Goal: Navigation & Orientation: Find specific page/section

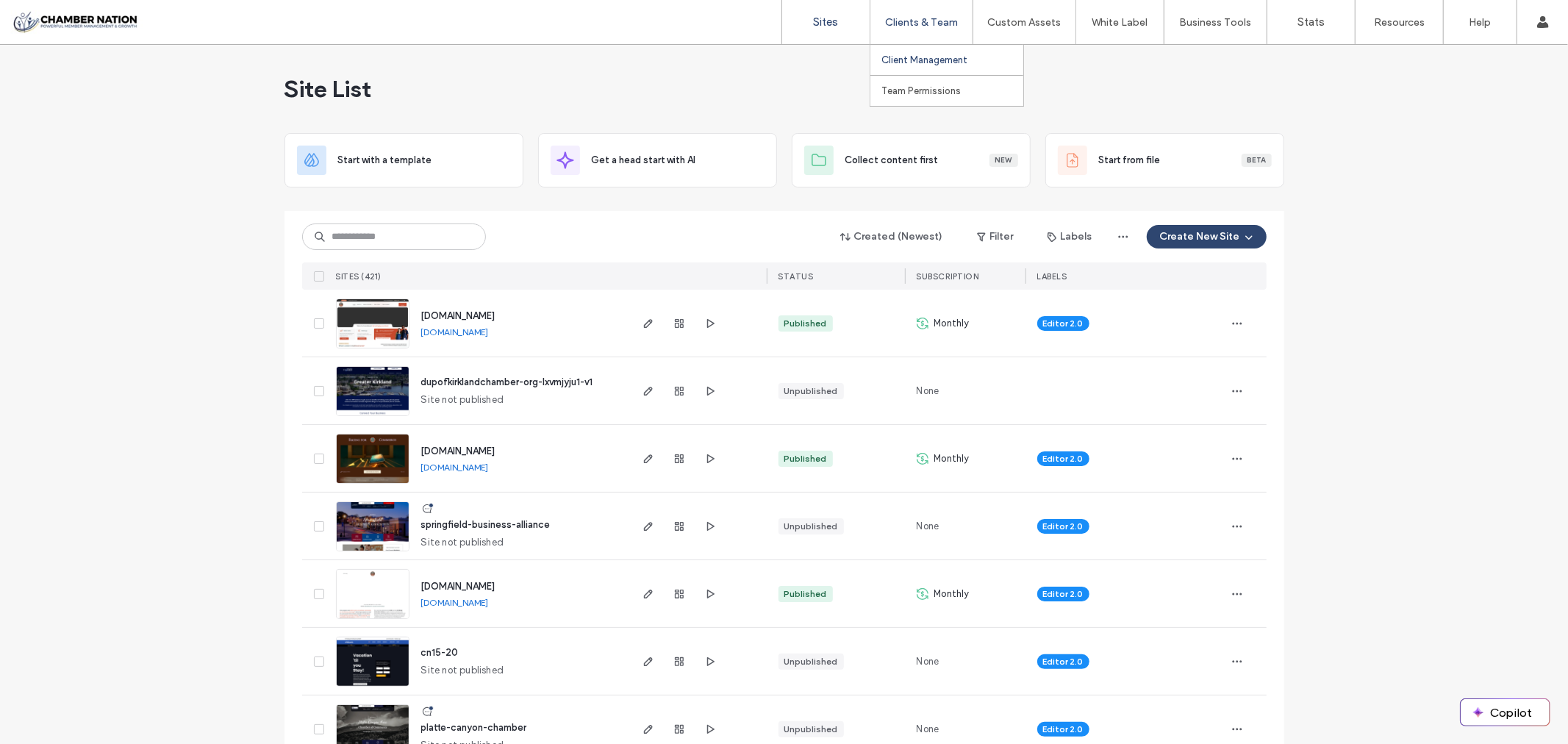
click at [916, 61] on label "Client Management" at bounding box center [924, 59] width 86 height 11
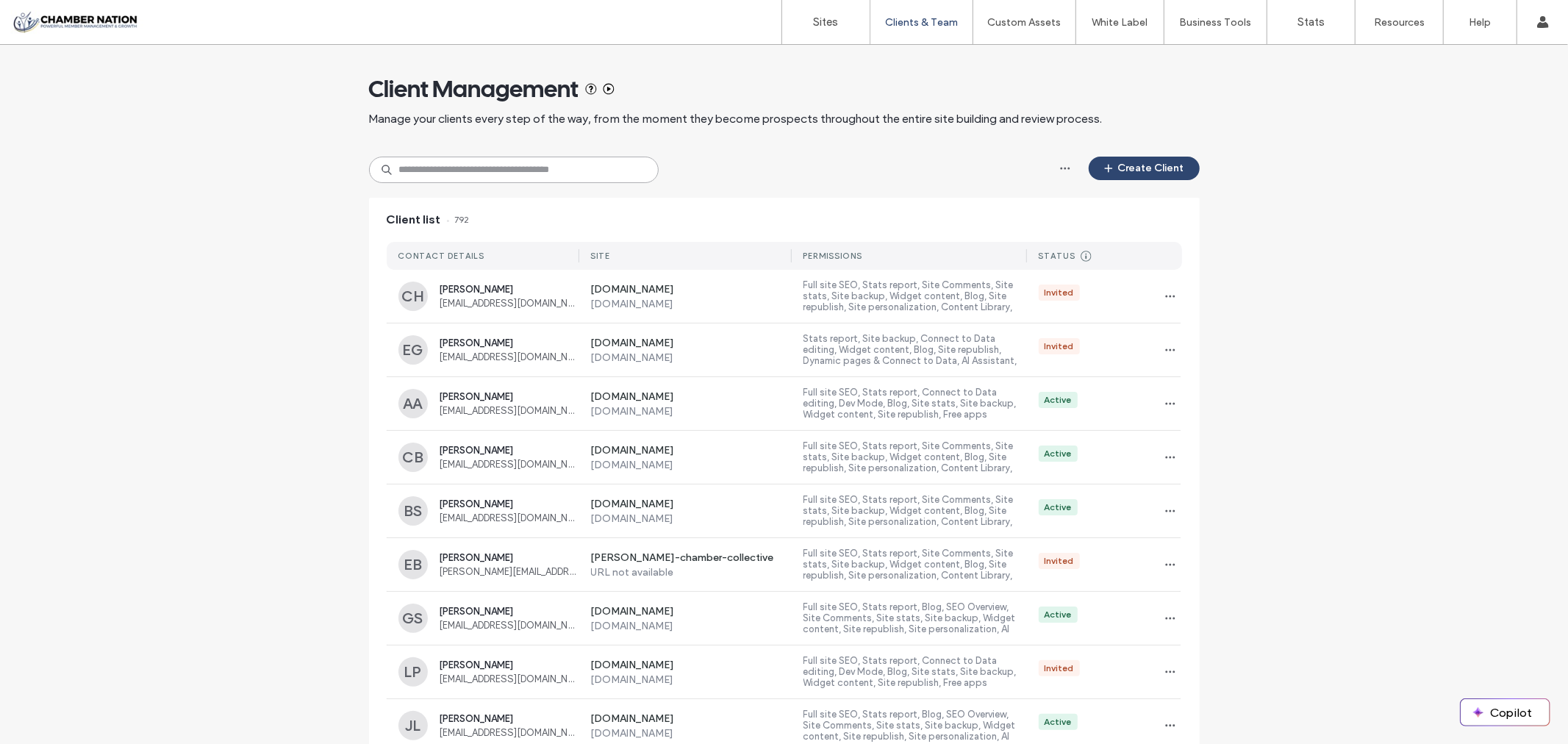
click at [501, 172] on input at bounding box center [514, 170] width 290 height 27
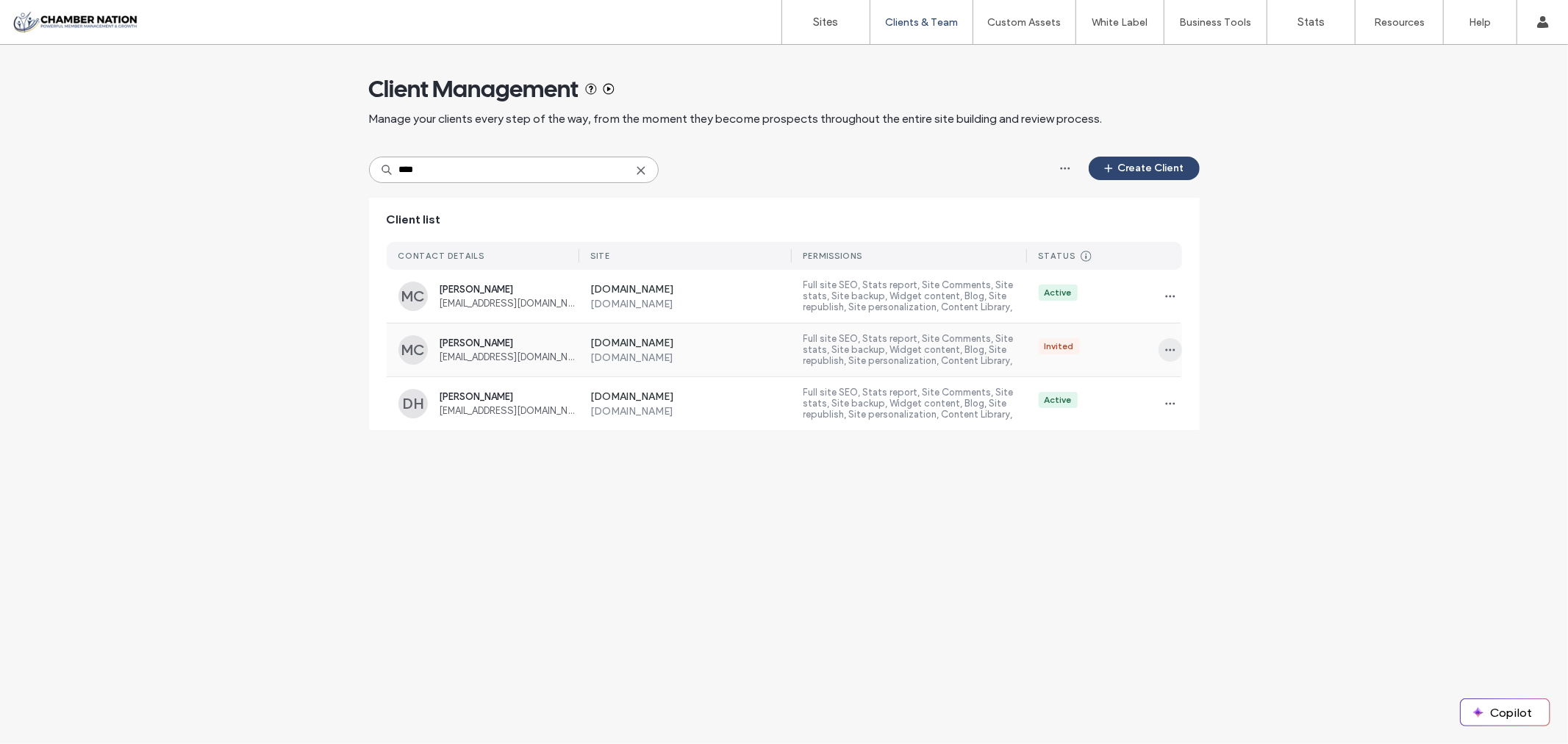
type input "****"
click at [1174, 351] on icon "button" at bounding box center [1169, 349] width 11 height 11
click at [1285, 259] on div "Client Management Manage your clients every step of the way, from the moment th…" at bounding box center [784, 245] width 1568 height 400
click at [823, 17] on label "Sites" at bounding box center [826, 21] width 25 height 13
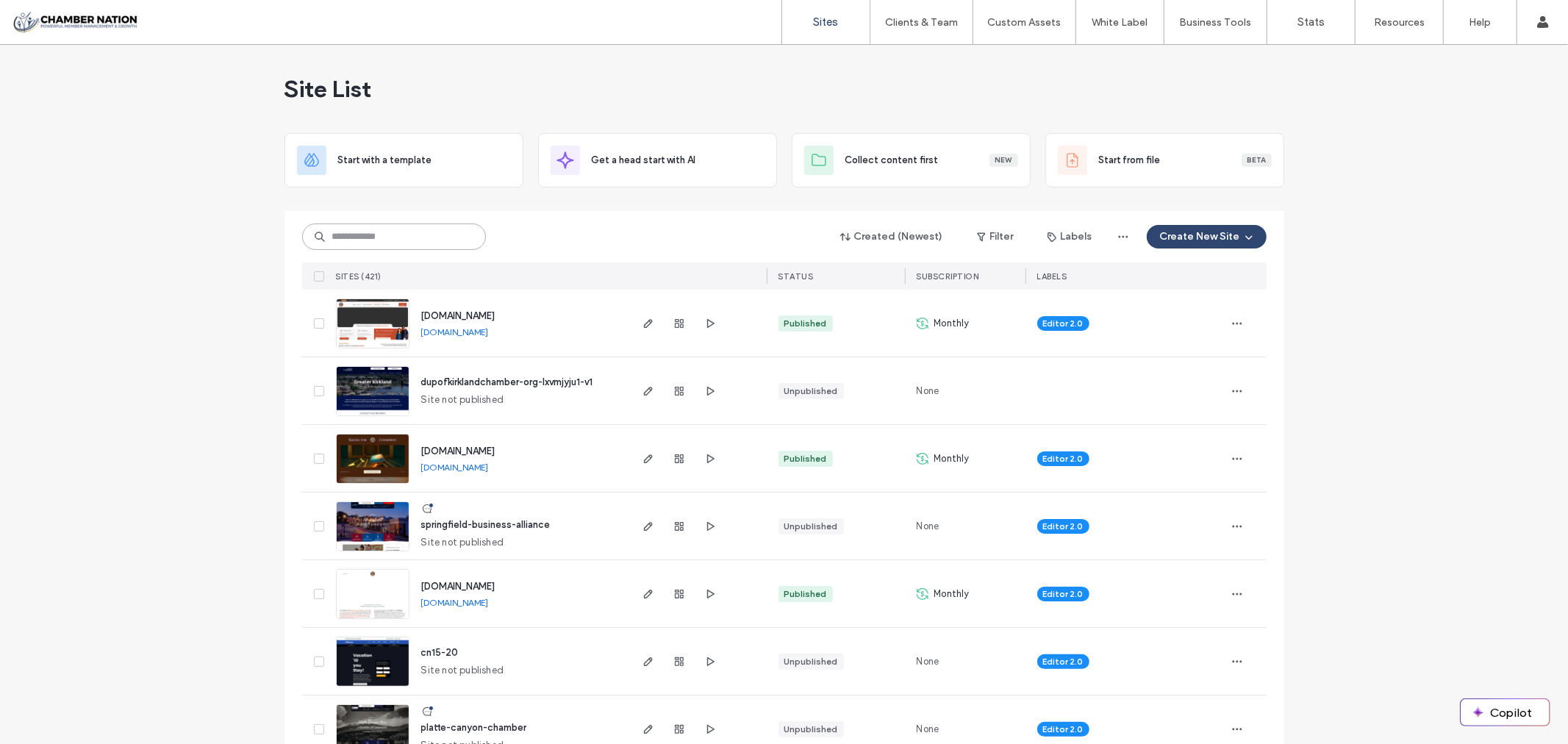
click at [377, 233] on input at bounding box center [394, 237] width 184 height 27
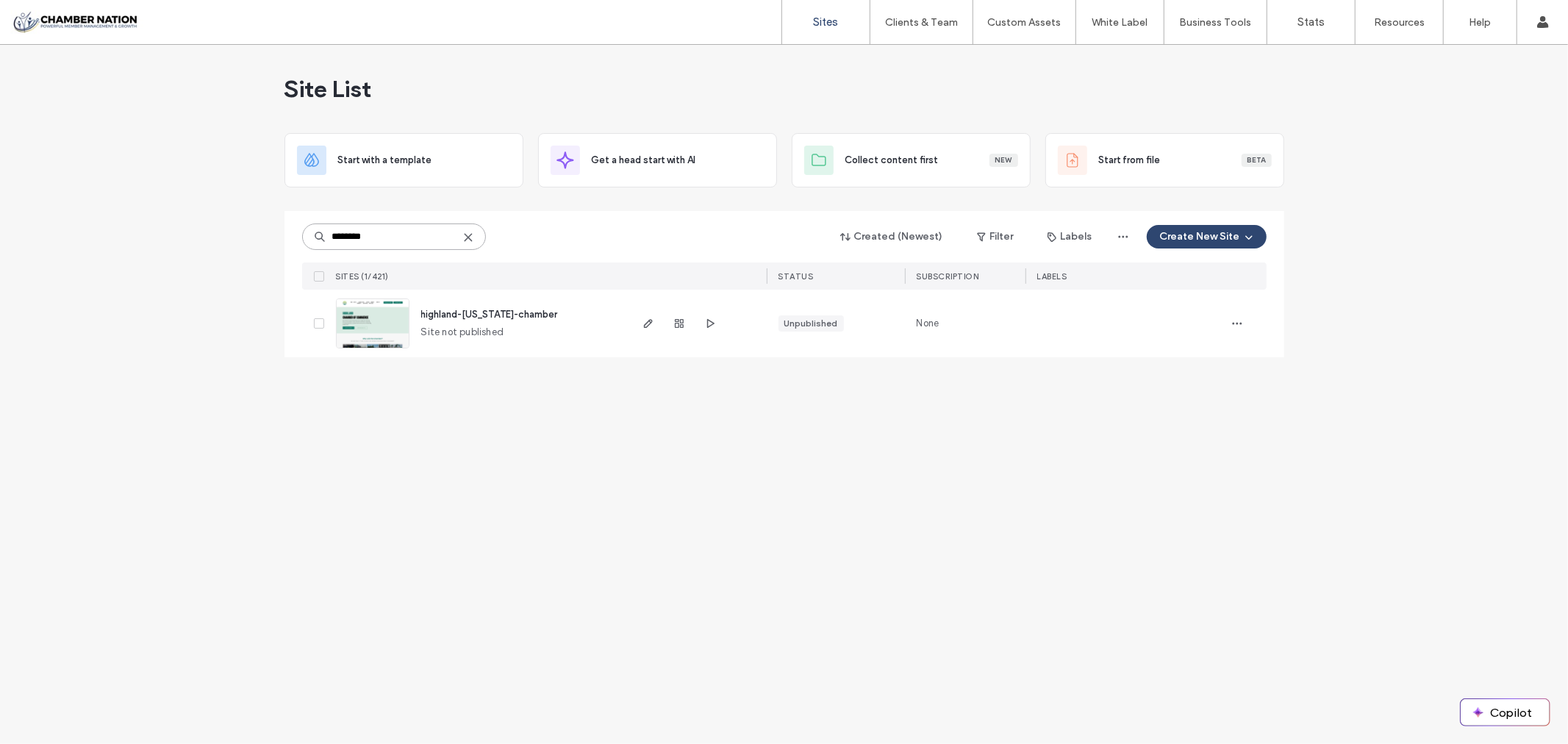
type input "********"
click at [501, 317] on span "highland-[US_STATE]-chamber" at bounding box center [490, 314] width 137 height 11
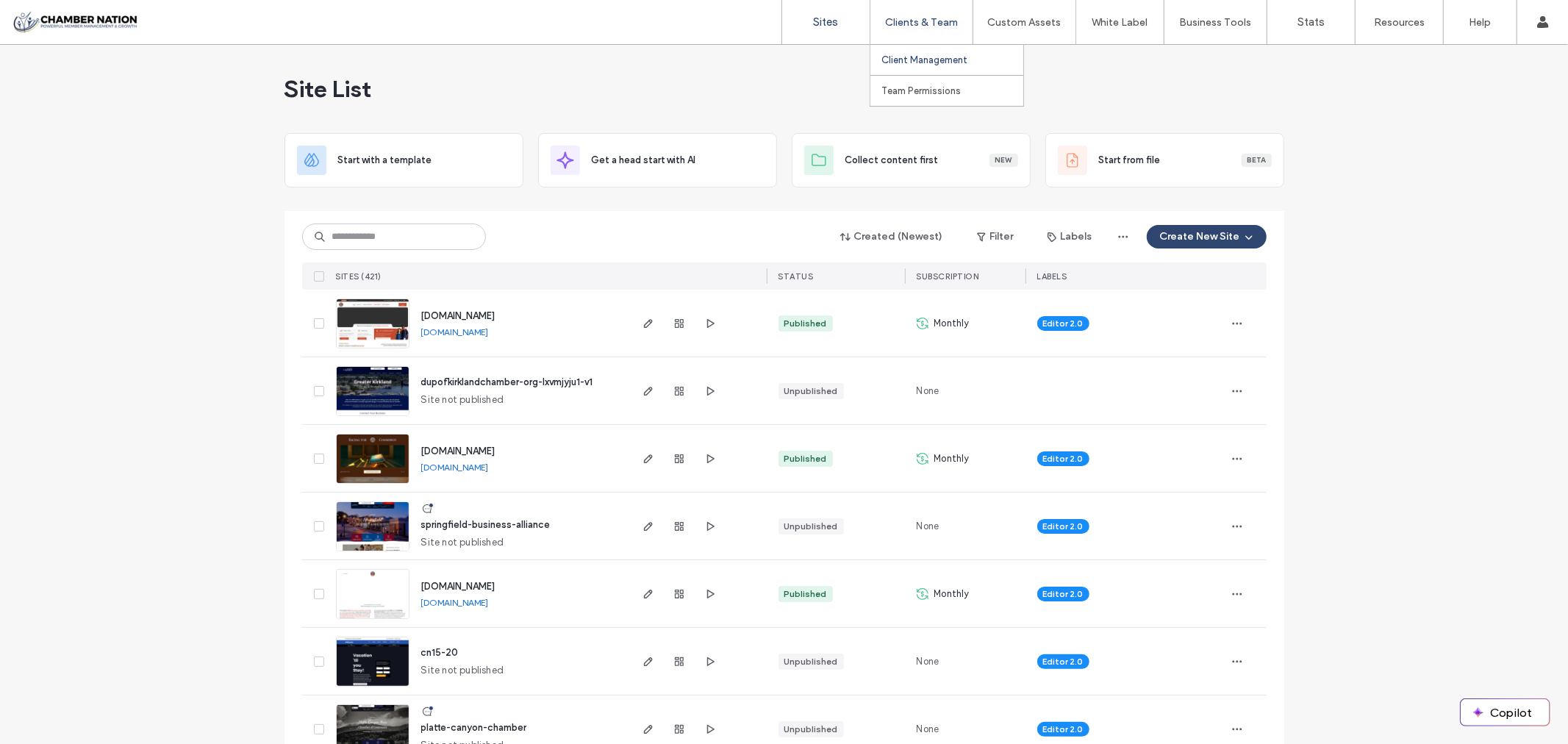
click at [902, 60] on label "Client Management" at bounding box center [924, 59] width 86 height 11
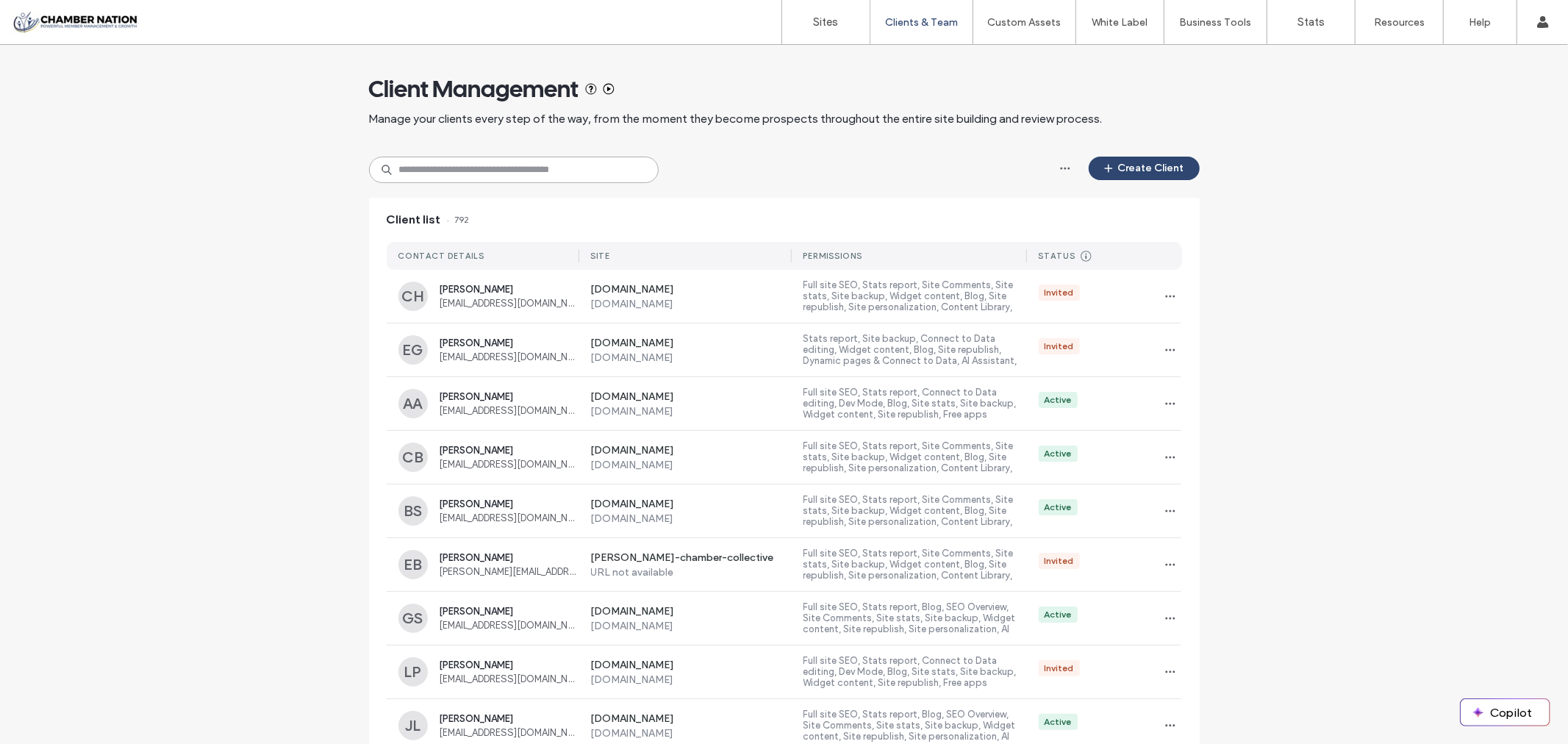
click at [510, 171] on input at bounding box center [514, 170] width 290 height 27
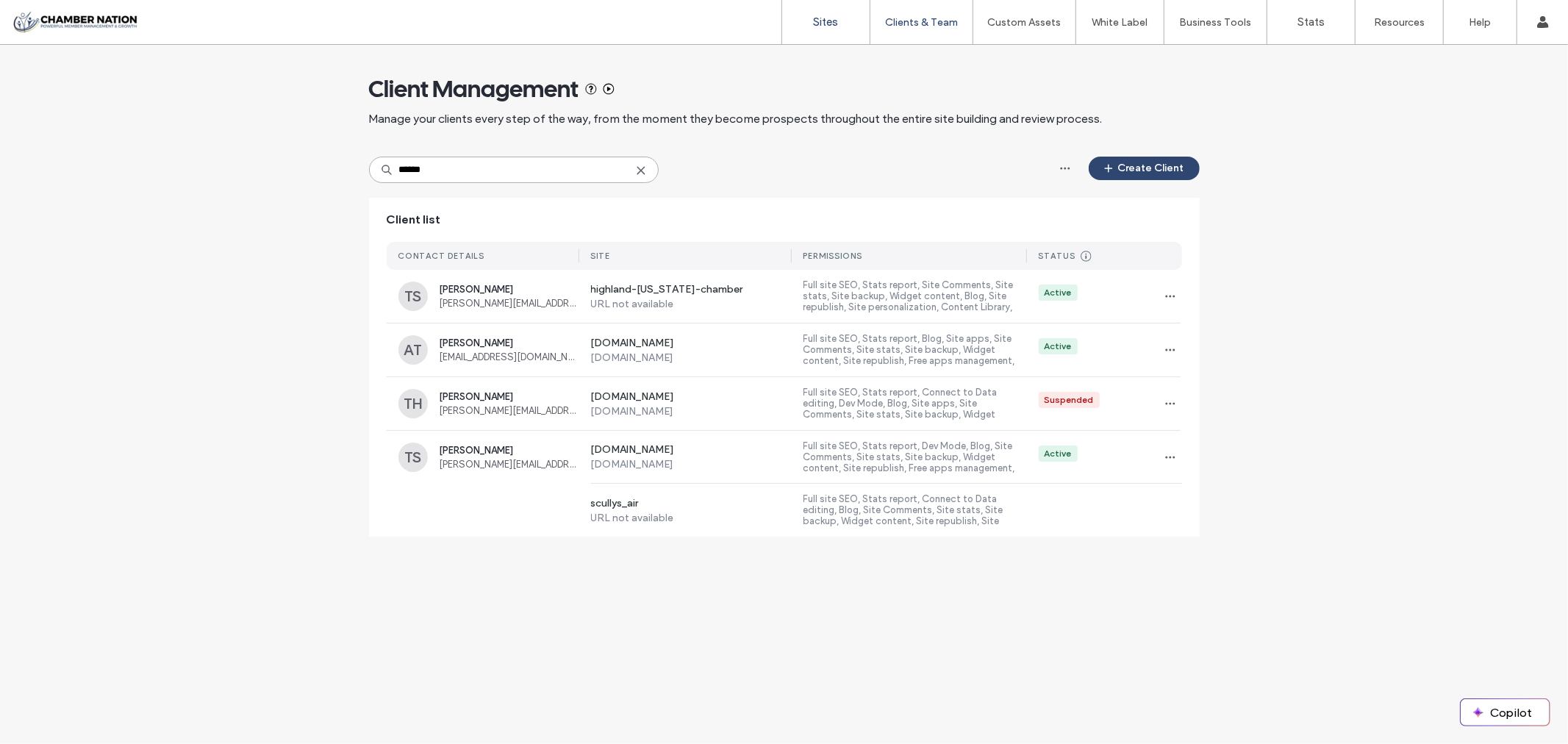
type input "******"
click at [836, 22] on label "Sites" at bounding box center [826, 21] width 25 height 13
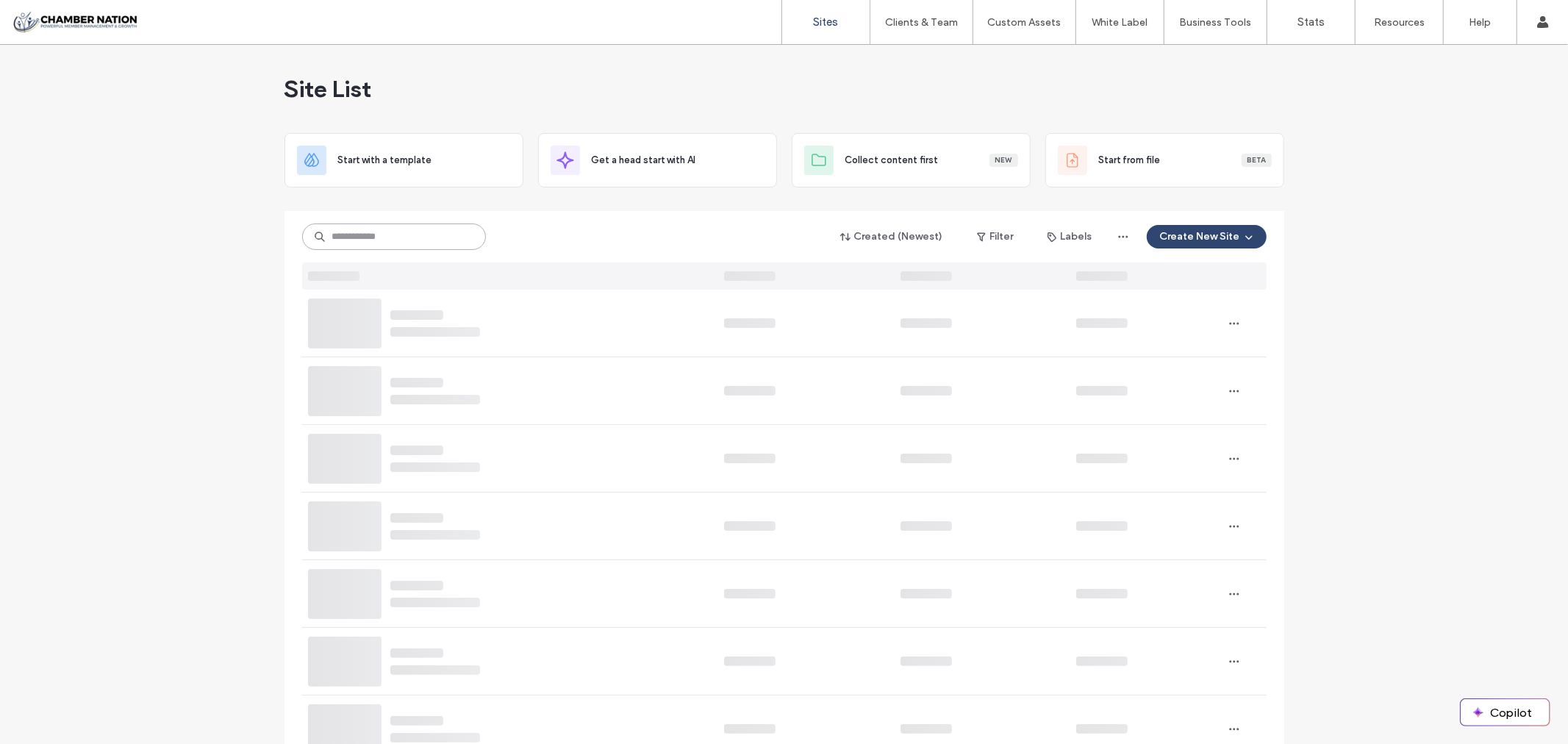
click at [372, 237] on input at bounding box center [394, 237] width 184 height 27
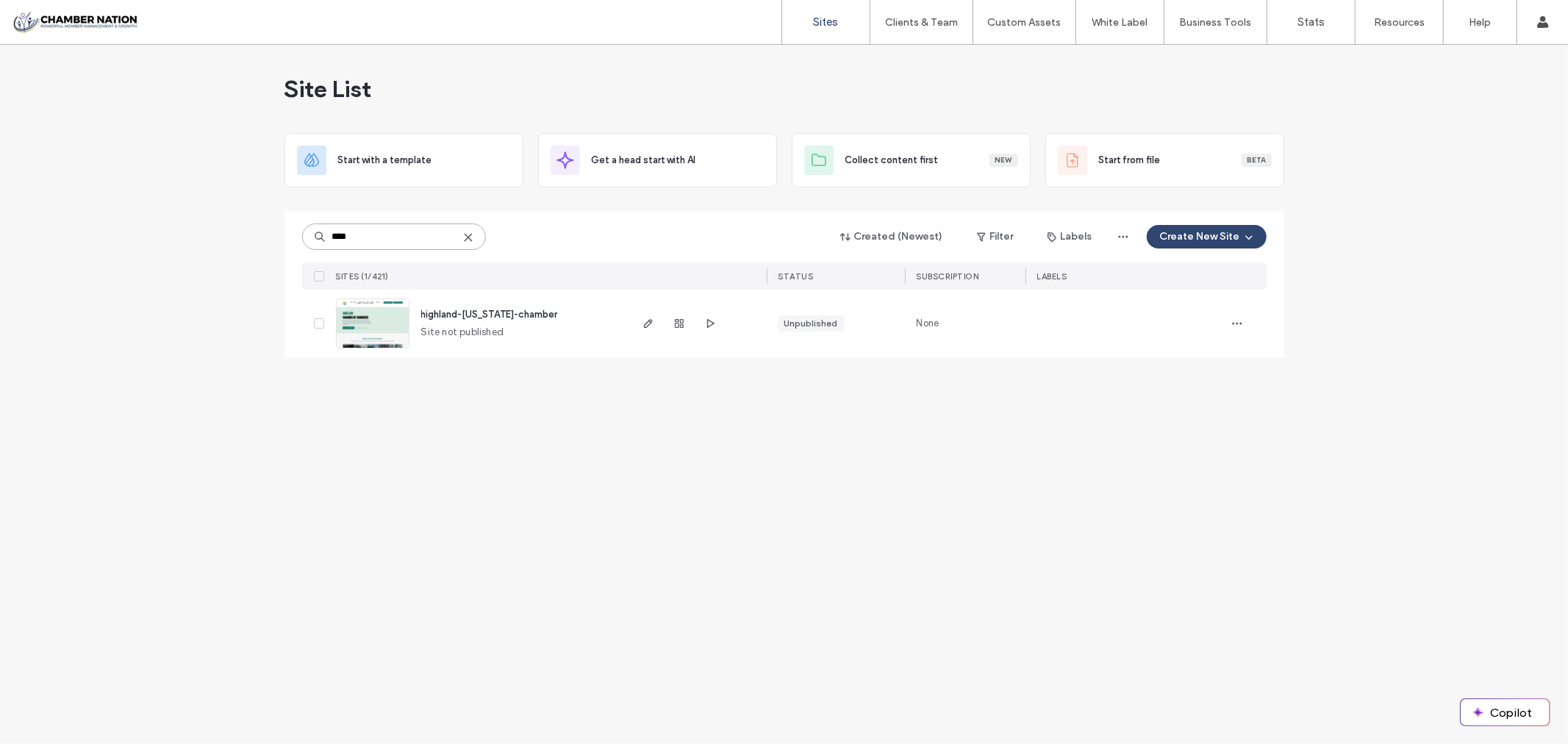
type input "****"
click at [492, 315] on span "highland-[US_STATE]-chamber" at bounding box center [490, 314] width 137 height 11
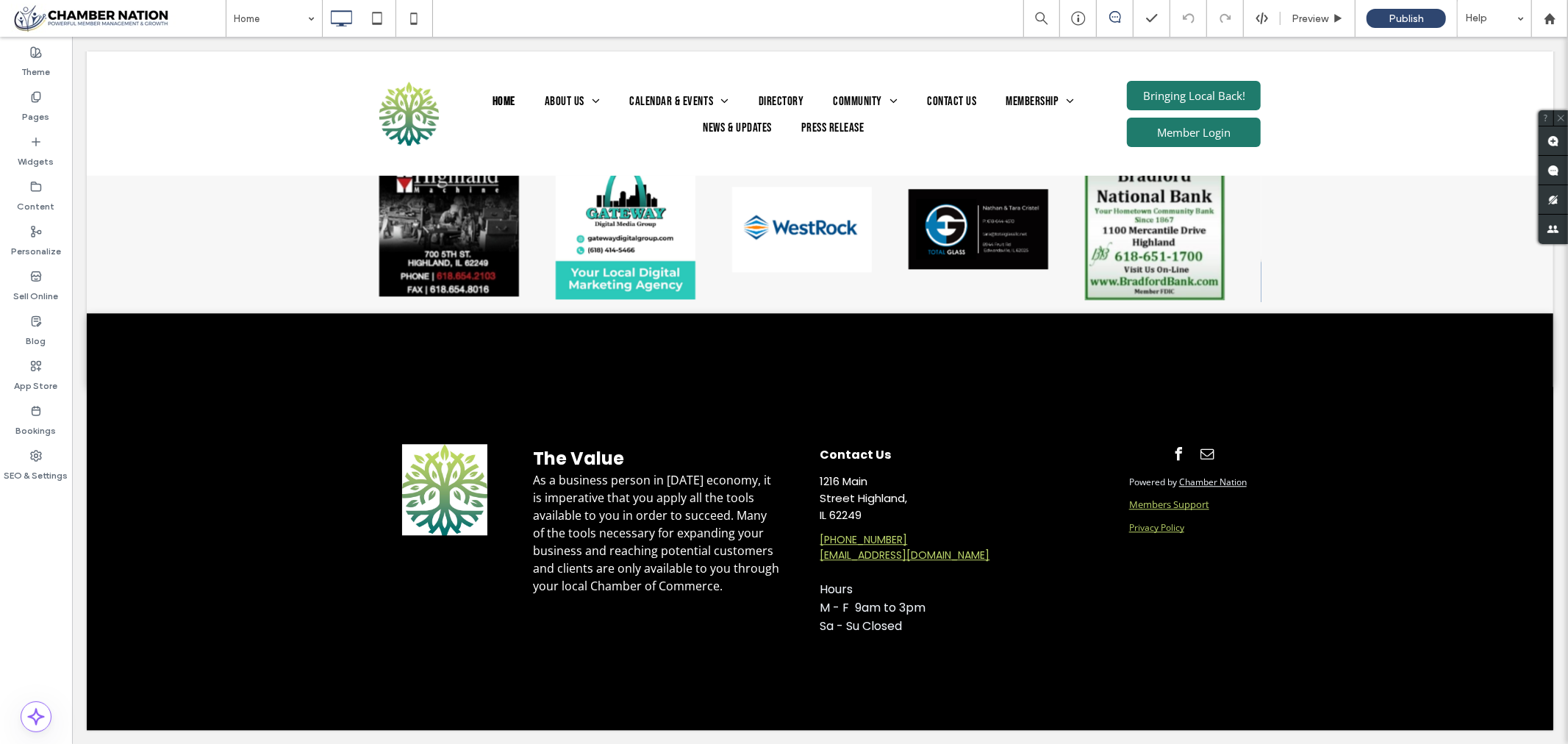
scroll to position [2988, 0]
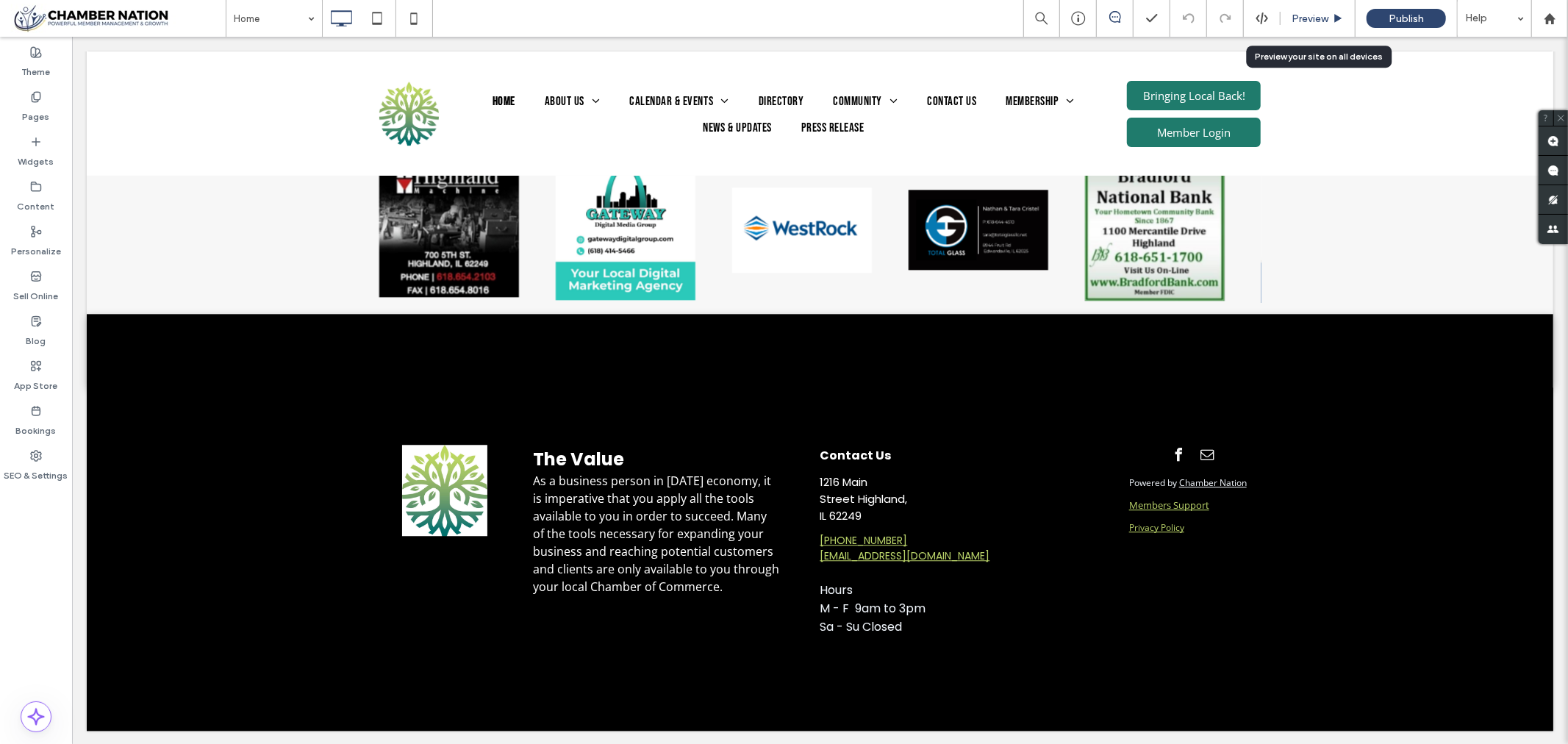
click at [1301, 17] on span "Preview" at bounding box center [1310, 18] width 37 height 12
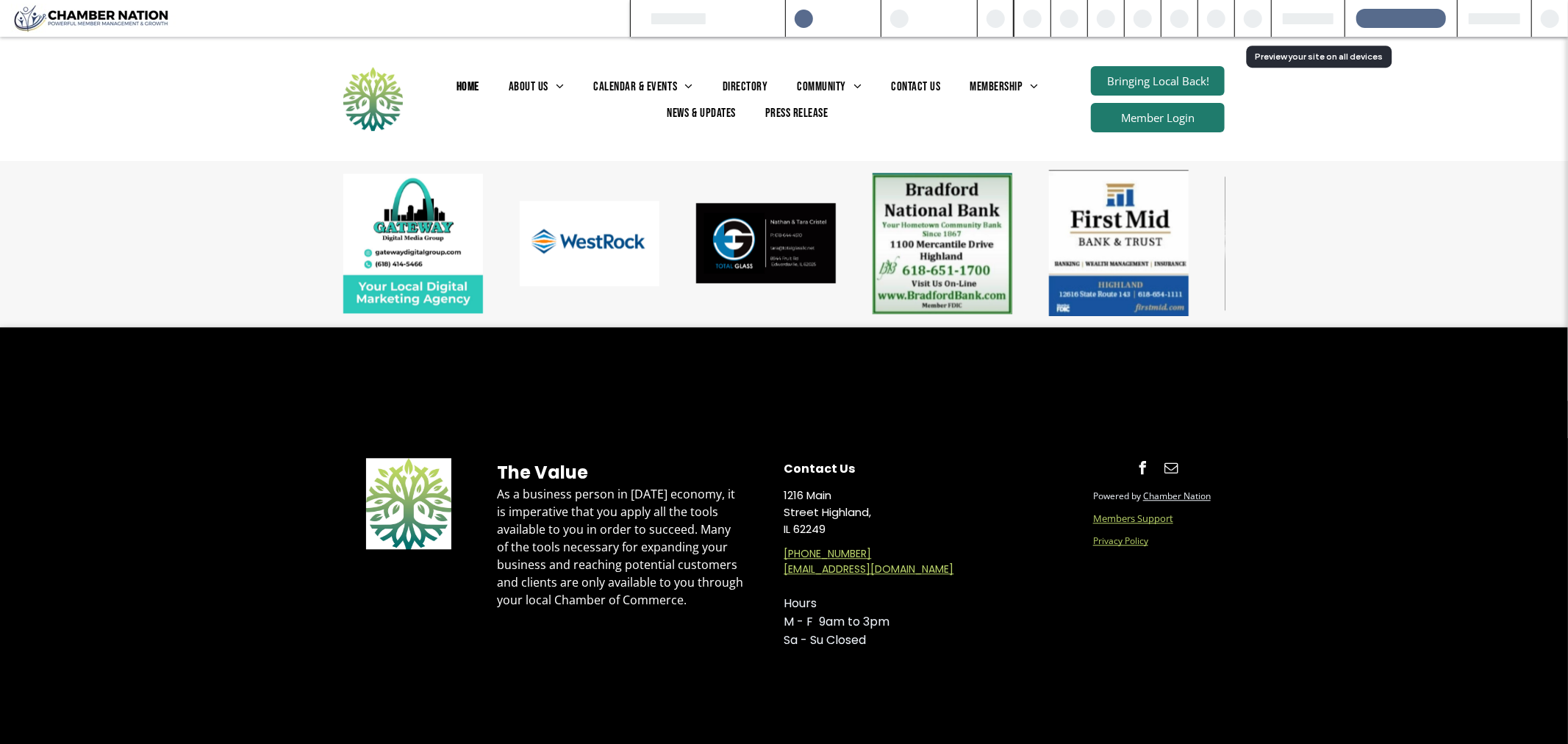
scroll to position [2959, 0]
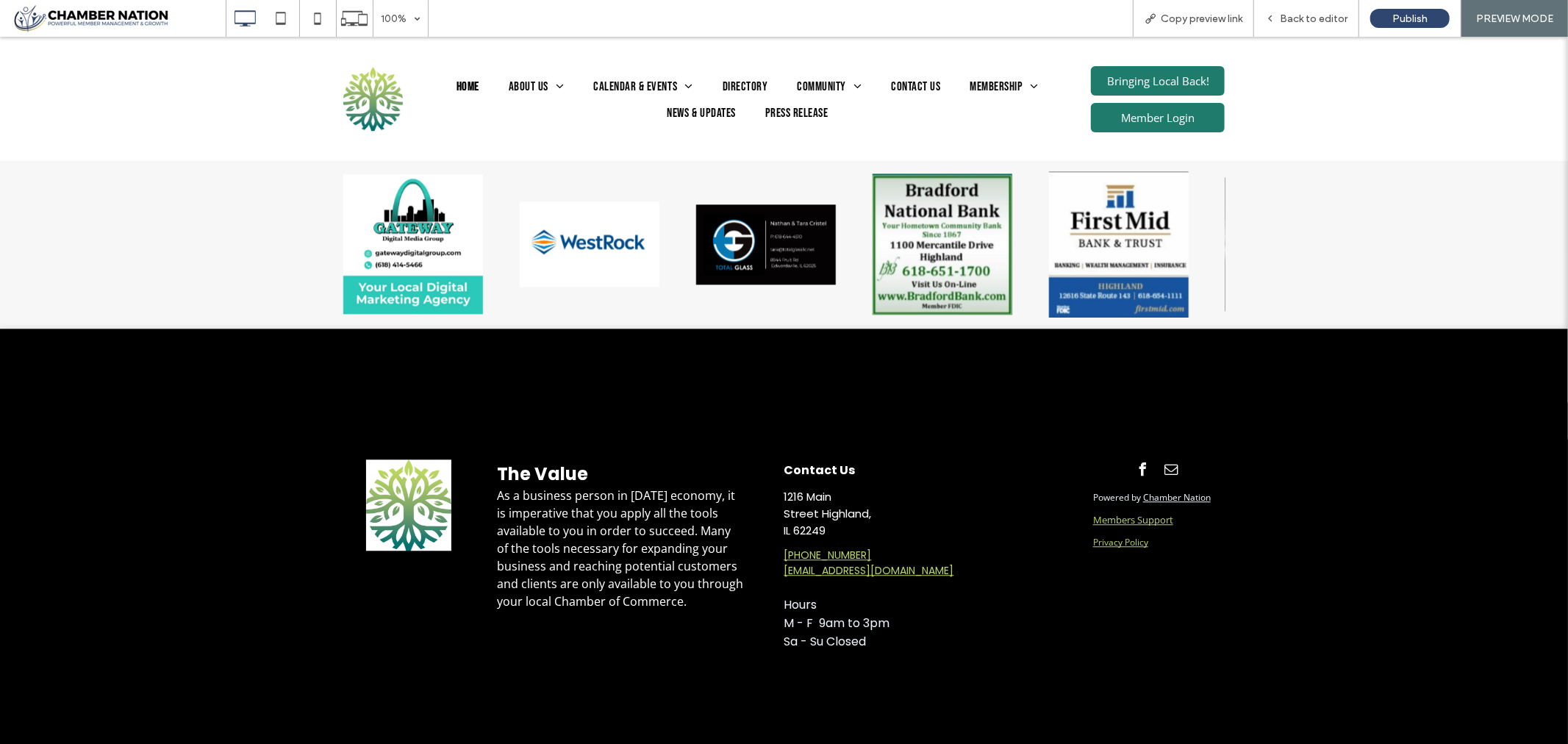
click at [1112, 548] on link "Privacy Policy" at bounding box center [1121, 541] width 55 height 12
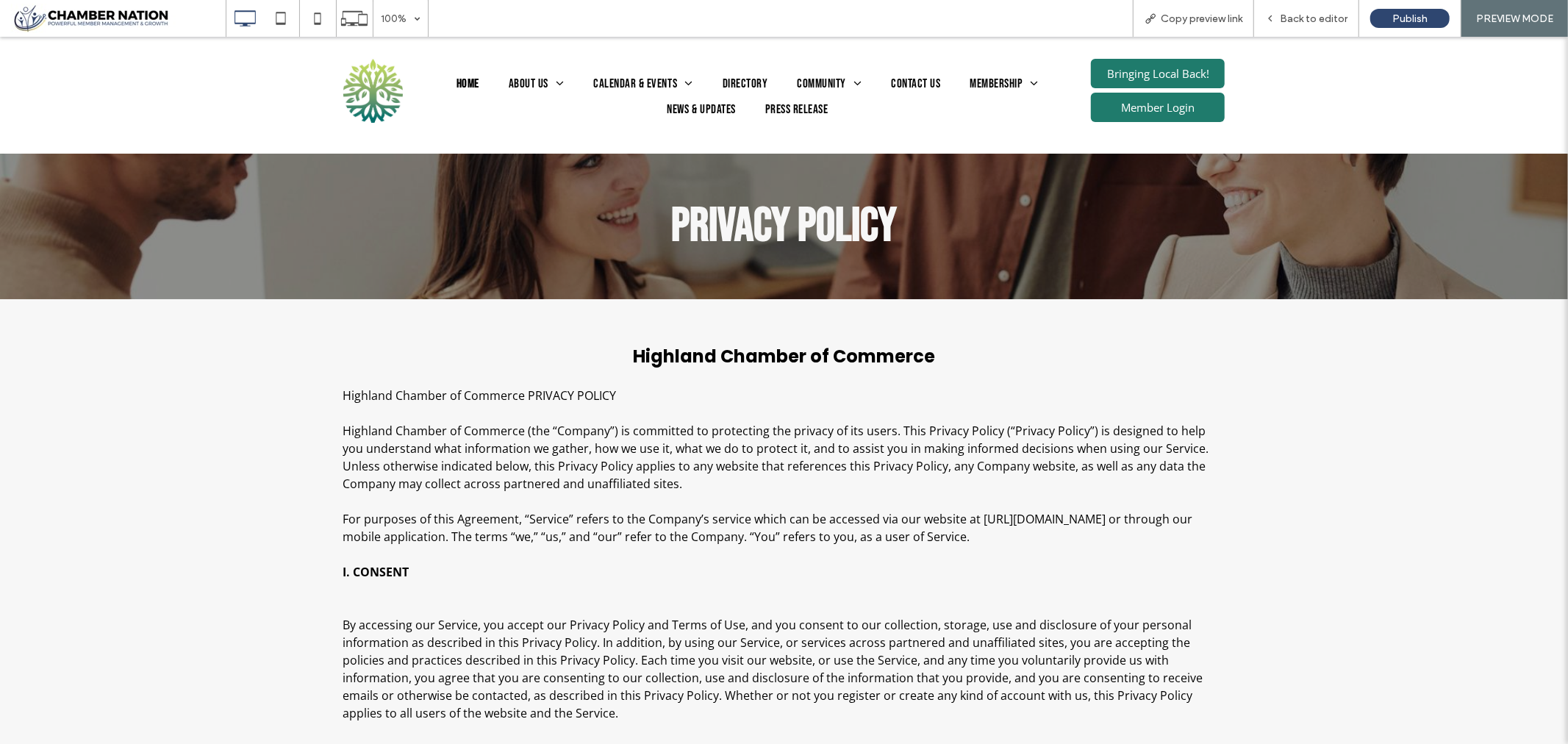
drag, startPoint x: 459, startPoint y: 77, endPoint x: 453, endPoint y: 119, distance: 42.4
click at [459, 77] on span "Home" at bounding box center [468, 84] width 23 height 19
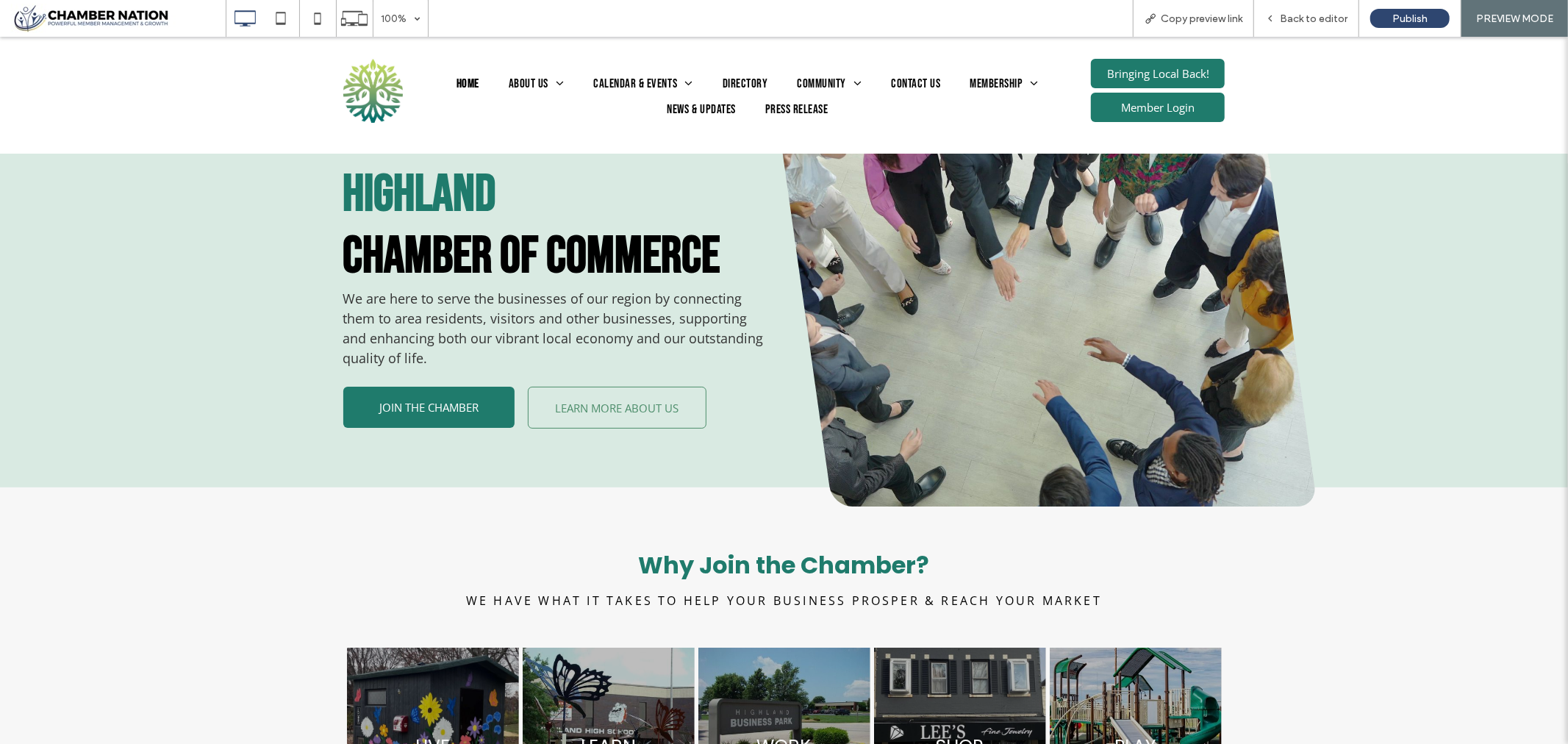
scroll to position [245, 0]
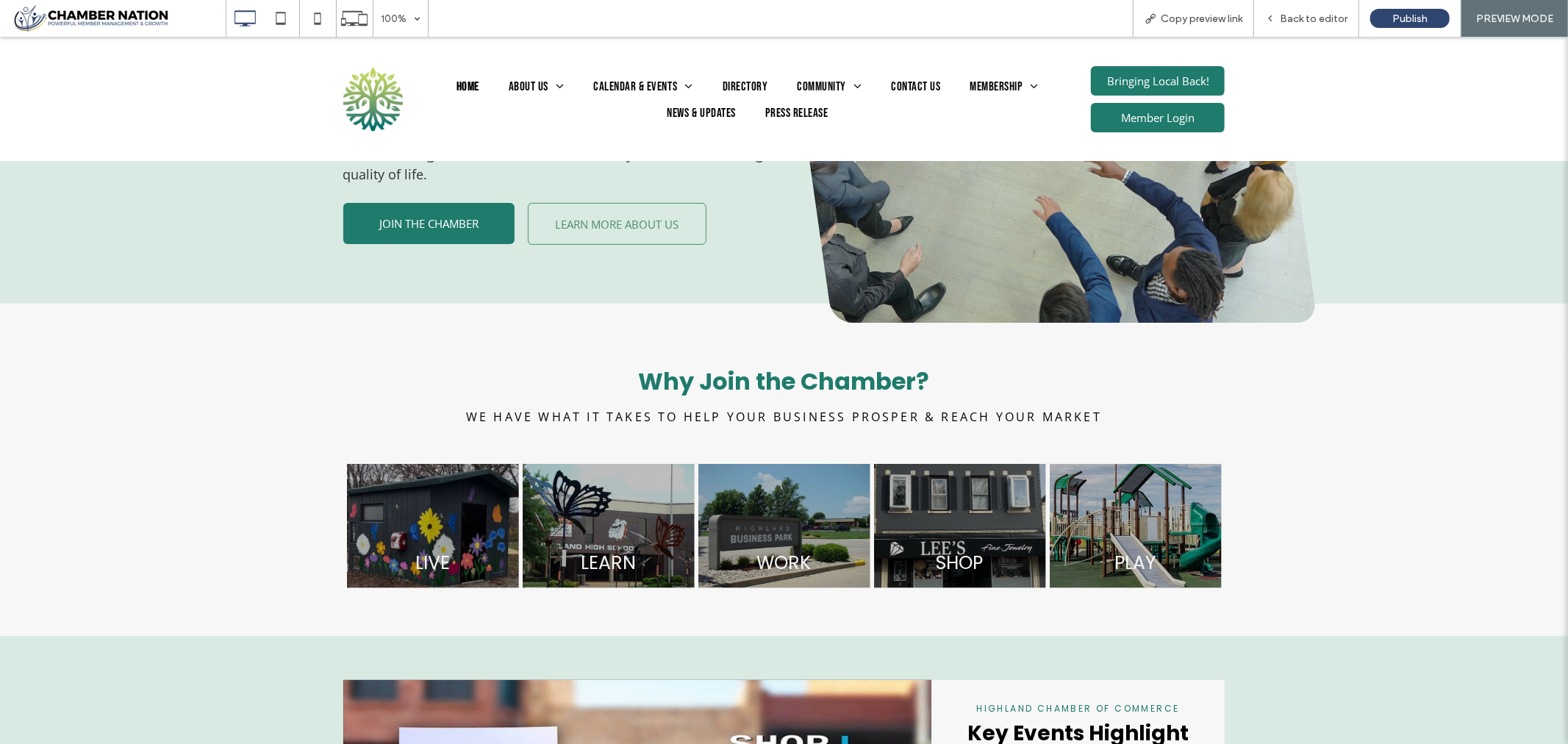
click at [402, 563] on link at bounding box center [432, 525] width 183 height 132
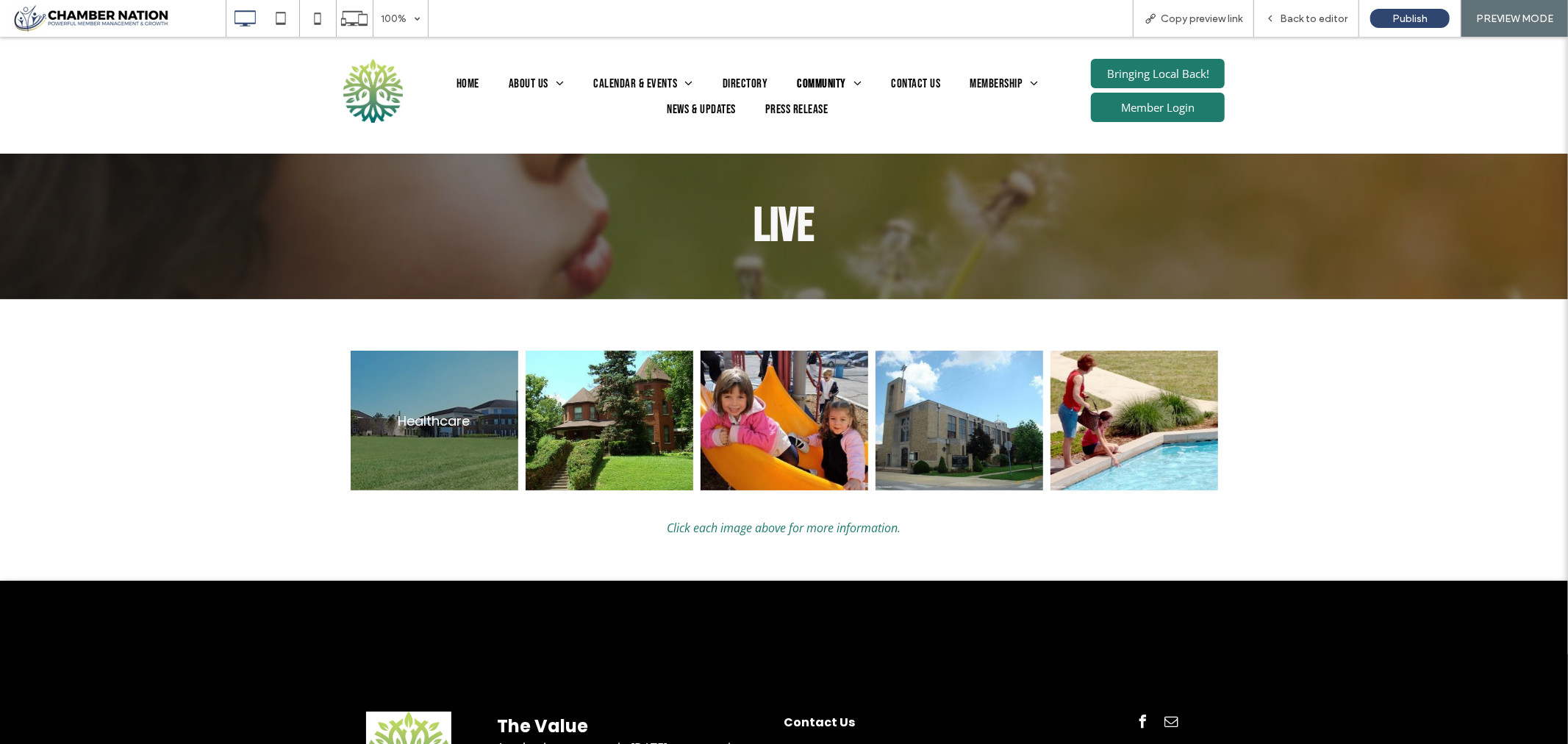
click at [420, 449] on link at bounding box center [434, 420] width 167 height 140
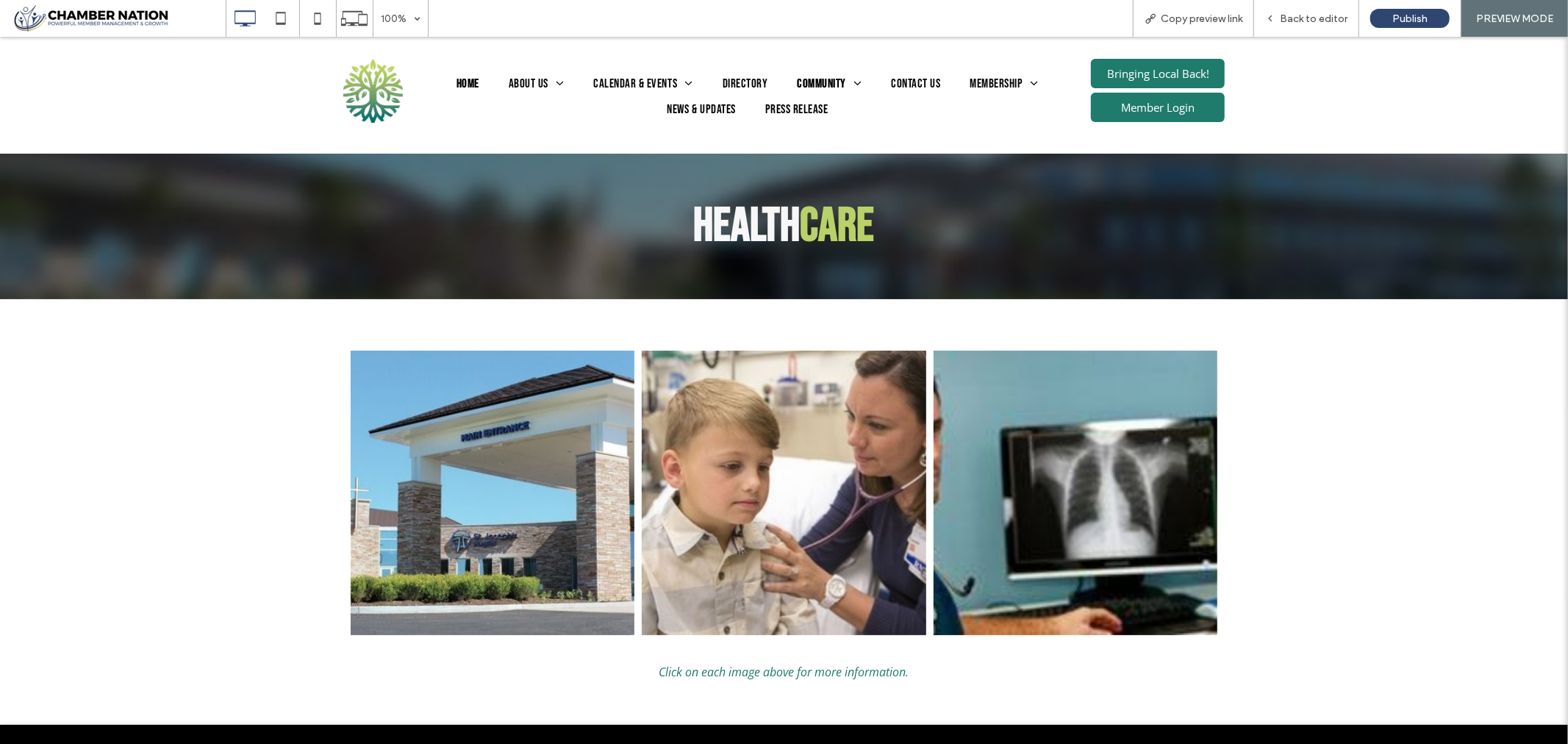
click at [456, 81] on span "Home" at bounding box center [468, 84] width 23 height 19
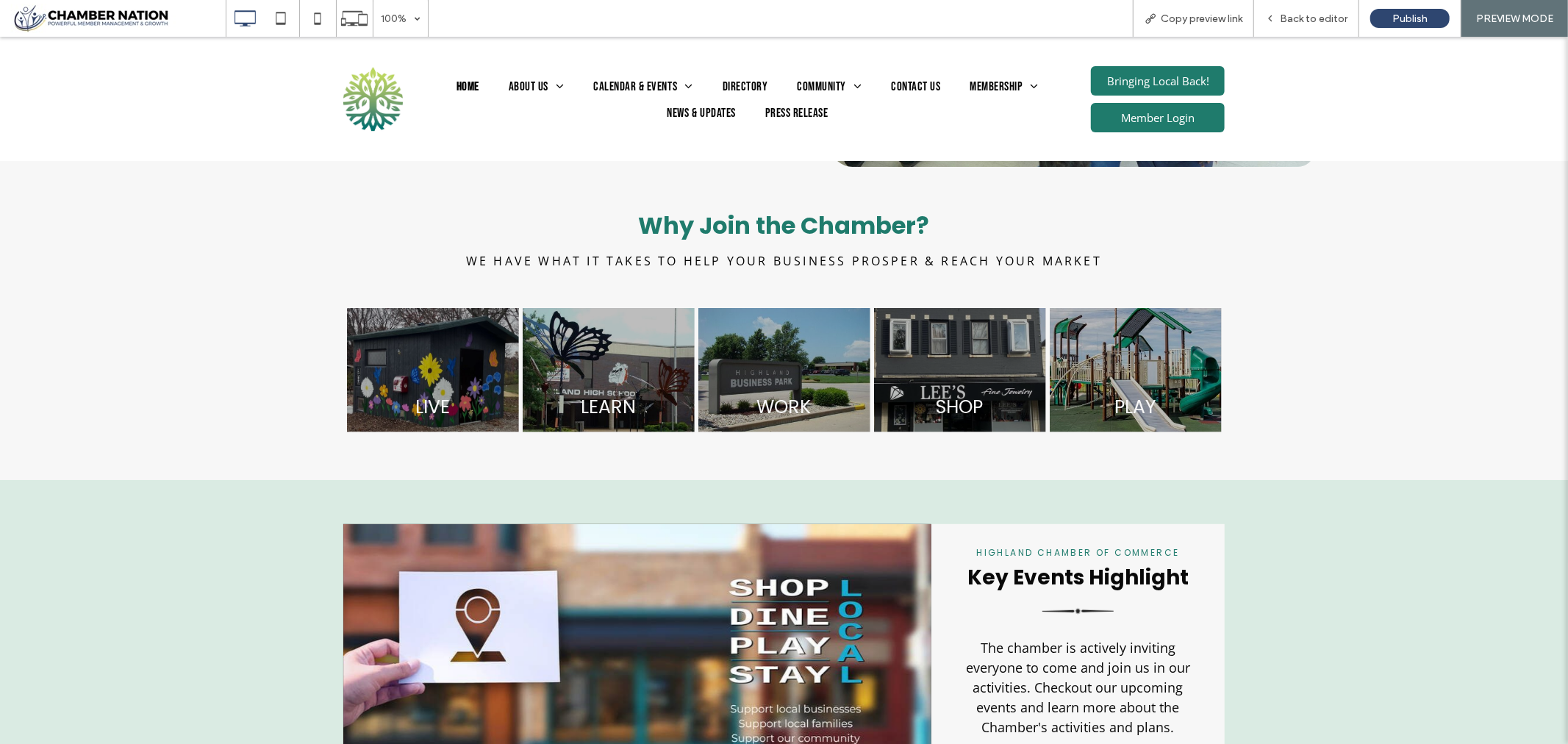
scroll to position [415, 0]
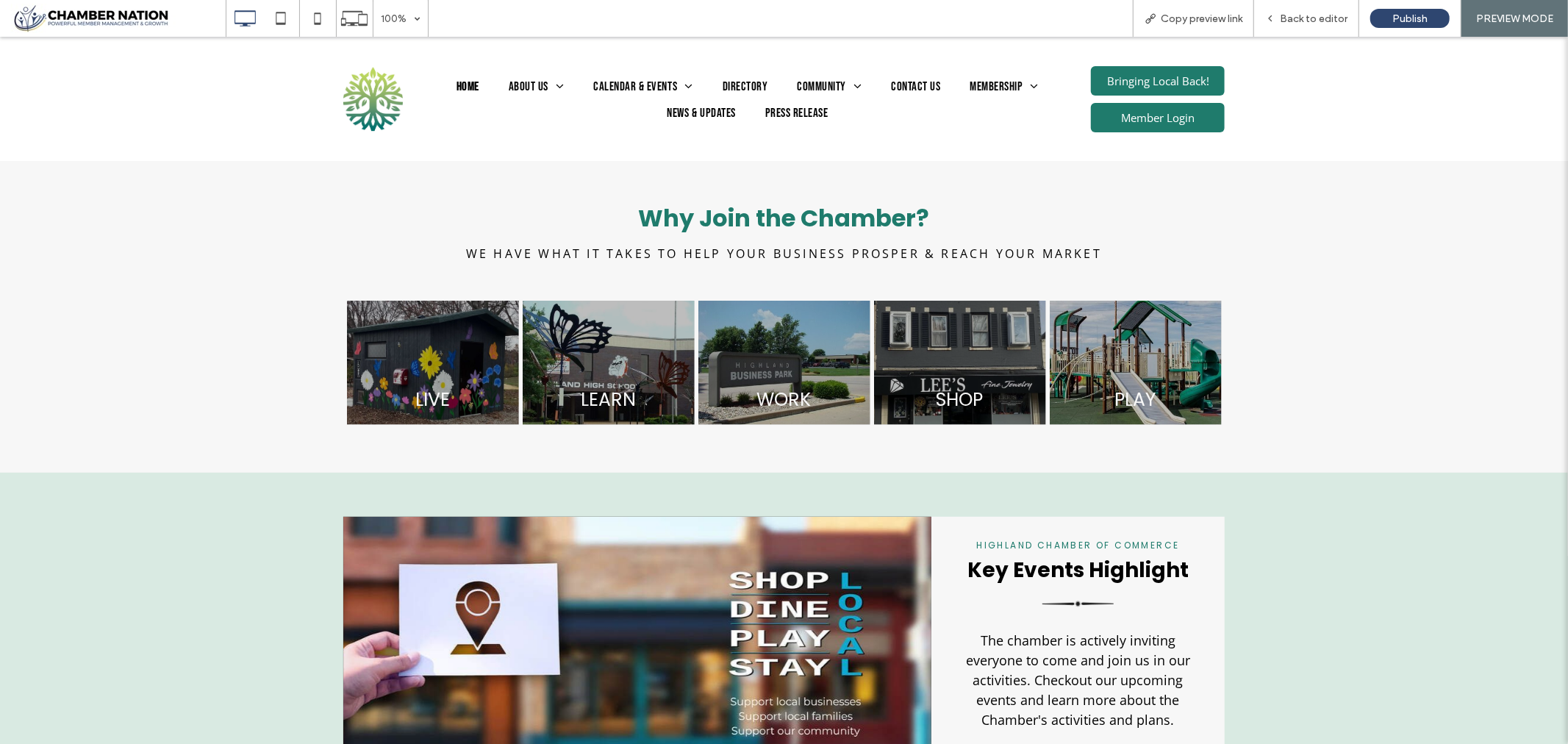
click at [635, 375] on link at bounding box center [608, 361] width 183 height 132
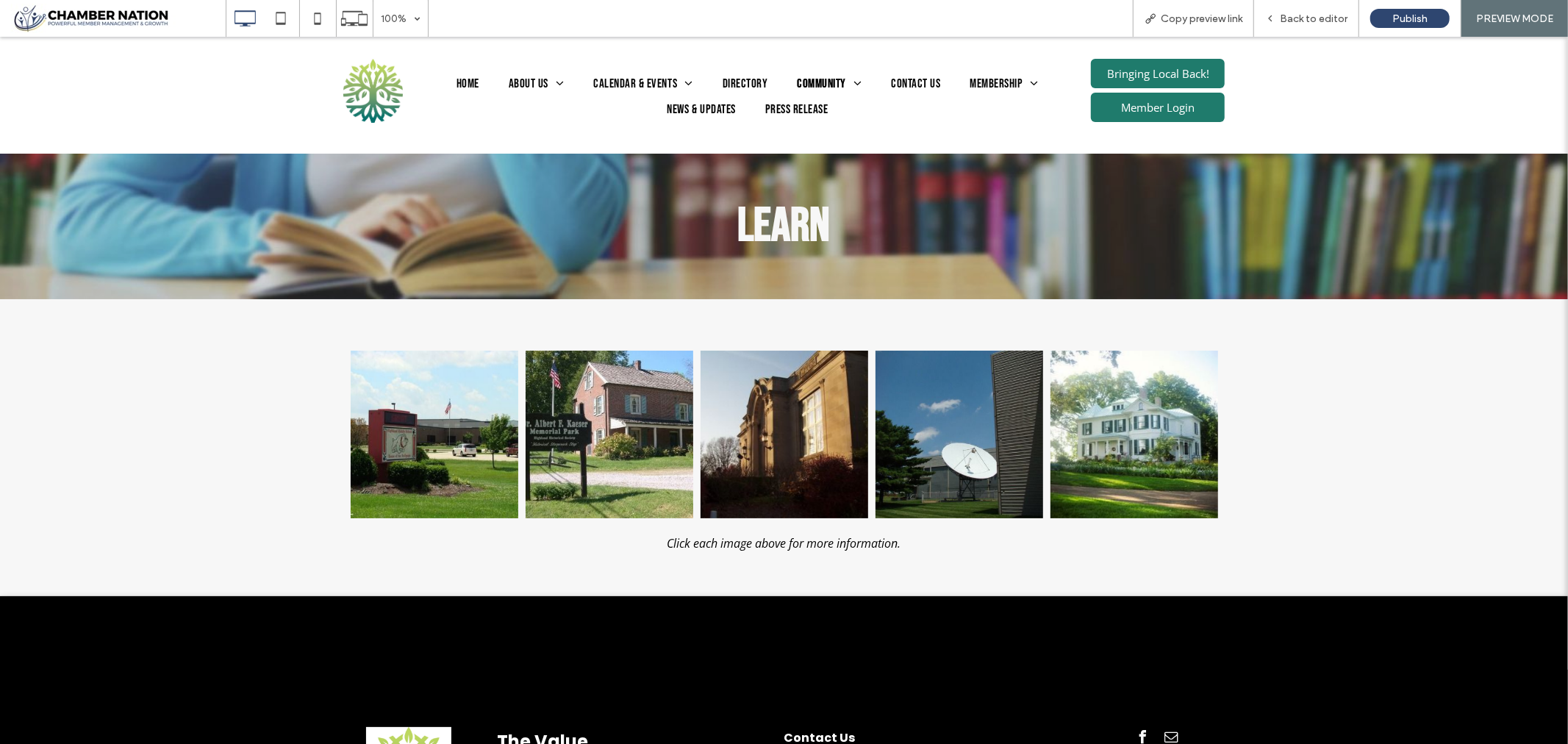
click at [635, 375] on link at bounding box center [609, 434] width 167 height 167
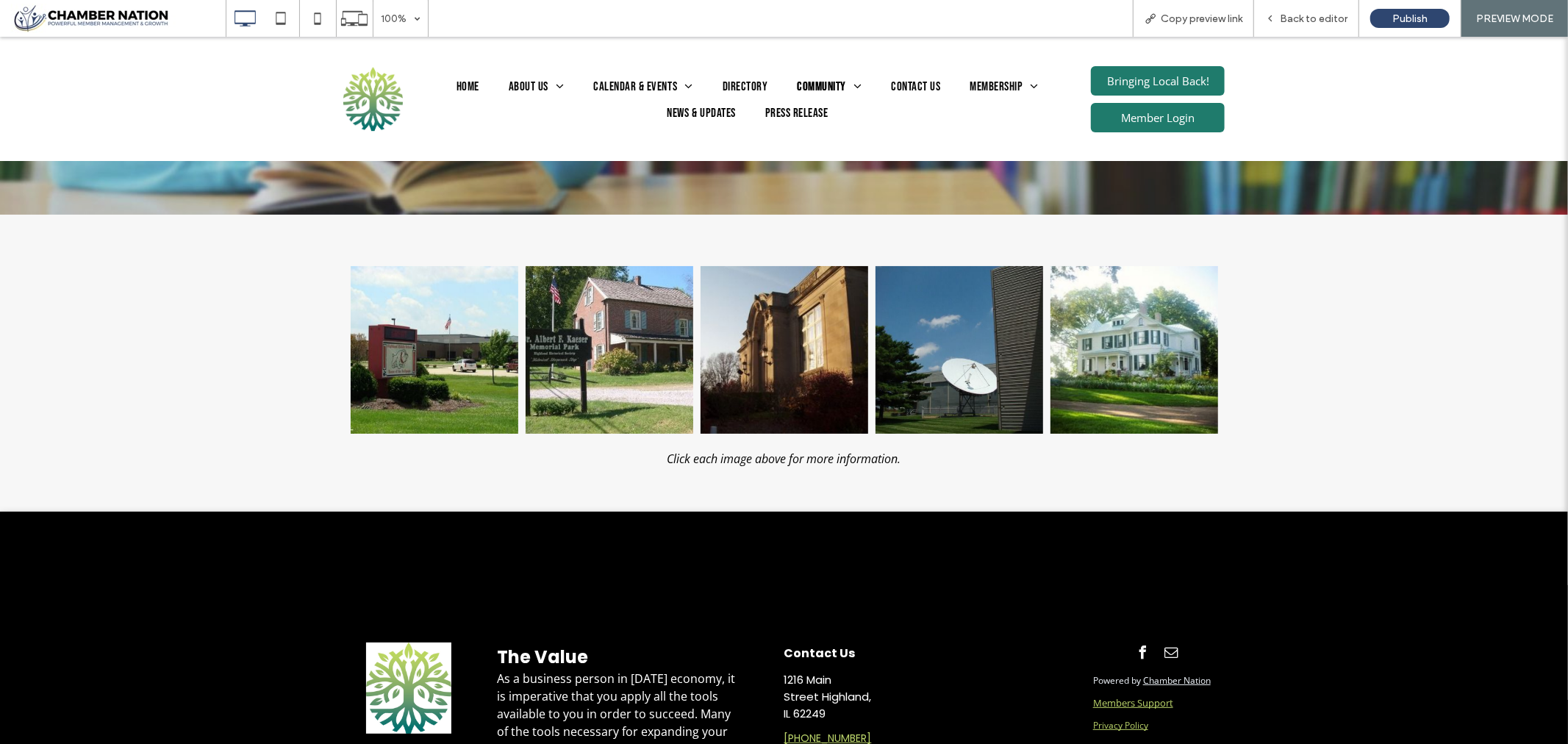
scroll to position [262, 0]
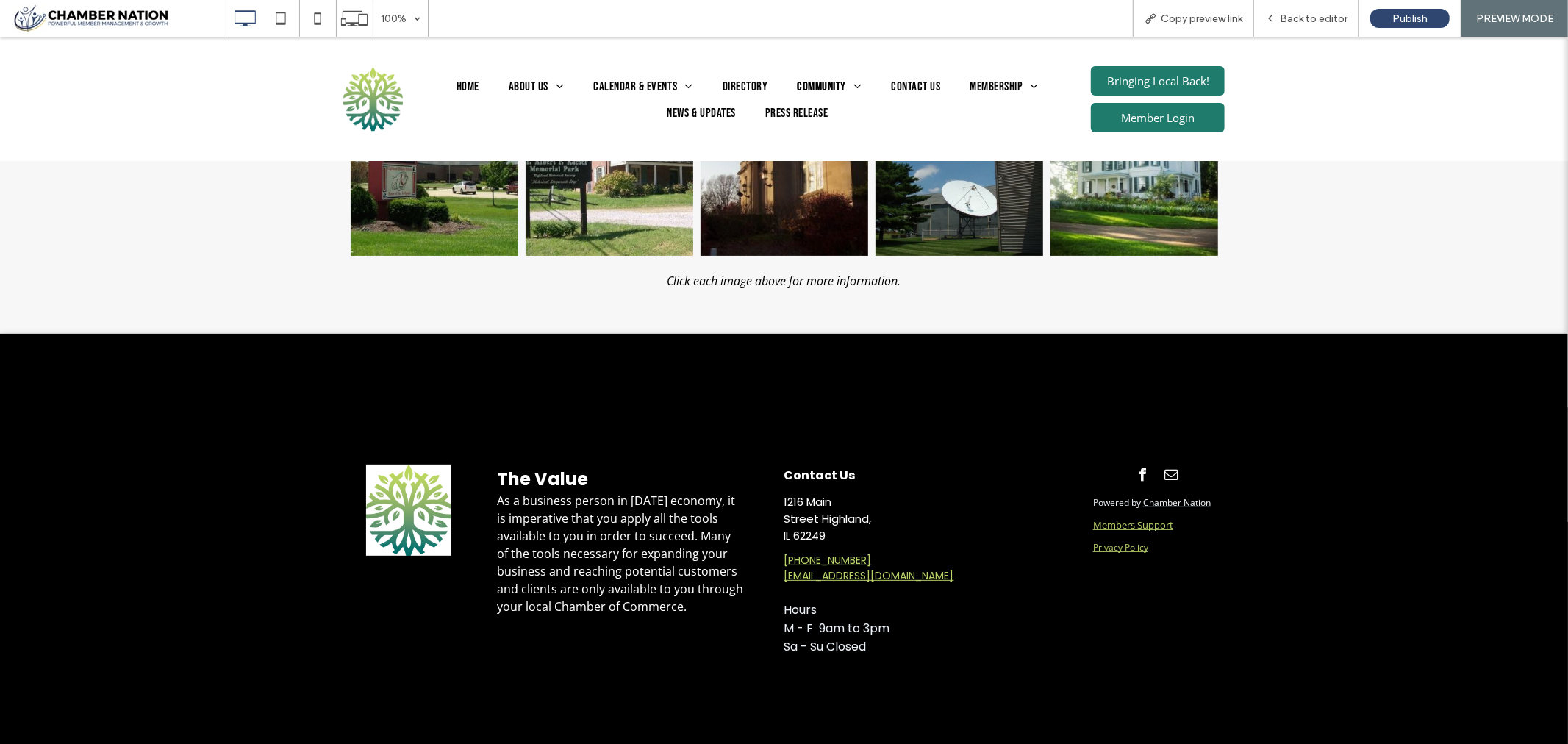
click at [1130, 530] on link "Members Support" at bounding box center [1133, 523] width 80 height 13
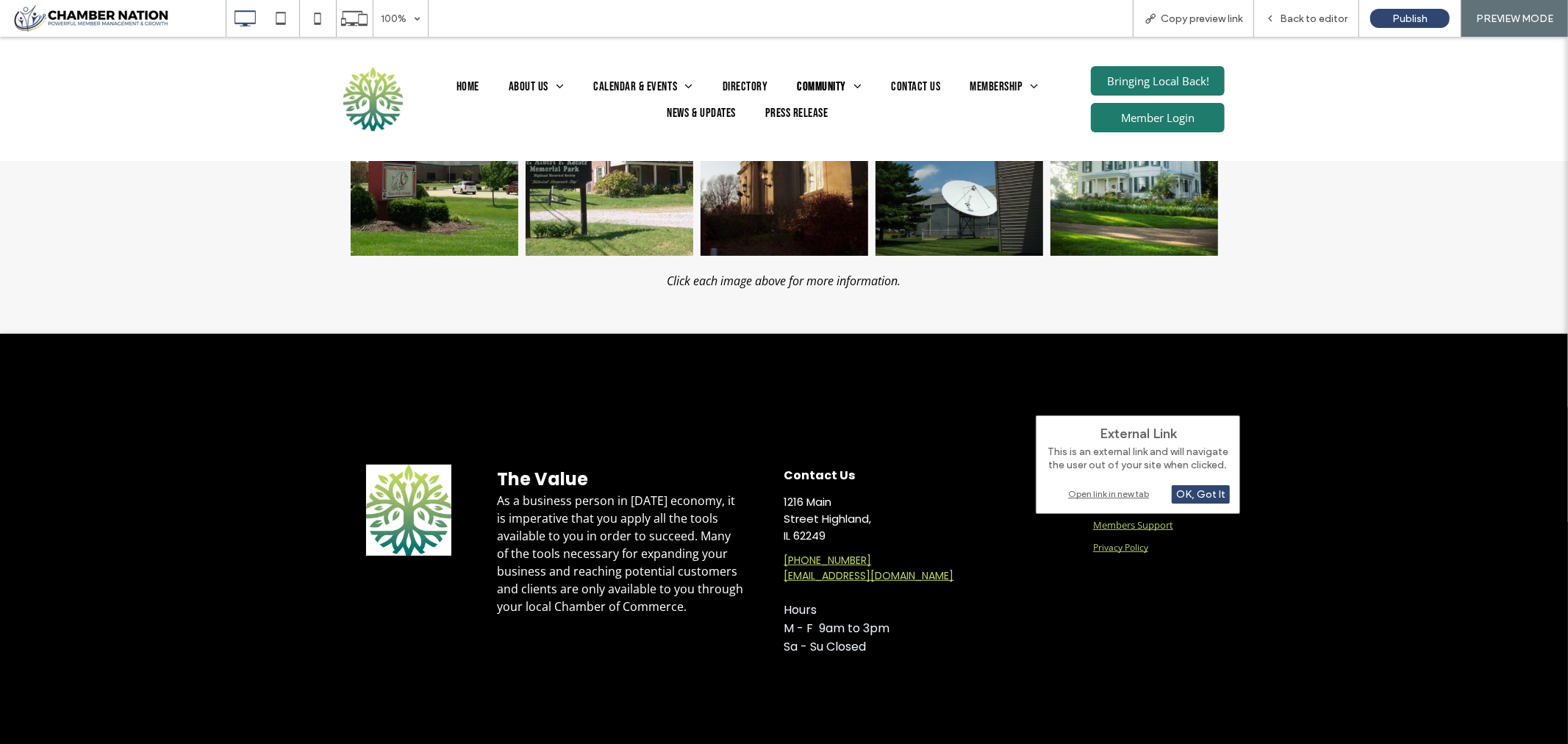
click at [1110, 493] on div "Open link in new tab" at bounding box center [1138, 494] width 184 height 15
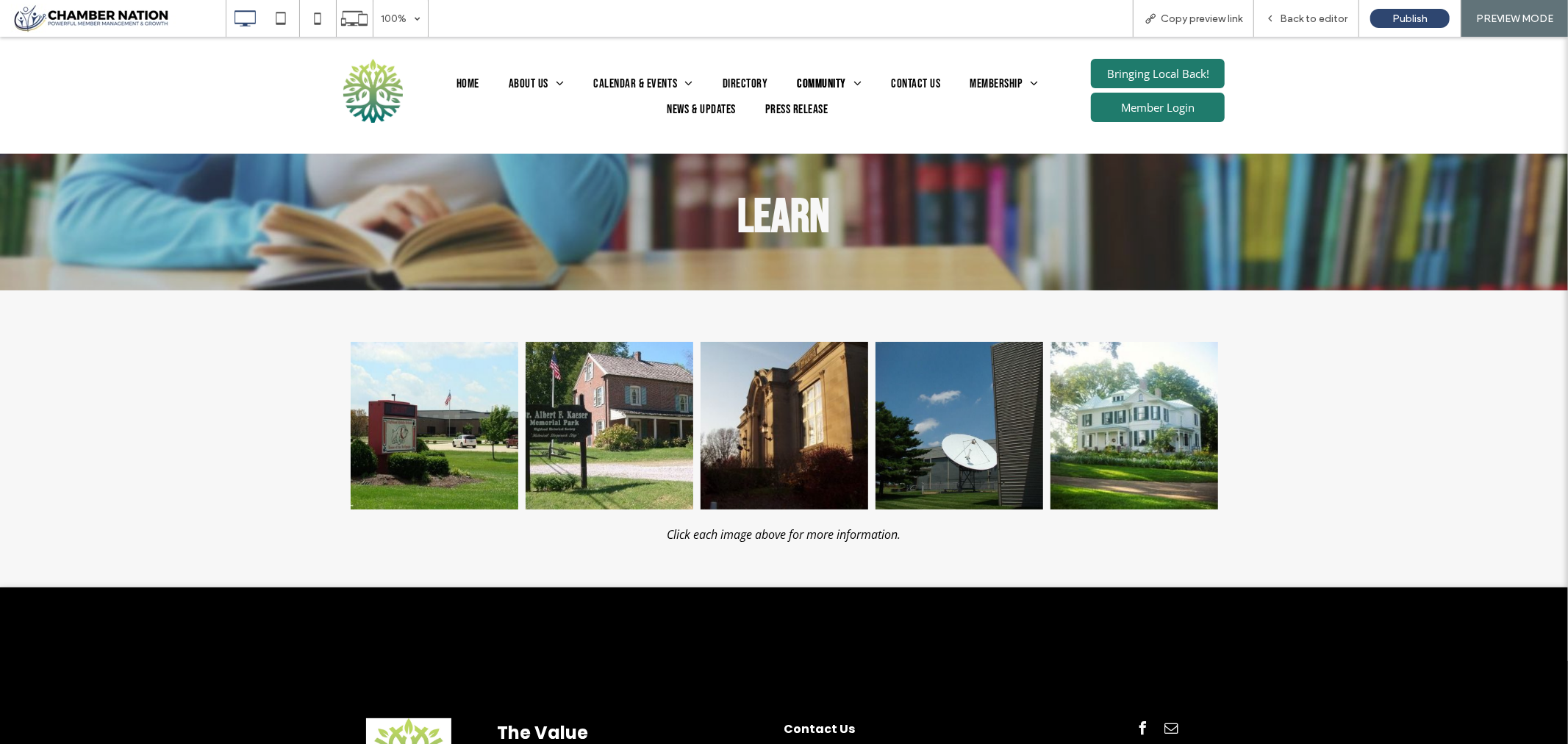
scroll to position [0, 0]
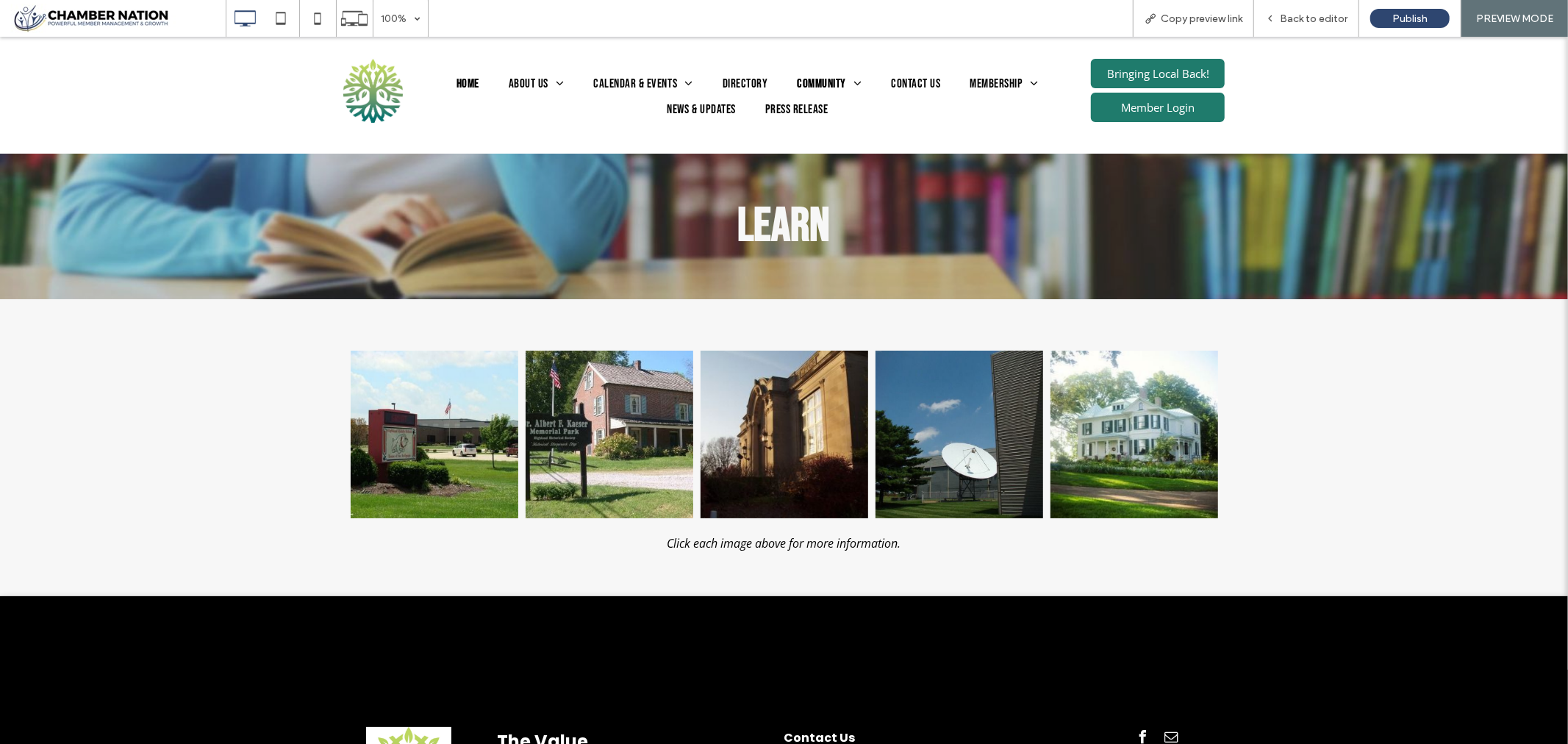
drag, startPoint x: 457, startPoint y: 84, endPoint x: 457, endPoint y: 119, distance: 35.0
click at [457, 83] on span "Home" at bounding box center [468, 84] width 23 height 19
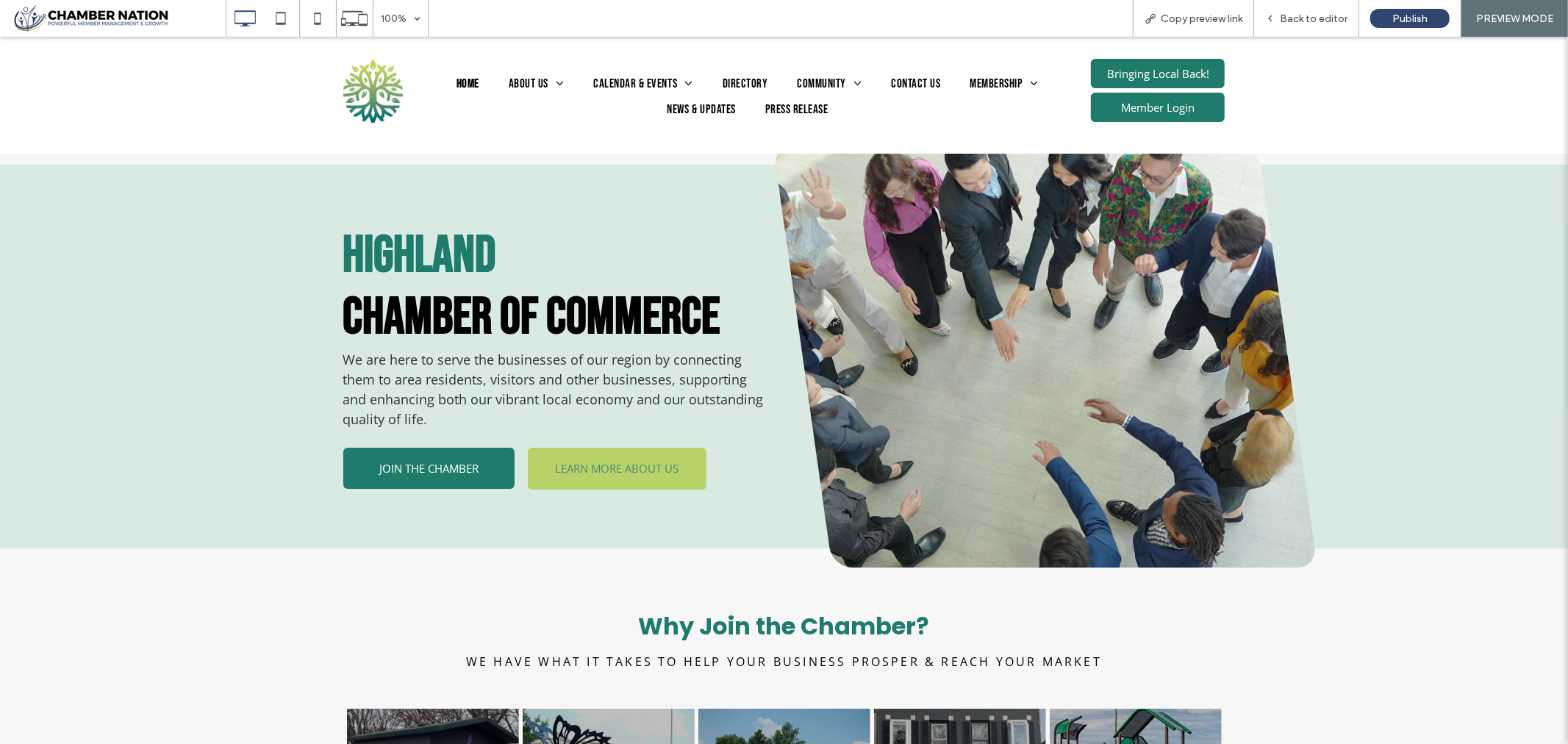
click at [632, 479] on span "LEARN MORE ABOUT US" at bounding box center [617, 467] width 134 height 30
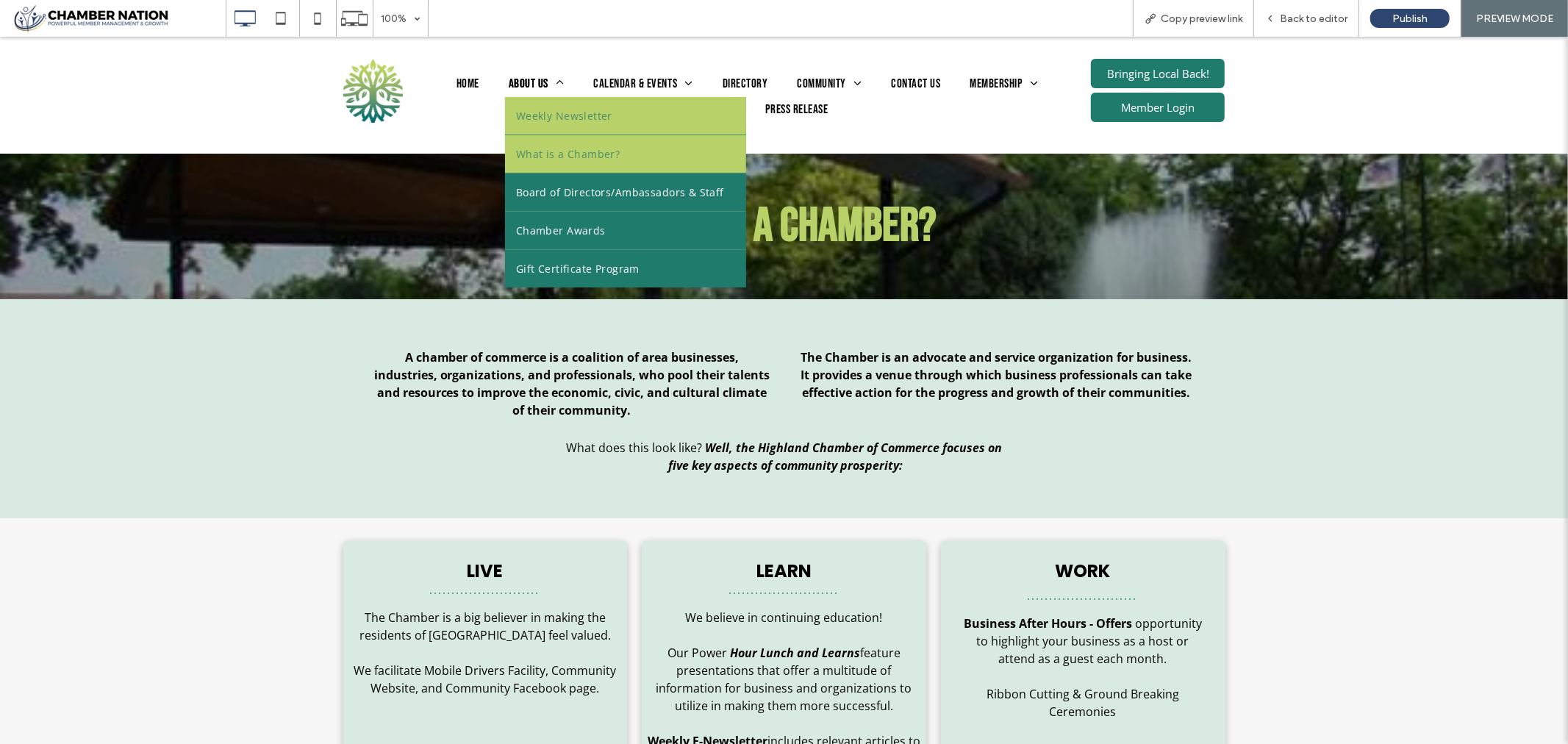
click at [539, 110] on span "Weekly Newsletter" at bounding box center [564, 115] width 97 height 15
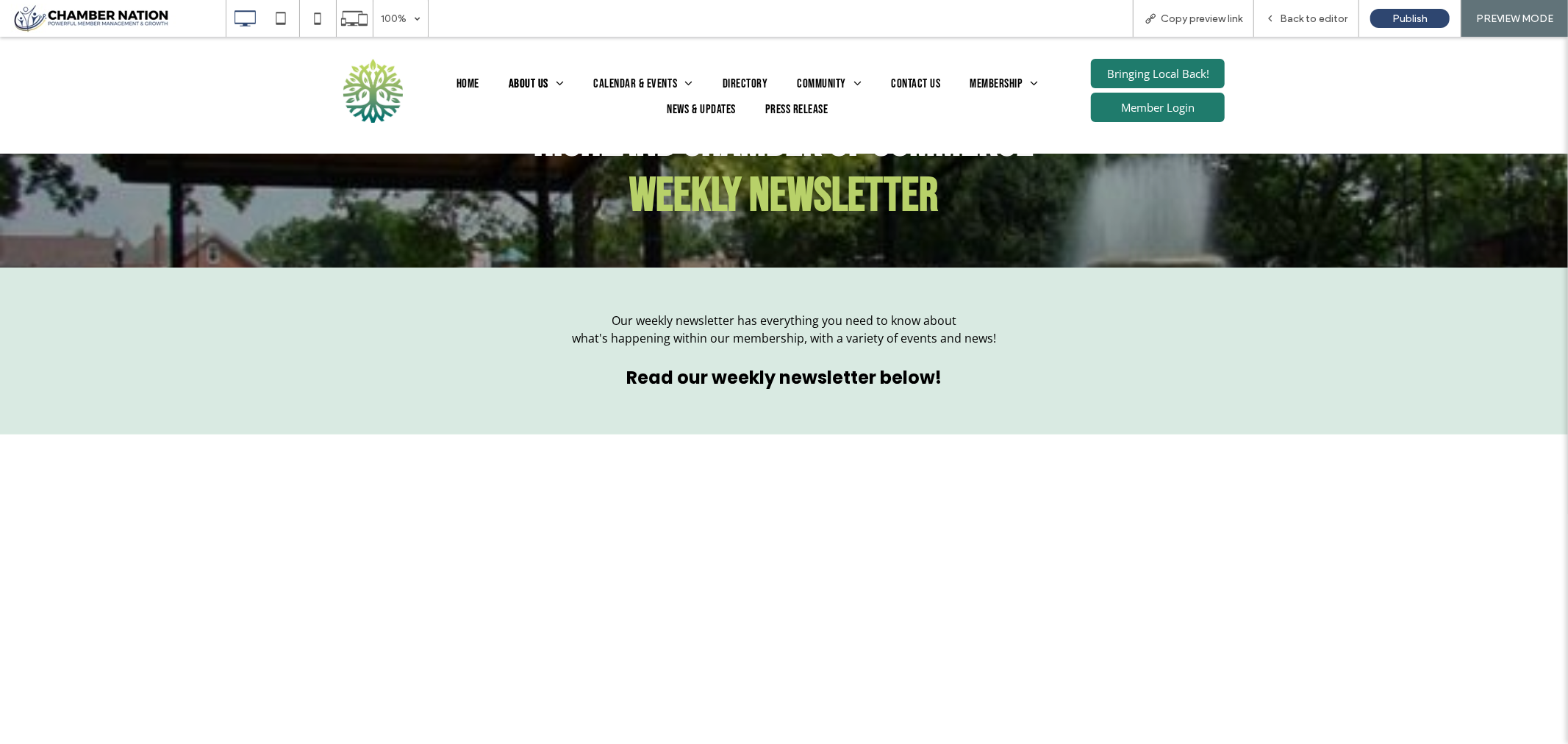
scroll to position [81, 0]
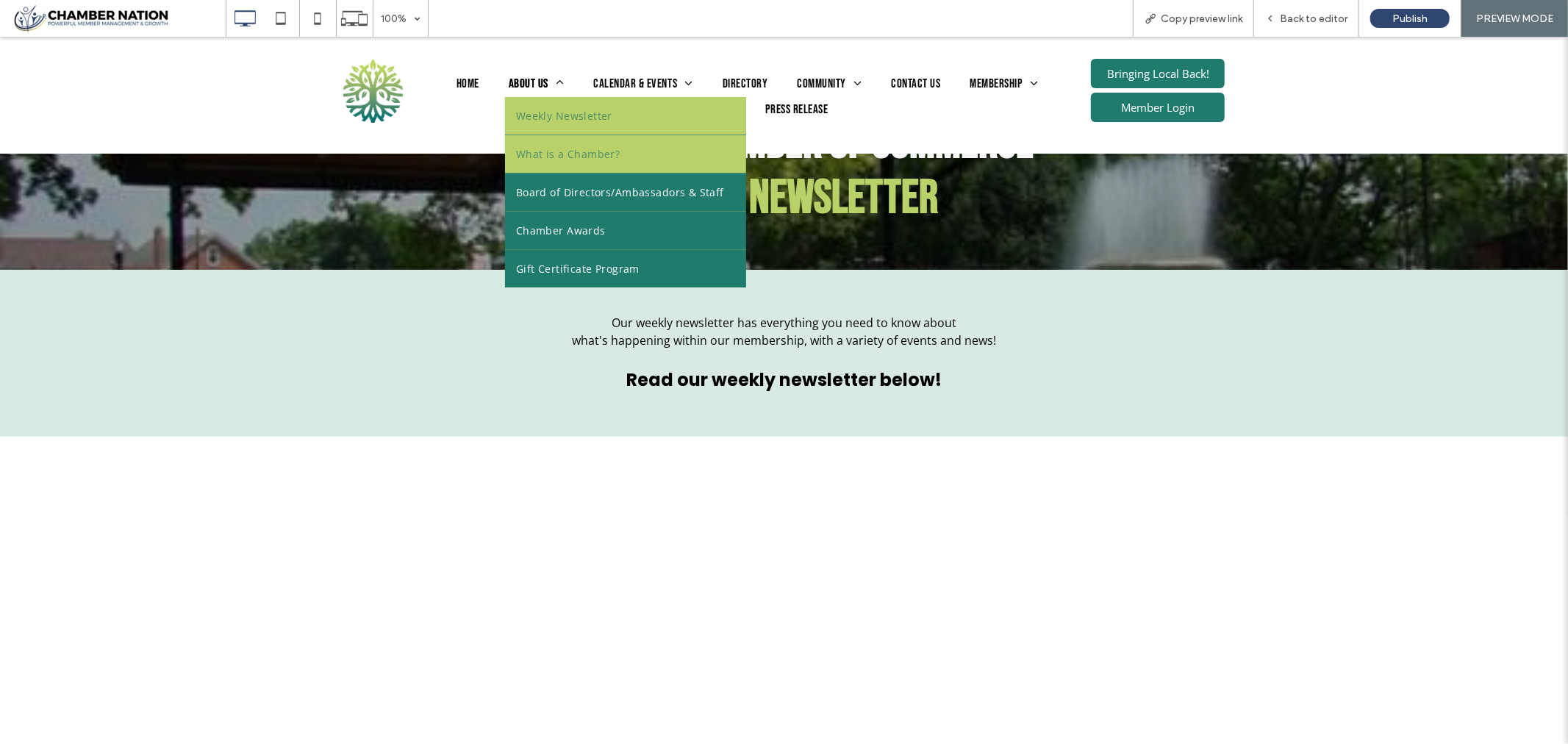
click at [545, 144] on link "What is a Chamber?" at bounding box center [625, 153] width 241 height 37
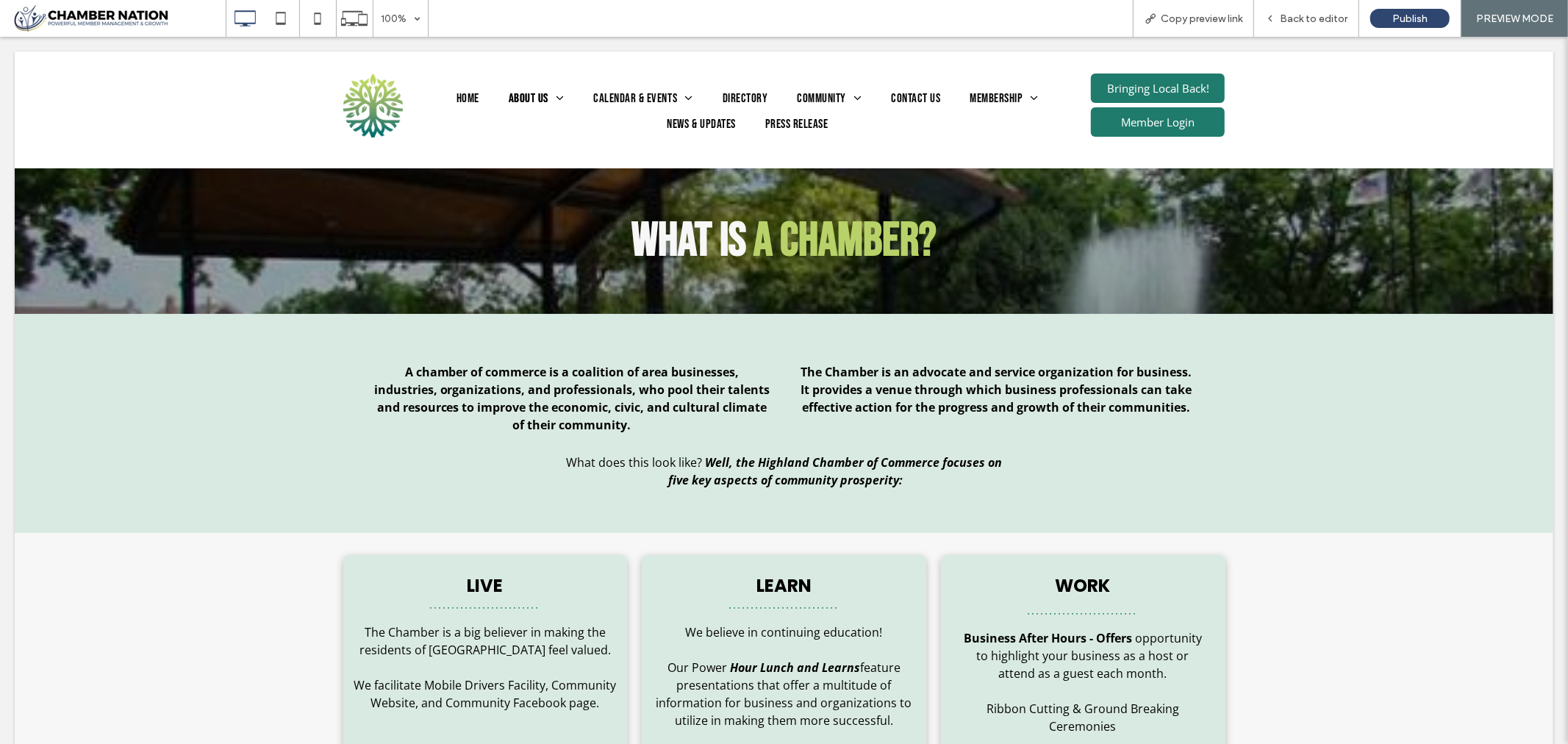
scroll to position [0, 0]
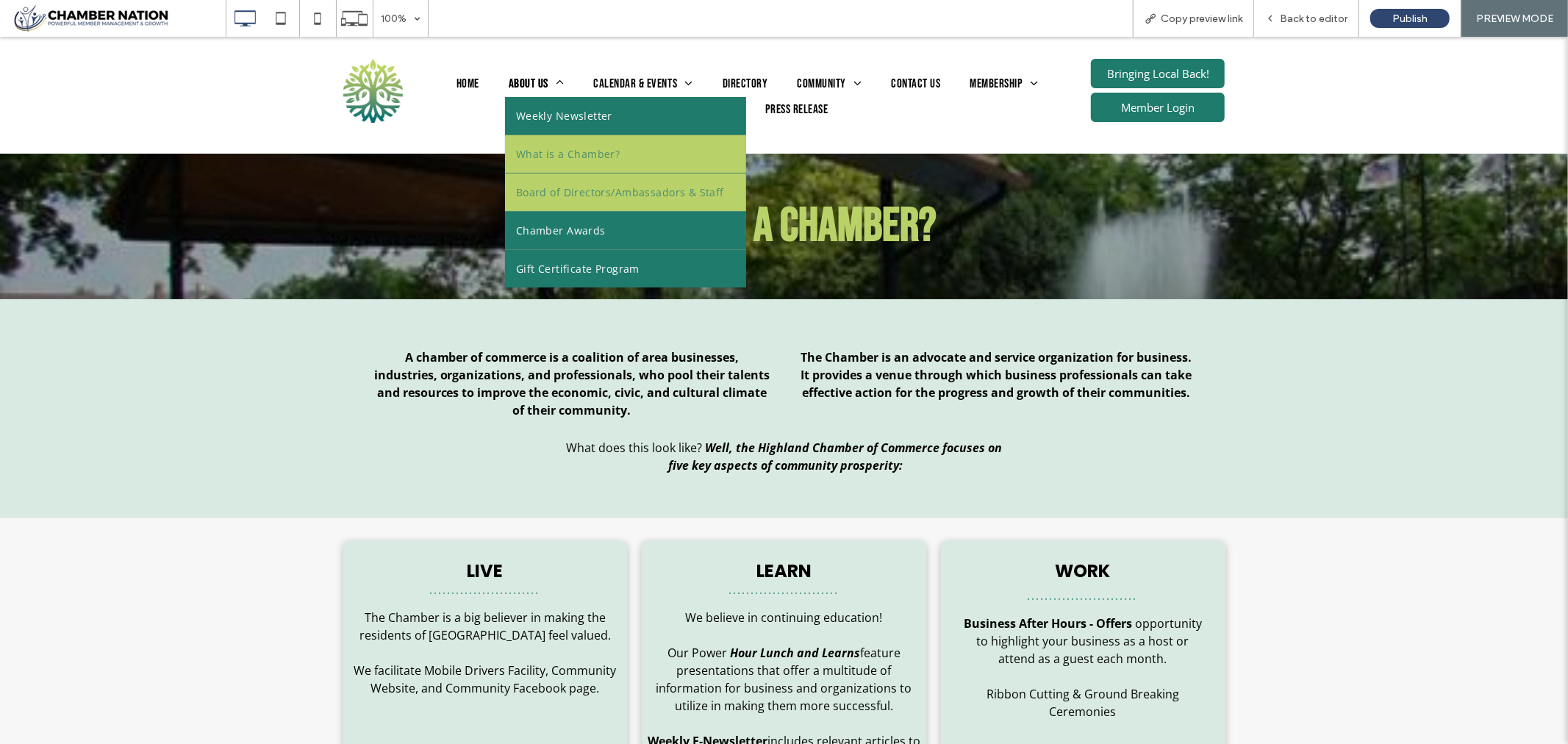
click at [539, 185] on span "Board of Directors/Ambassadors & Staff" at bounding box center [619, 192] width 208 height 15
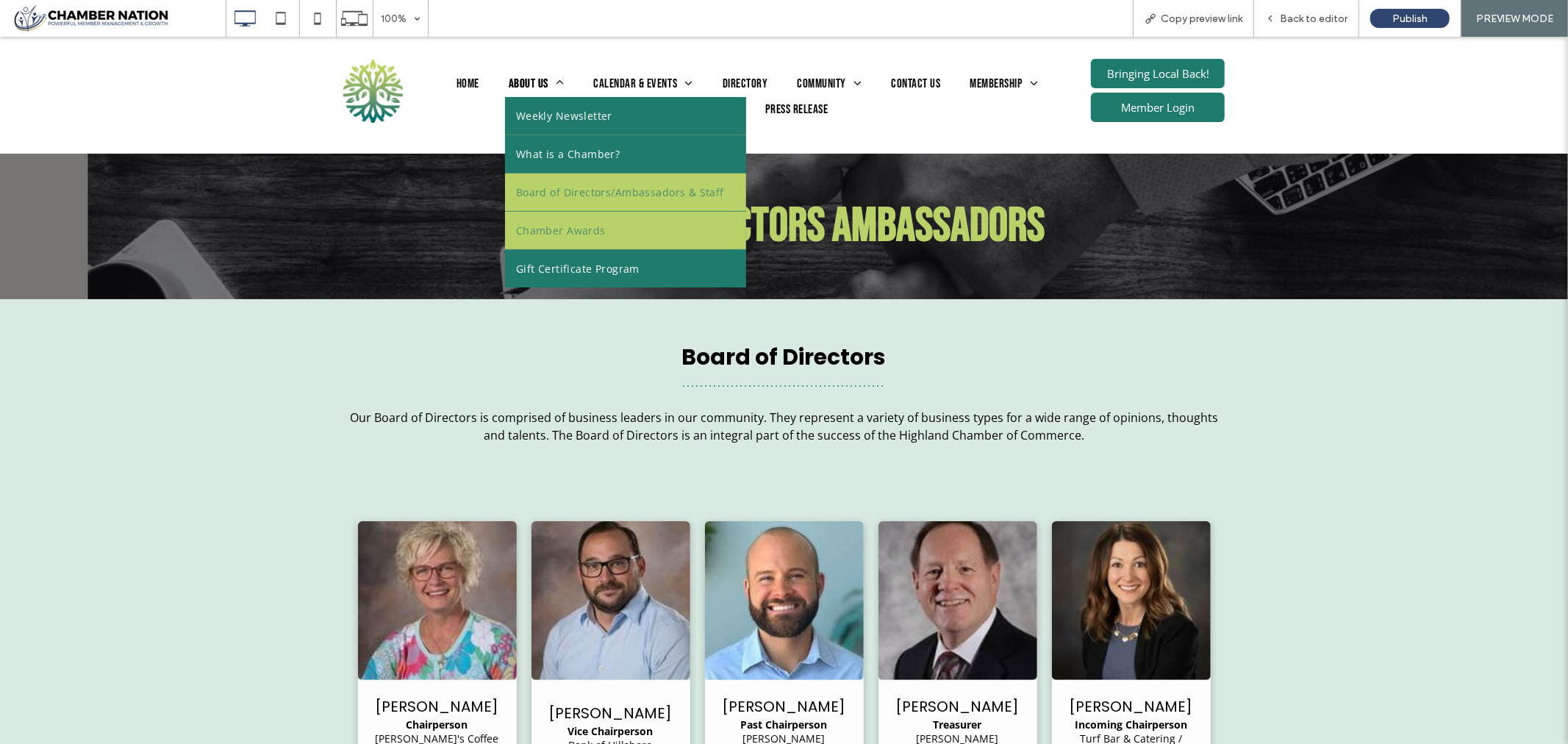
click at [545, 228] on span "Chamber Awards" at bounding box center [561, 230] width 90 height 15
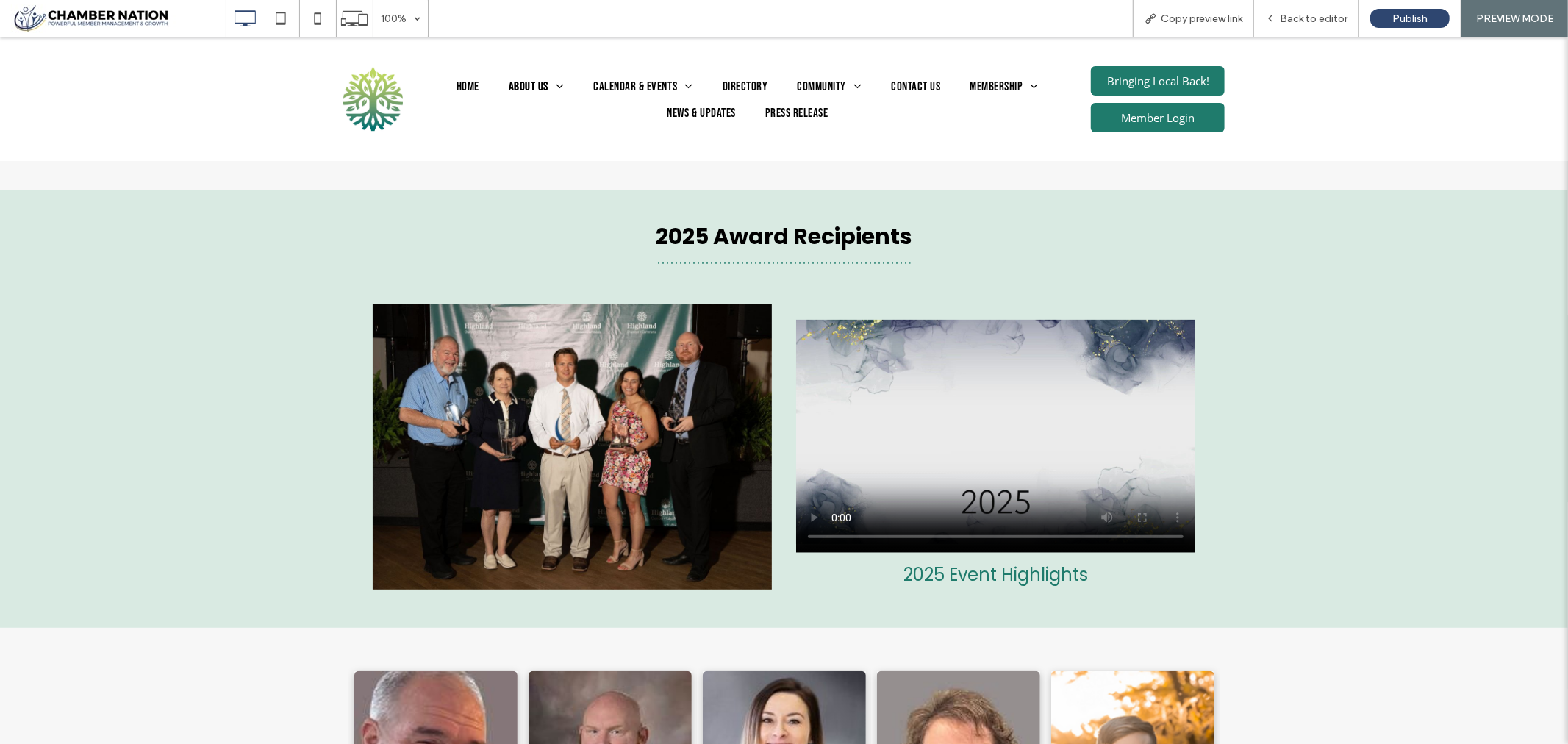
scroll to position [8, 0]
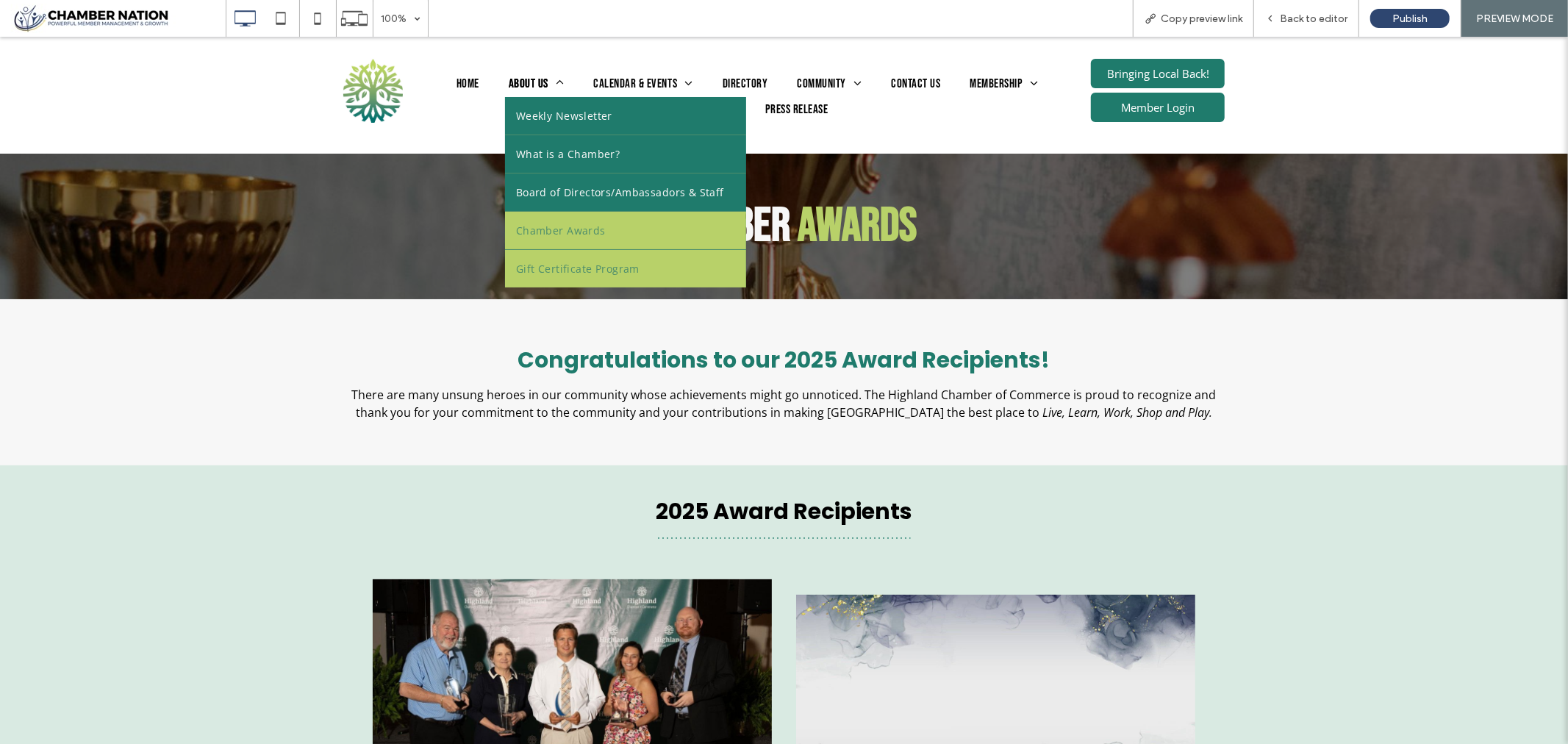
click at [531, 265] on span "Gift Certificate Program" at bounding box center [577, 268] width 123 height 15
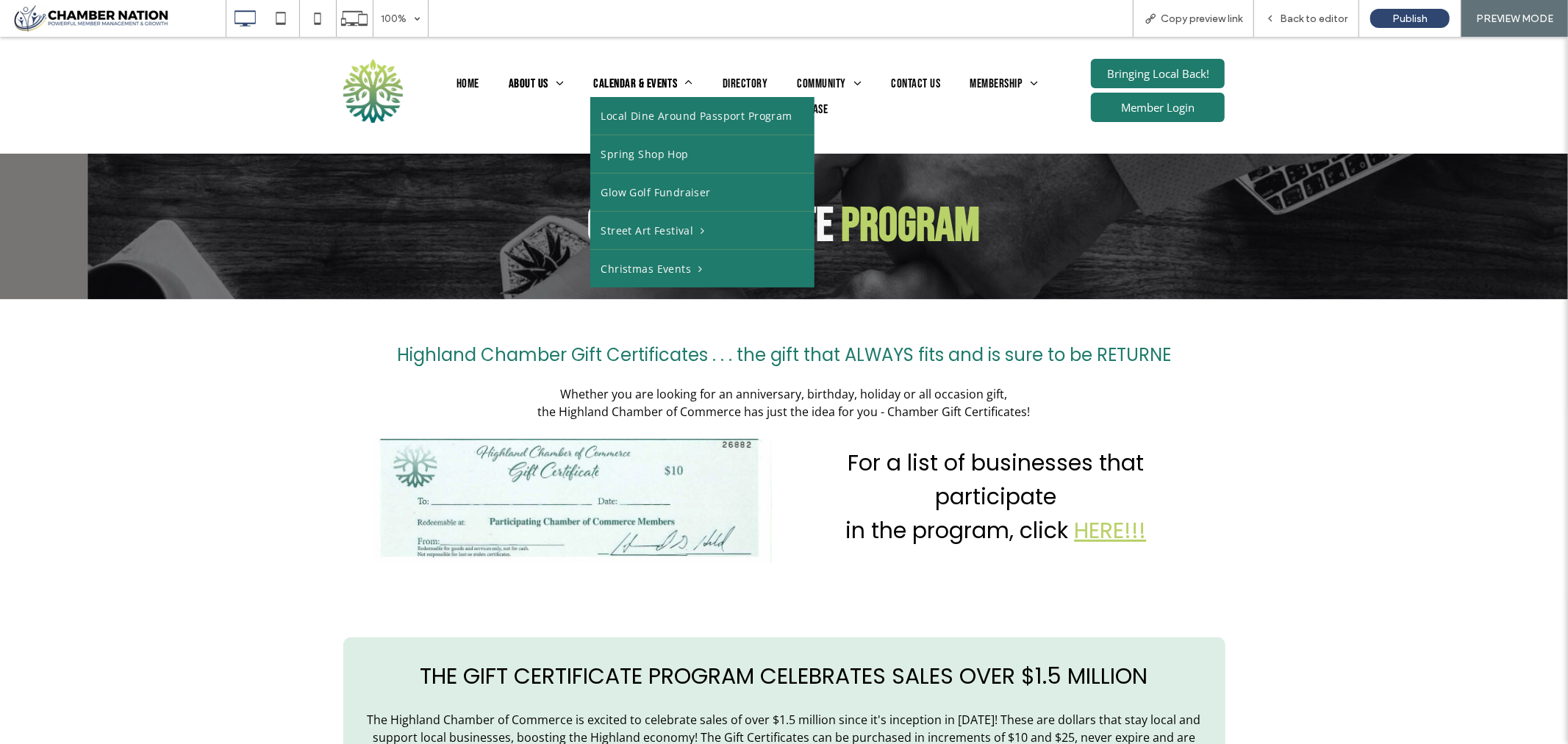
click at [643, 77] on span "Calendar & Events" at bounding box center [644, 84] width 99 height 19
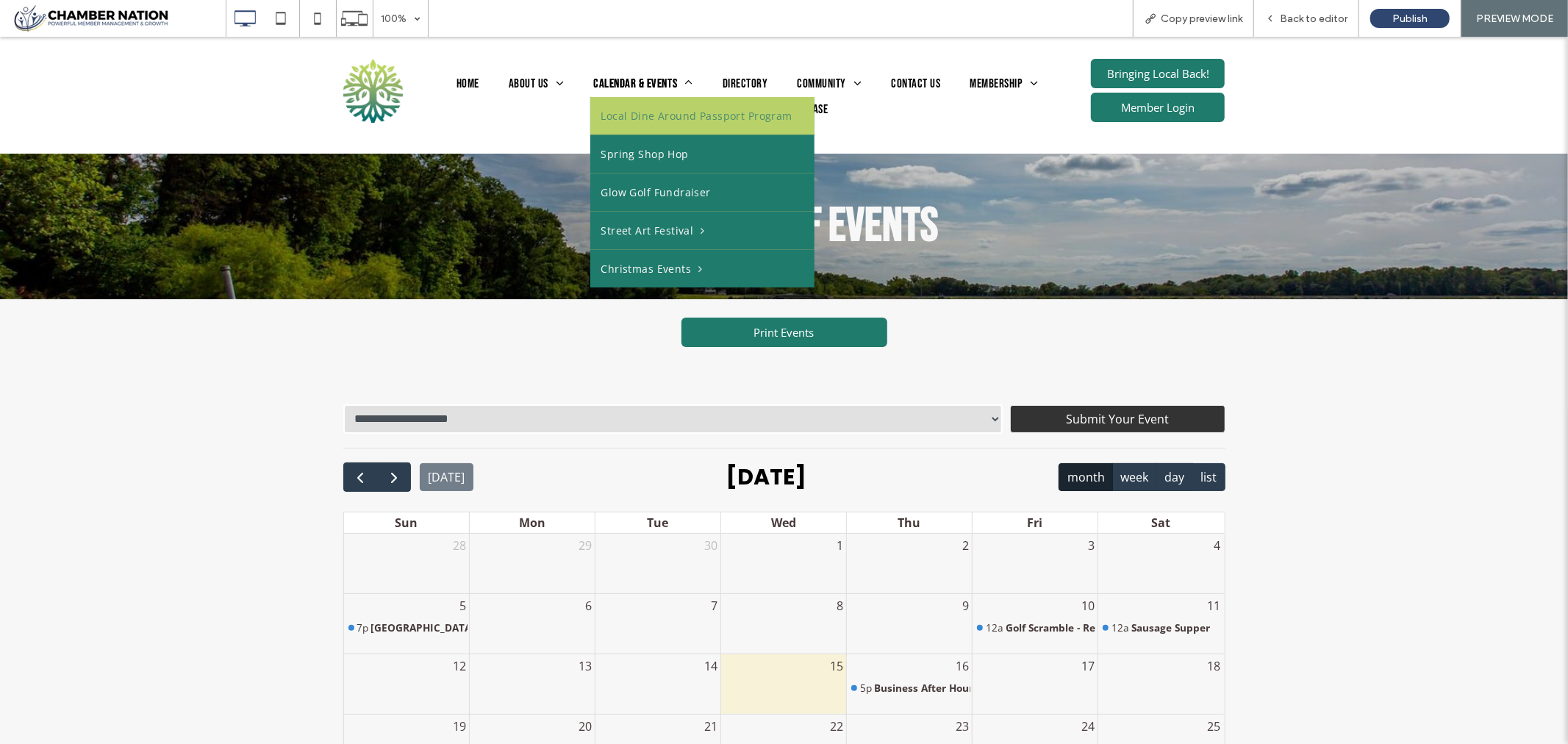
click at [663, 106] on link "Local Dine Around Passport Program" at bounding box center [702, 115] width 224 height 37
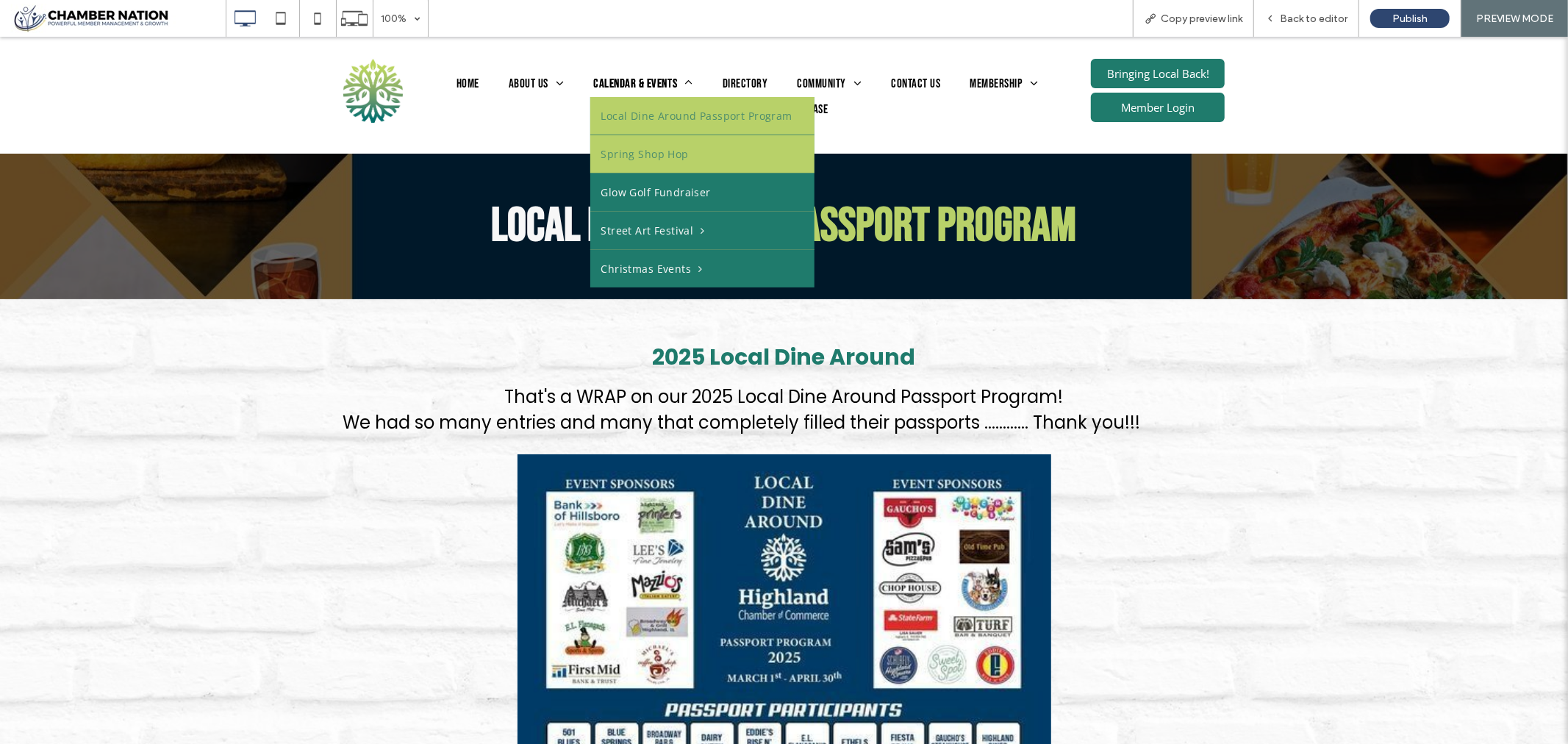
click at [621, 146] on span "Spring Shop Hop" at bounding box center [644, 153] width 87 height 15
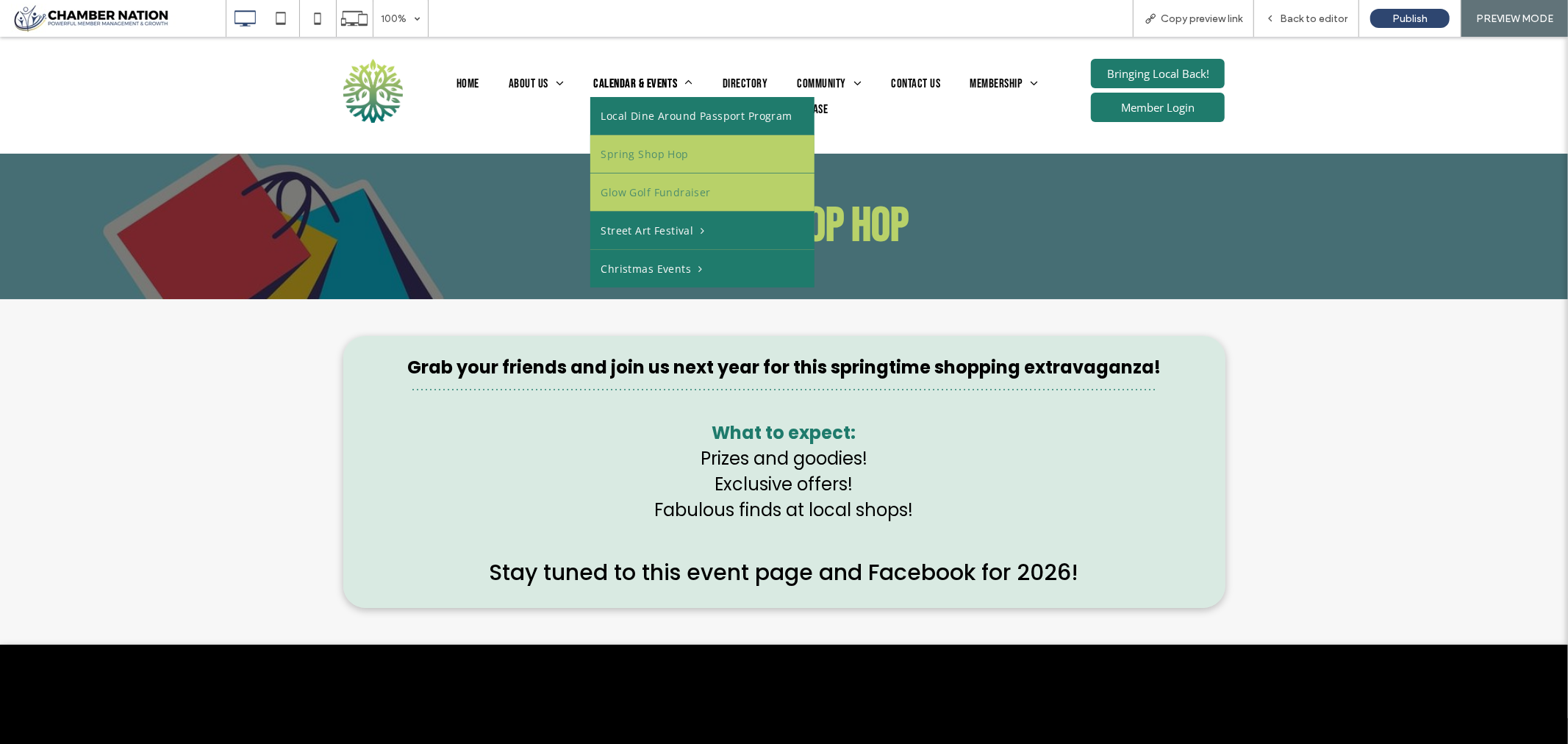
click at [611, 188] on span "Glow Golf Fundraiser" at bounding box center [656, 192] width 110 height 15
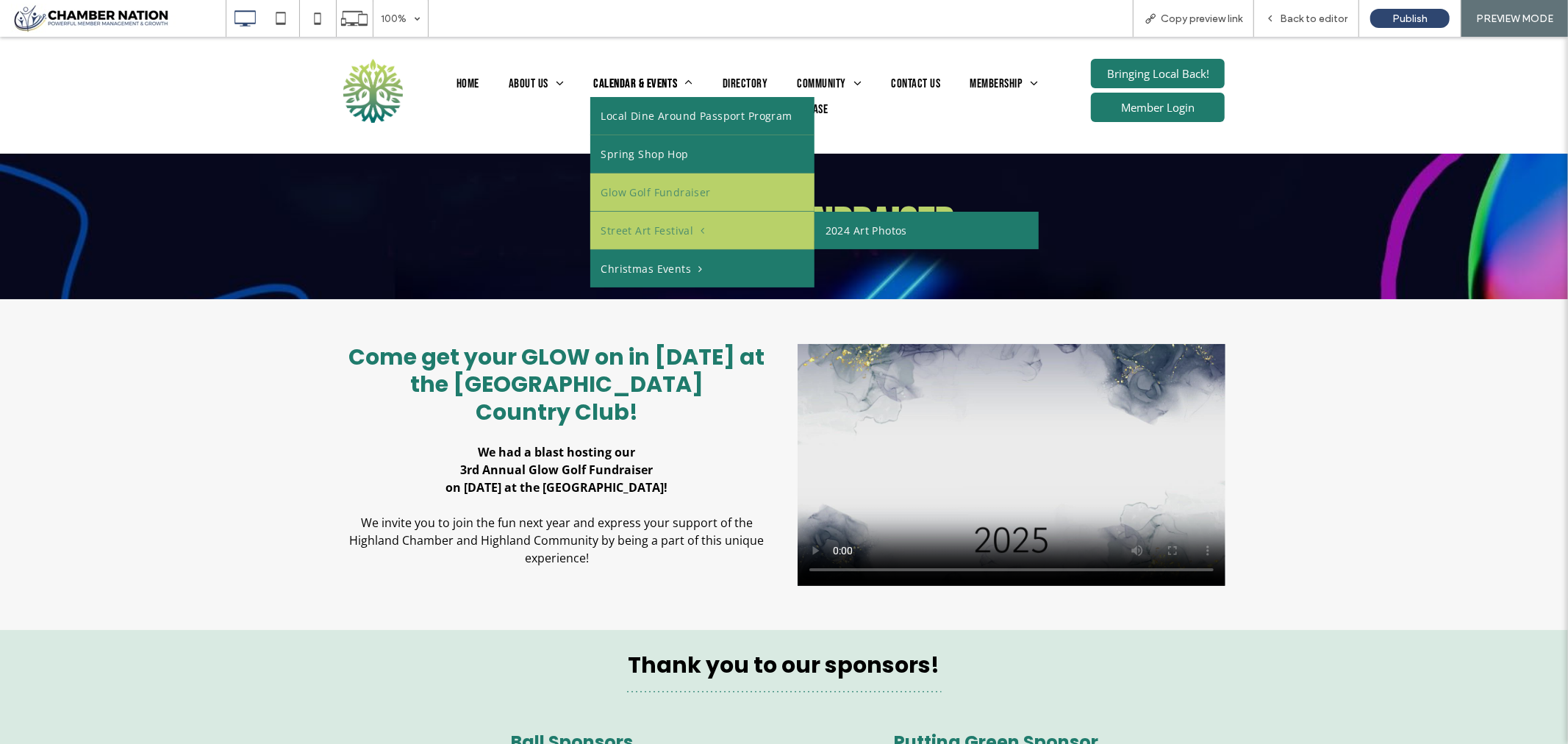
click at [641, 224] on span "Street Art Festival" at bounding box center [653, 230] width 103 height 15
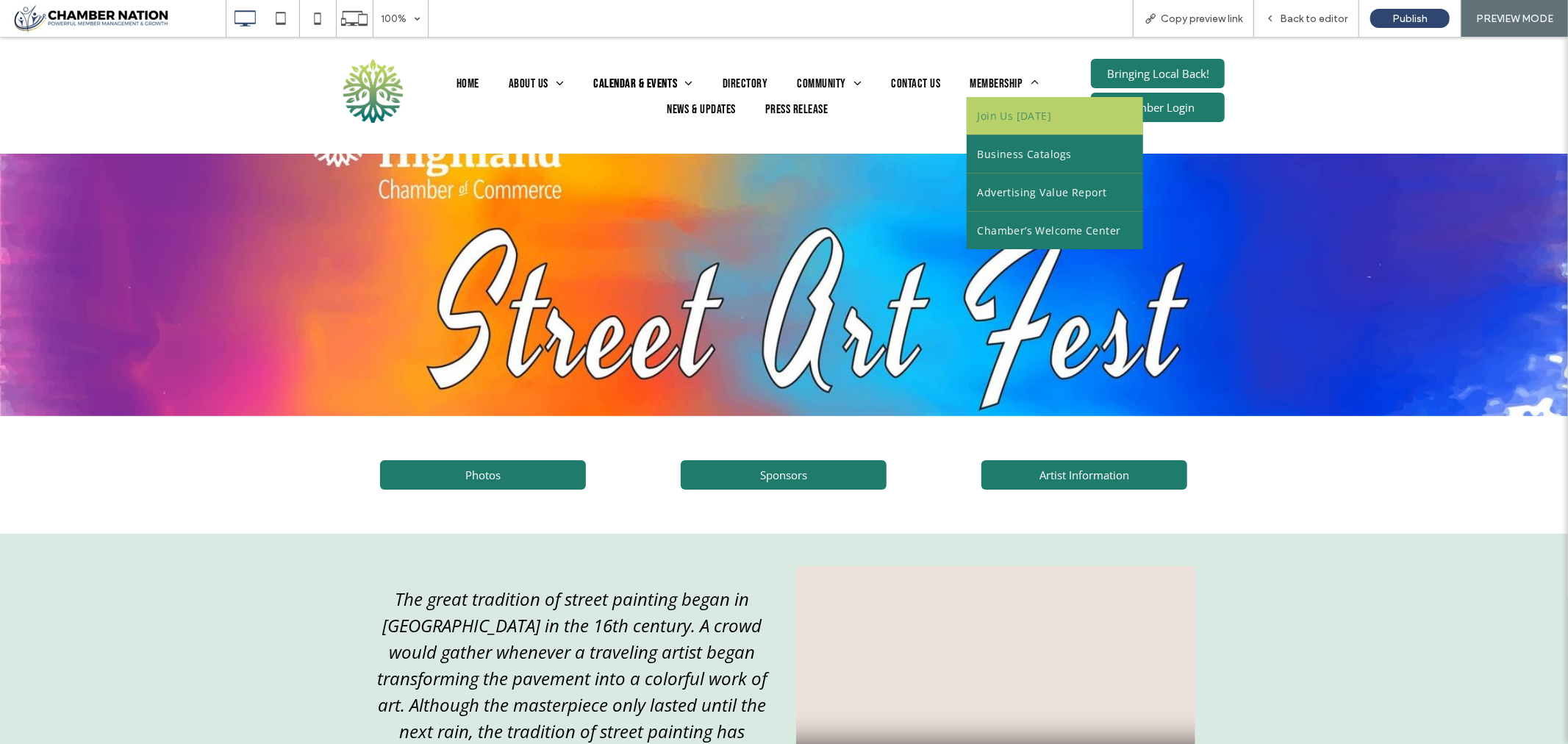
click at [1003, 110] on span "Join Us Today" at bounding box center [1015, 115] width 75 height 15
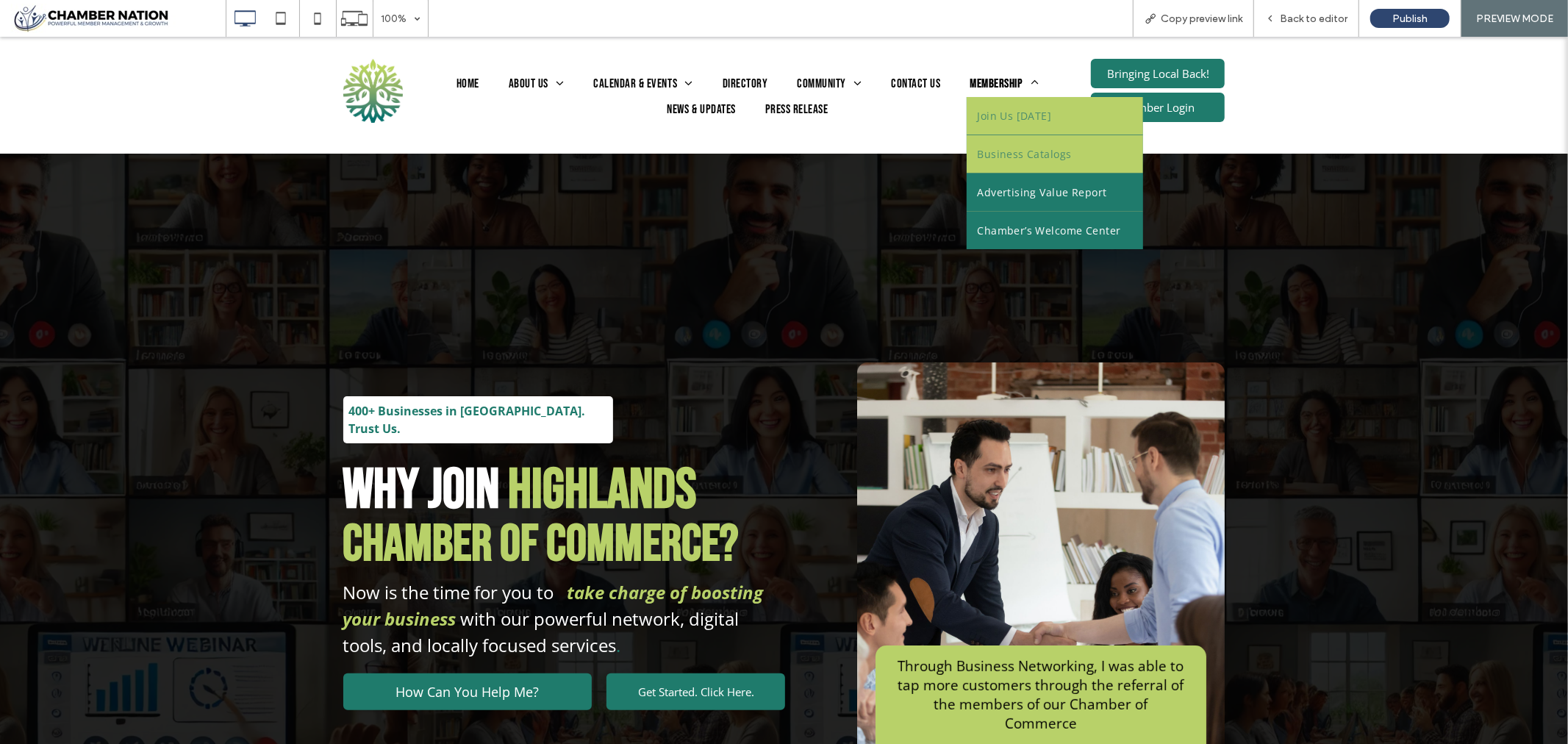
click at [1006, 152] on span "Business Catalogs" at bounding box center [1025, 153] width 94 height 15
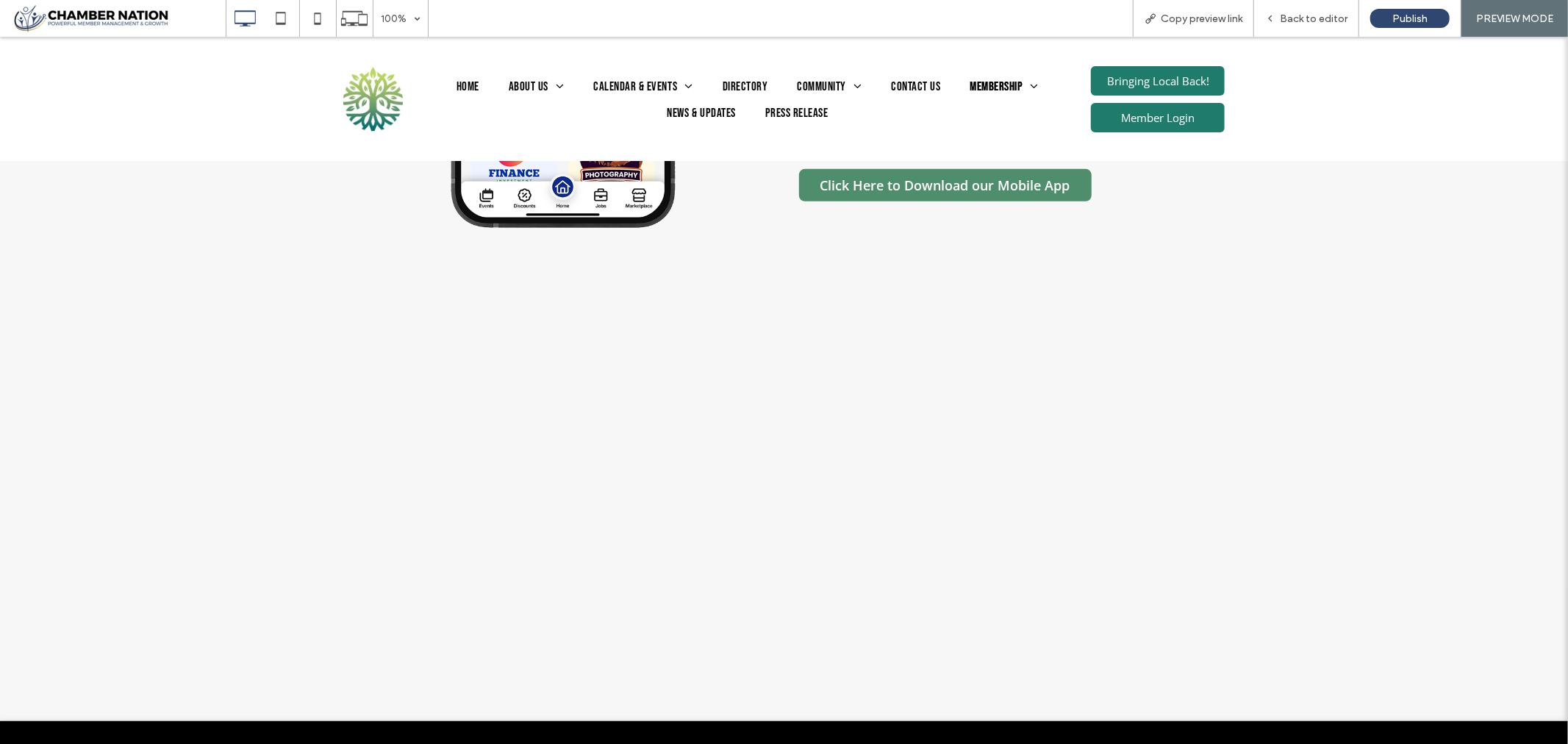
scroll to position [653, 0]
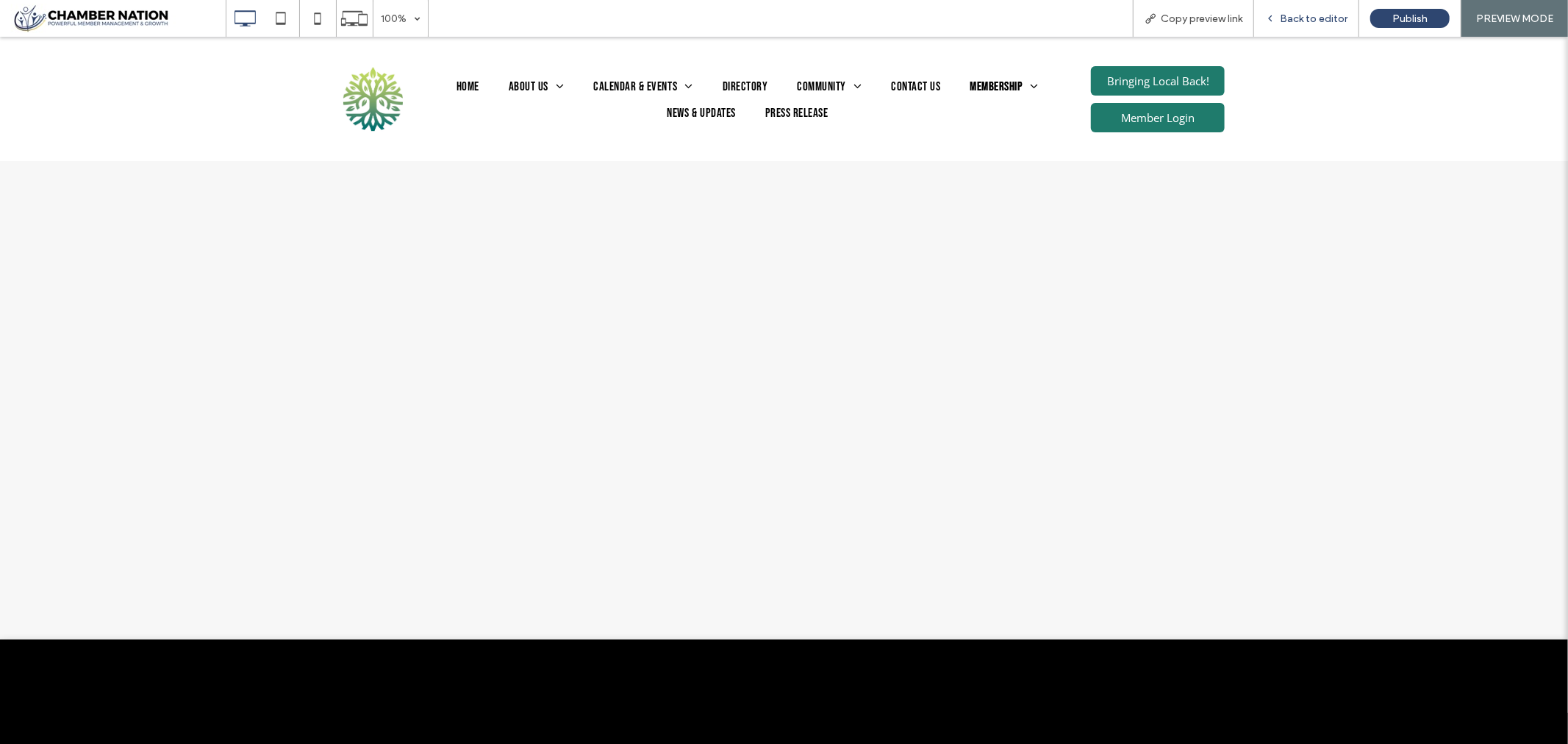
click at [1336, 20] on span "Back to editor" at bounding box center [1313, 18] width 68 height 12
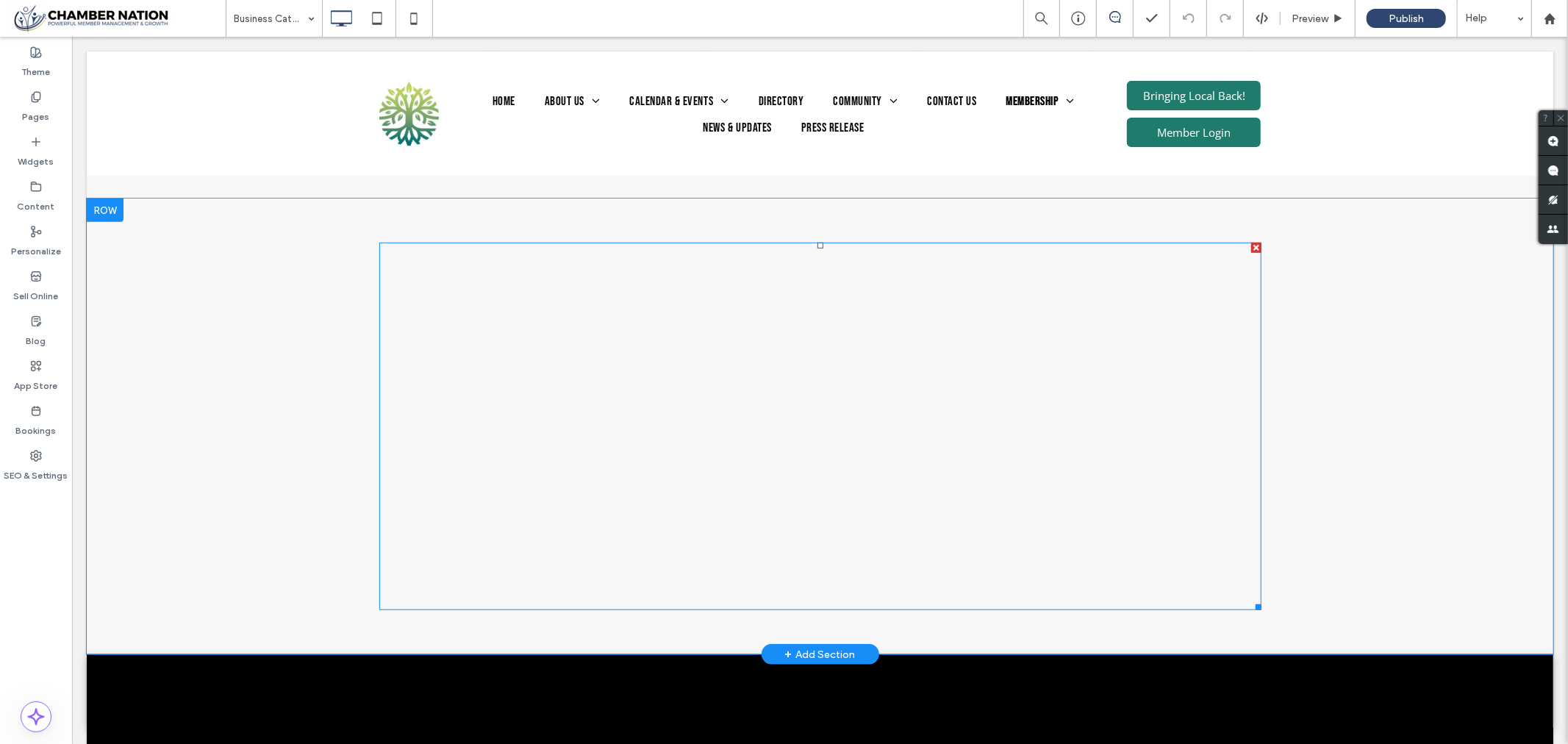
click at [666, 306] on span at bounding box center [819, 425] width 882 height 367
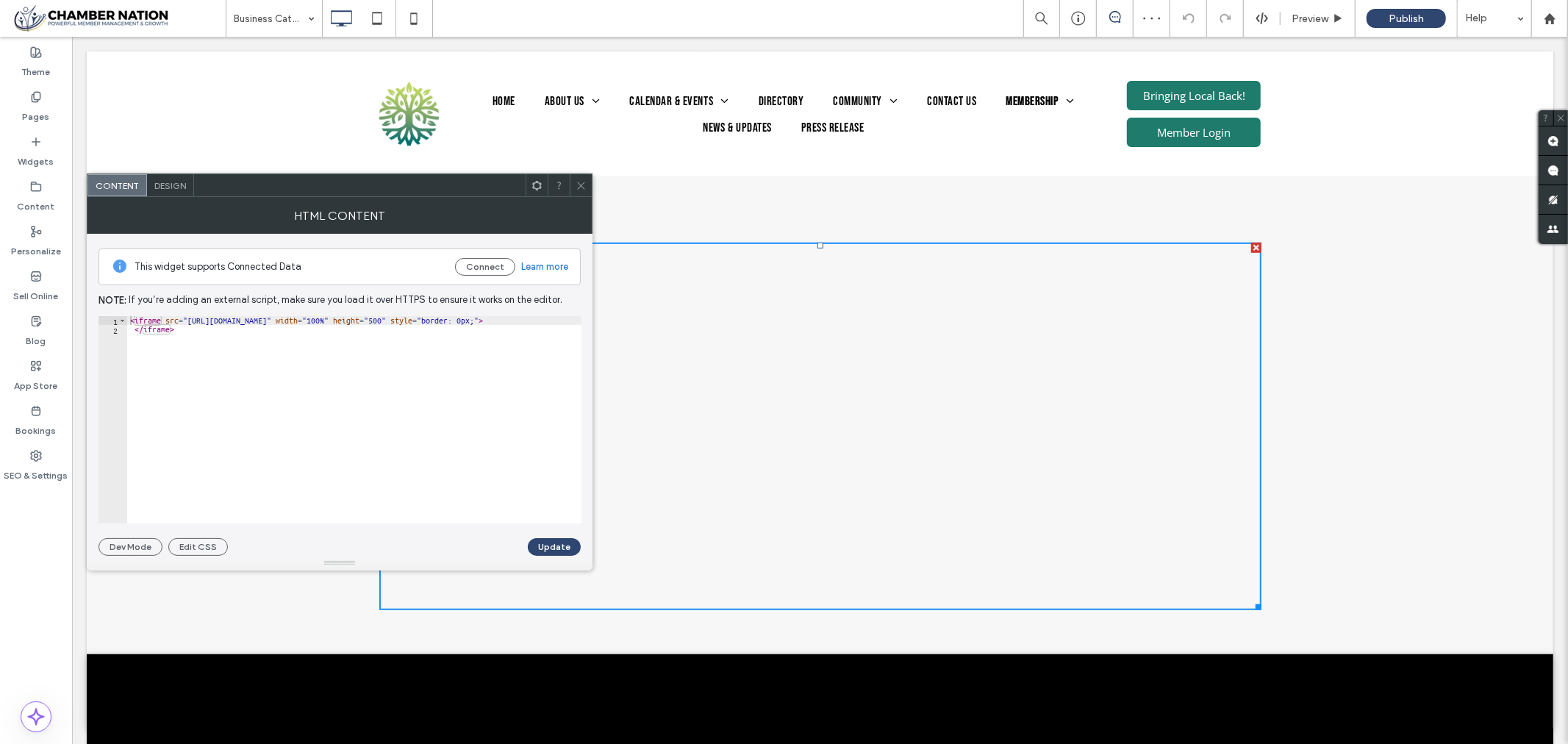
click at [578, 186] on use at bounding box center [580, 186] width 8 height 8
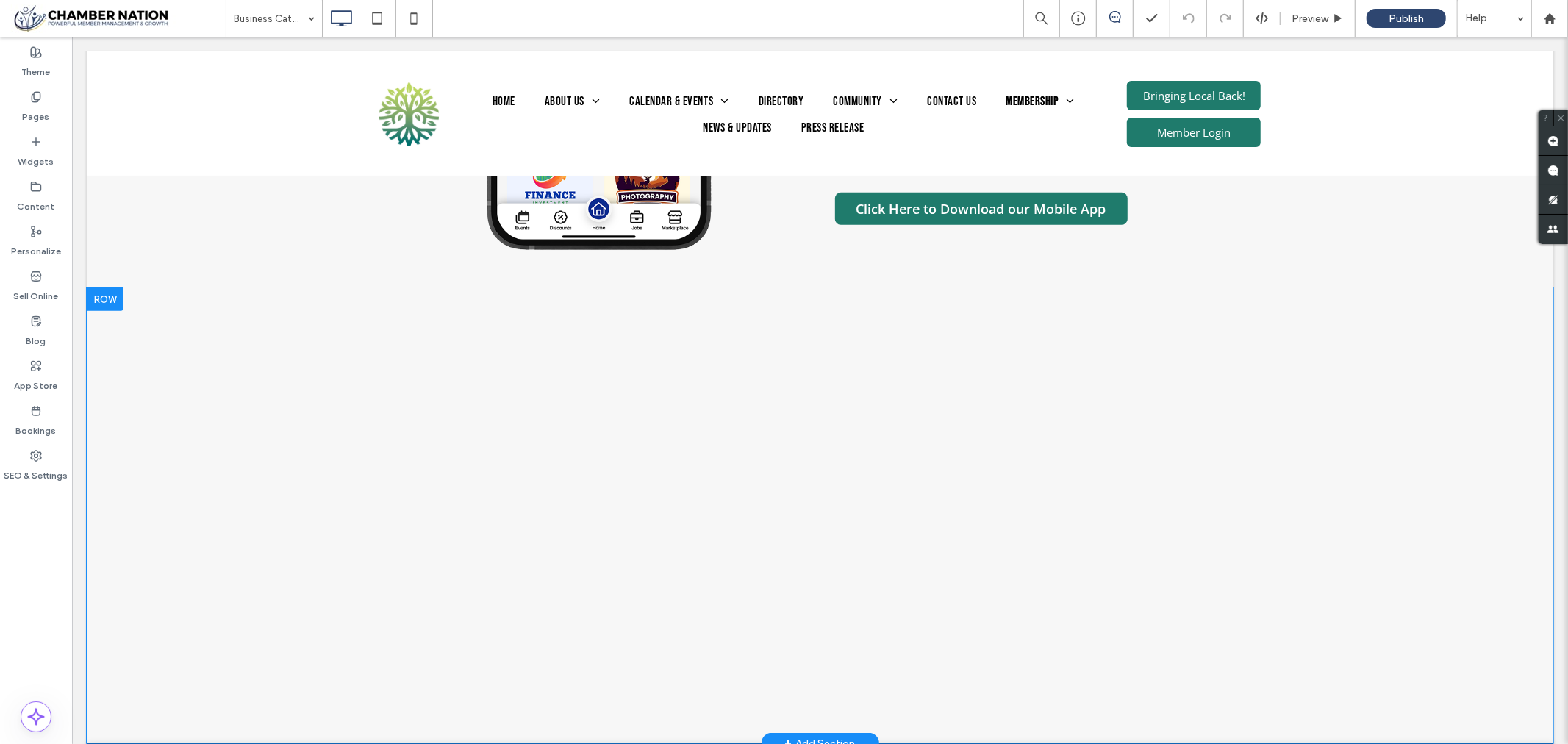
scroll to position [571, 0]
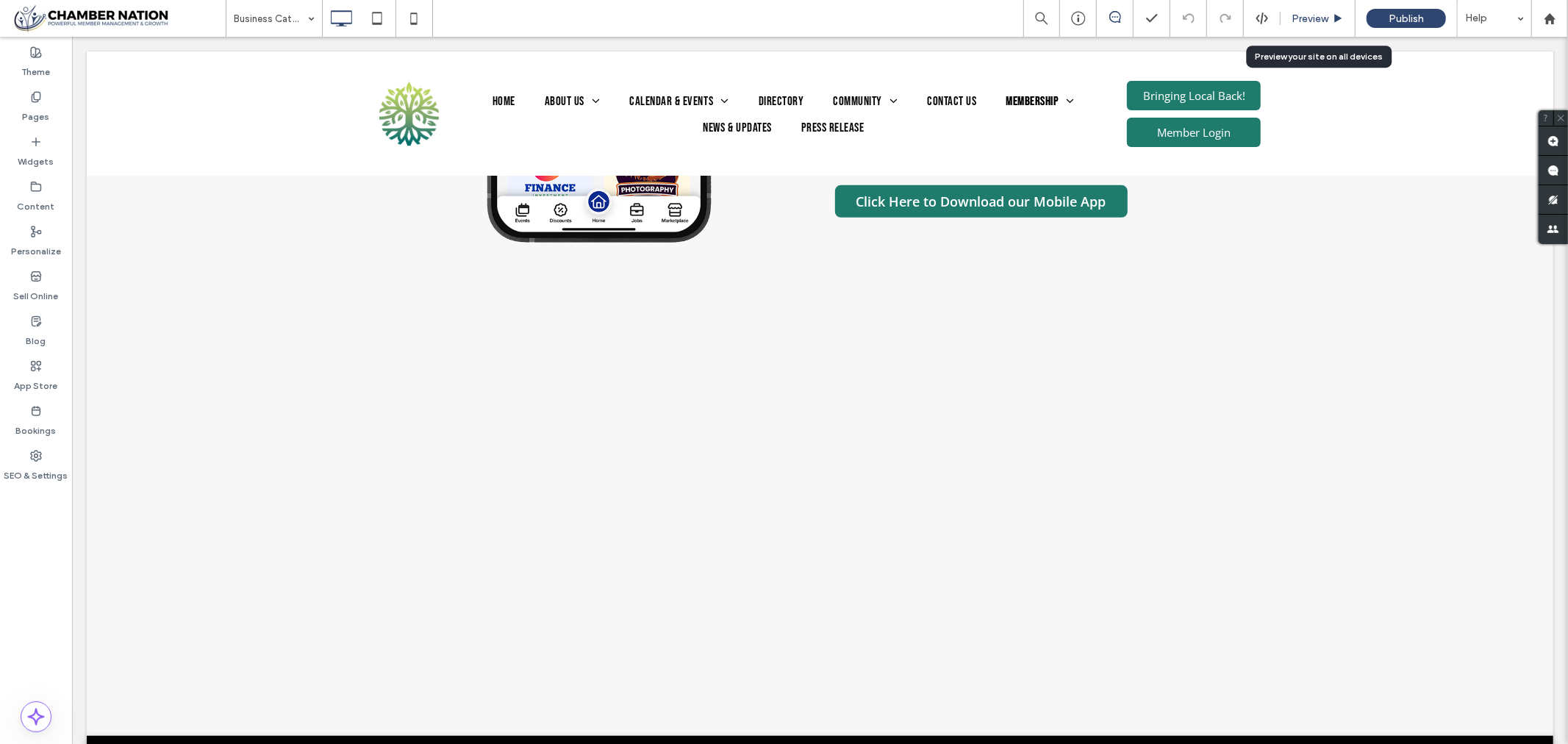
click at [1310, 19] on span "Preview" at bounding box center [1310, 18] width 37 height 12
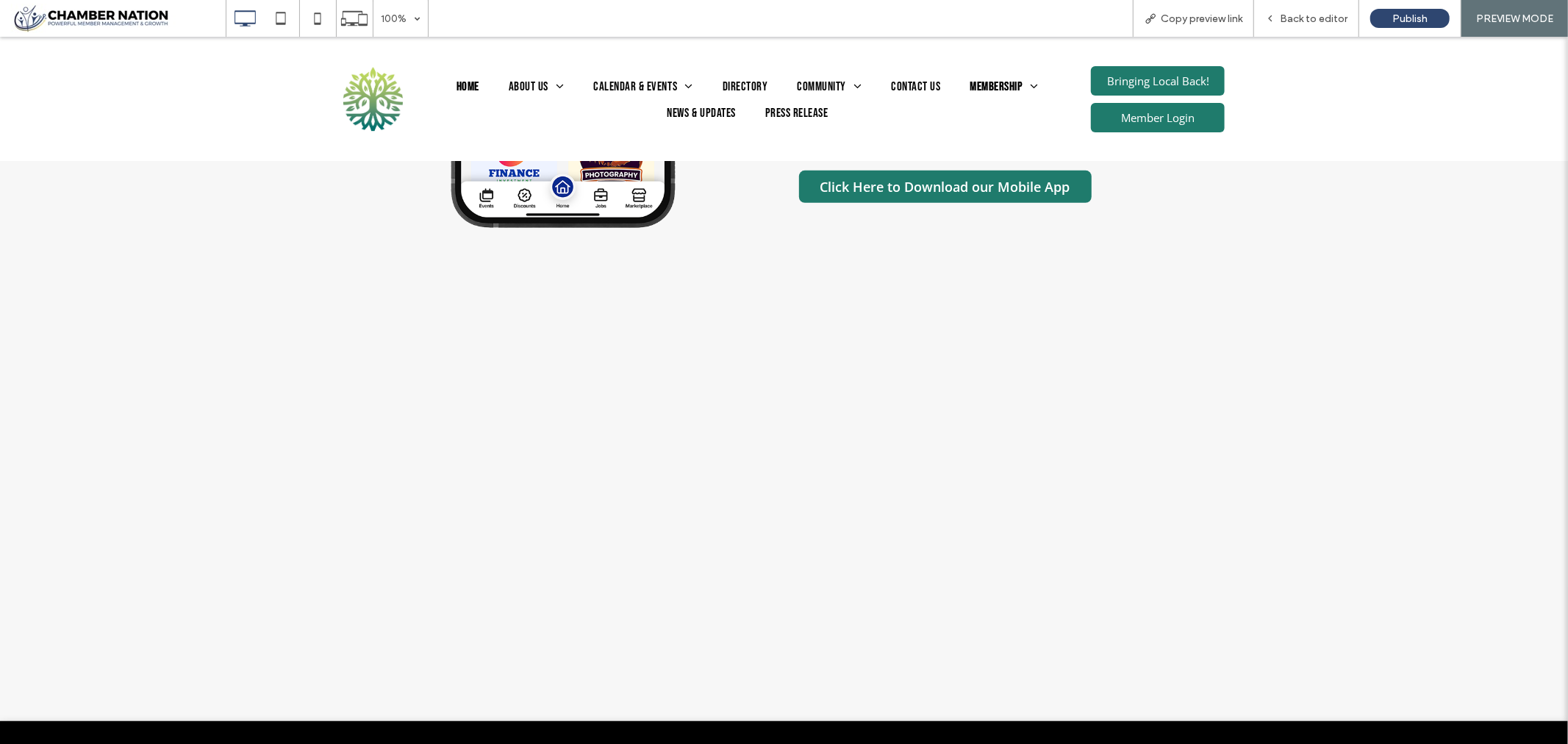
drag, startPoint x: 462, startPoint y: 88, endPoint x: 461, endPoint y: 124, distance: 36.0
click at [462, 87] on span "Home" at bounding box center [468, 87] width 23 height 19
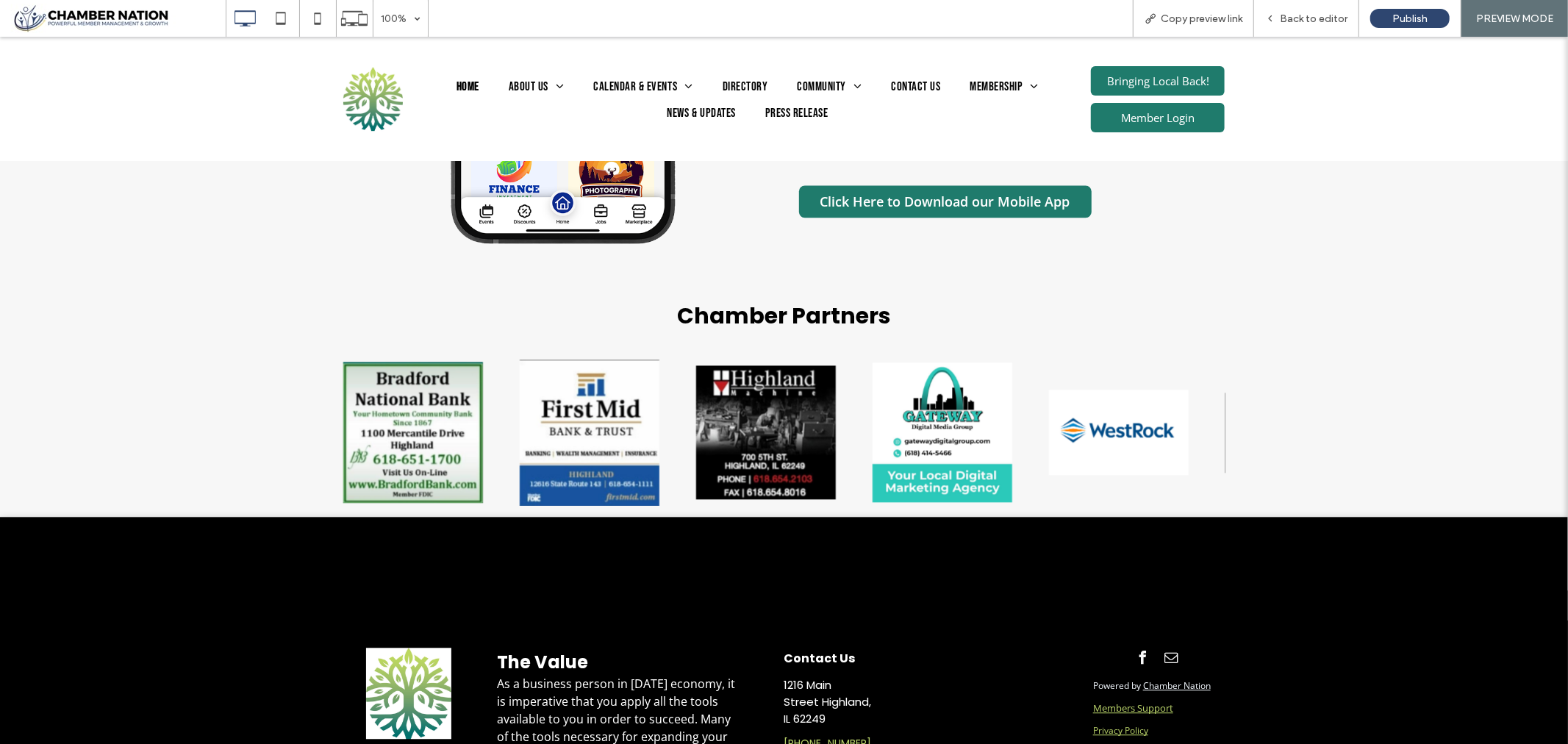
scroll to position [2865, 0]
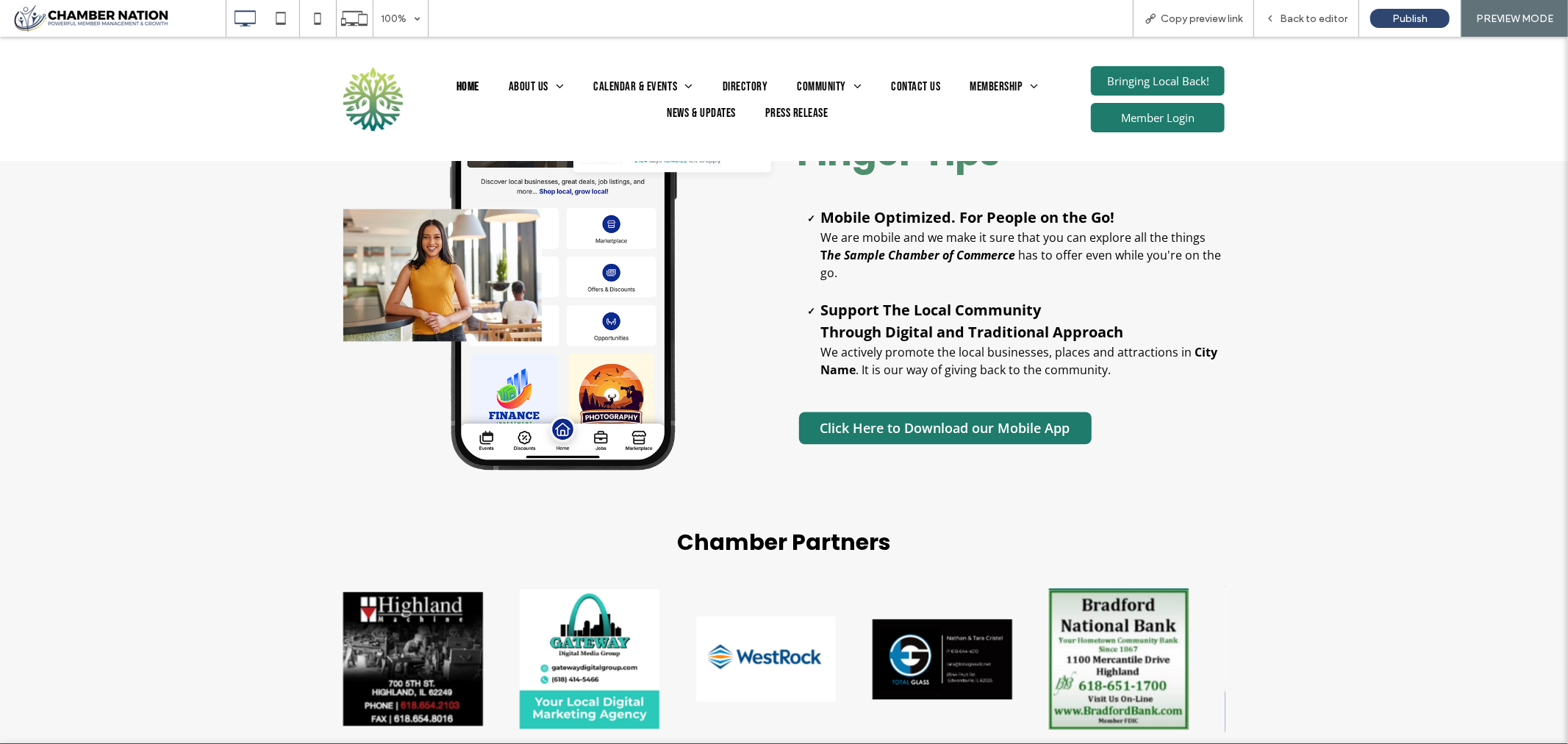
scroll to position [2457, 0]
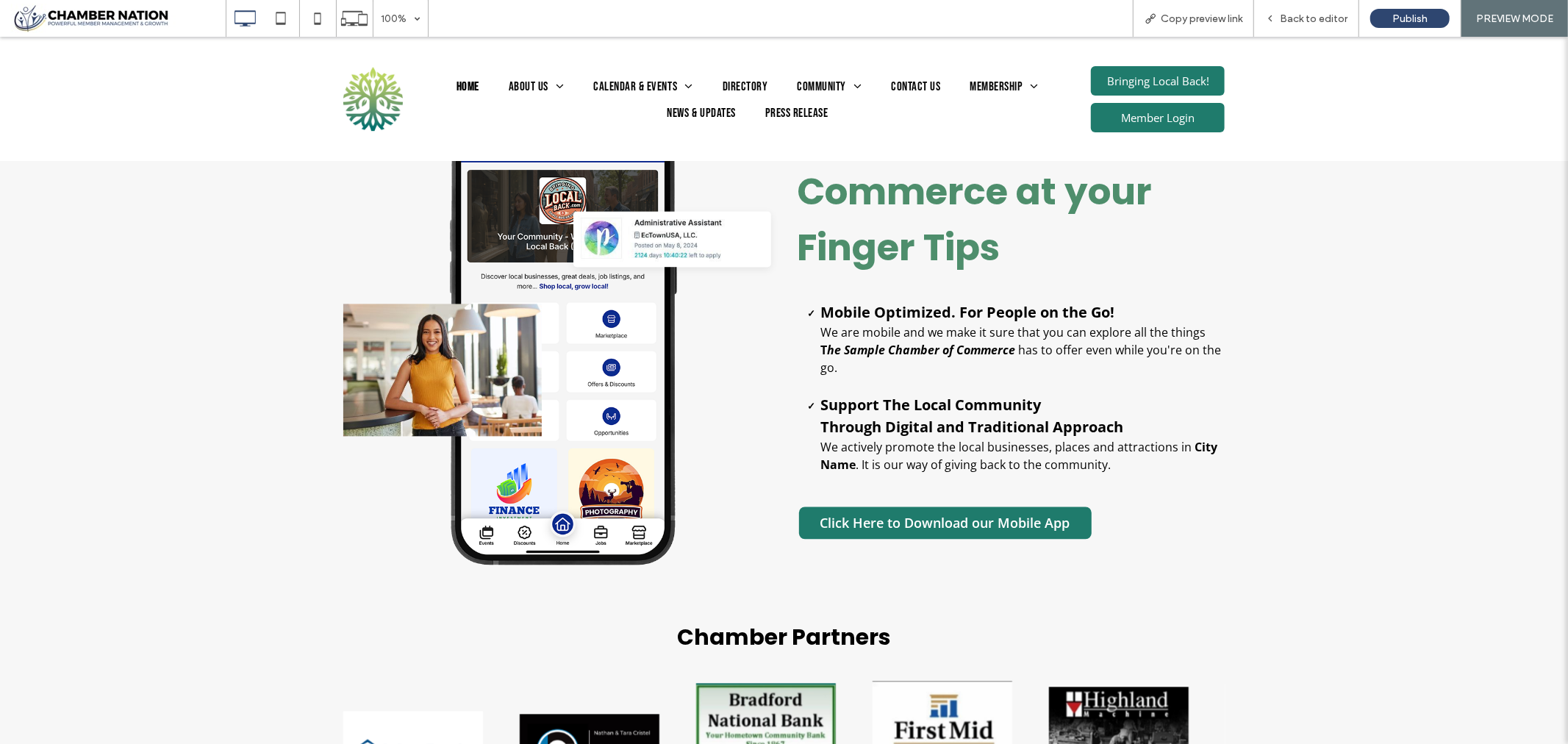
click at [1360, 224] on div "Click To Paste Highland Chamber of Commerce at your Finger Tips Mobile Optimize…" at bounding box center [784, 332] width 1568 height 538
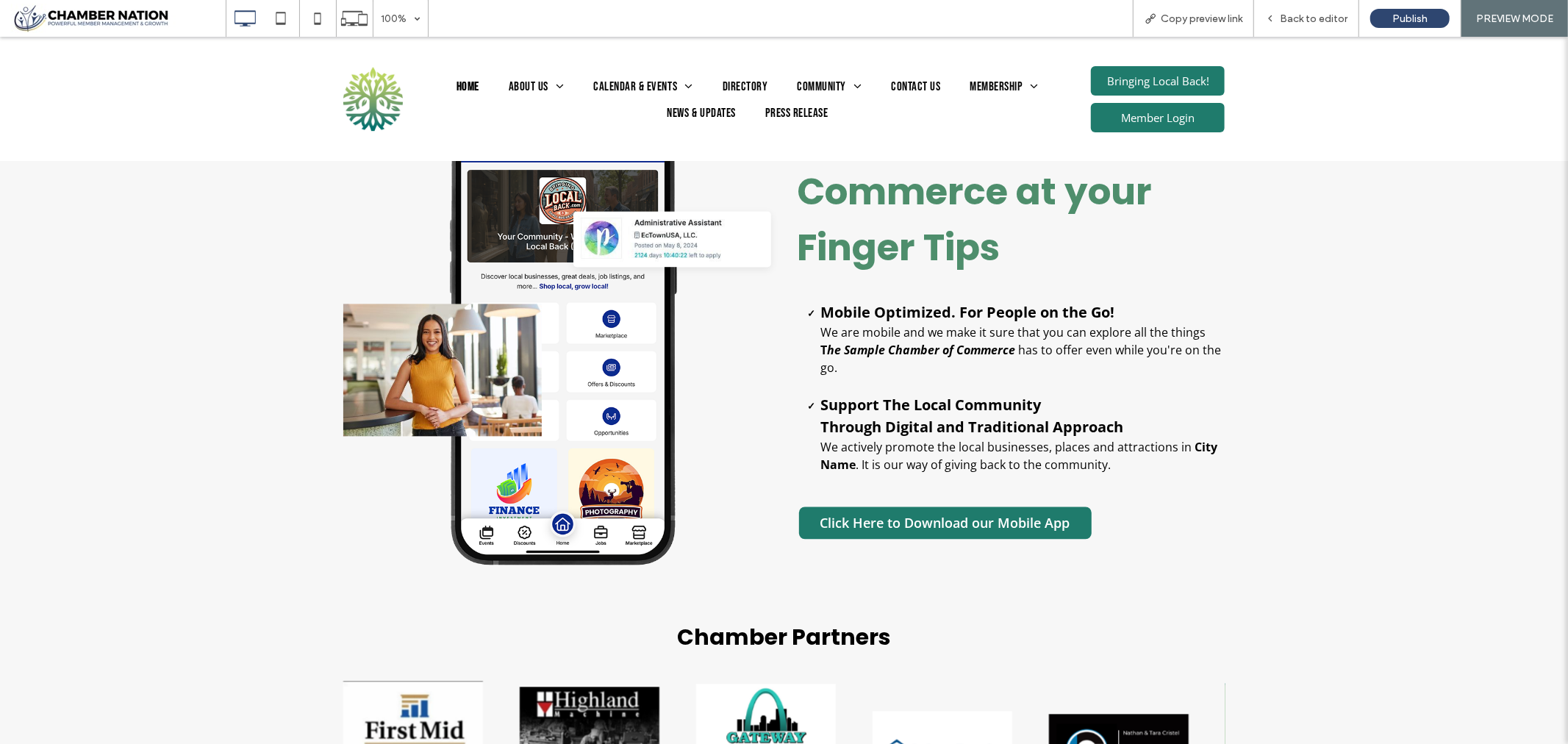
click at [679, 245] on img at bounding box center [673, 237] width 198 height 56
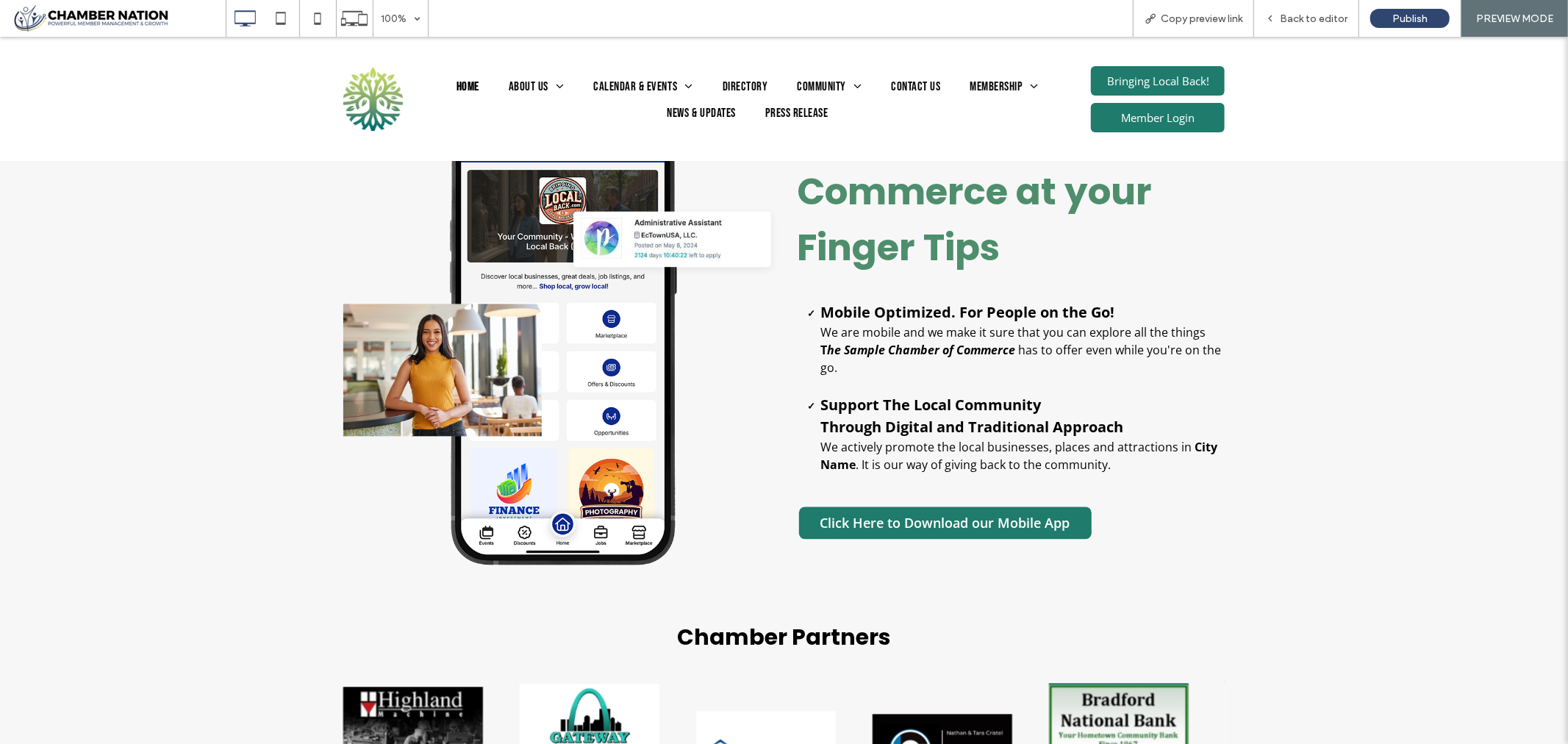
click at [692, 257] on img at bounding box center [673, 237] width 198 height 56
drag, startPoint x: 266, startPoint y: 266, endPoint x: 207, endPoint y: 266, distance: 59.0
click at [263, 266] on div "Click To Paste Highland Chamber of Commerce at your Finger Tips Mobile Optimize…" at bounding box center [784, 332] width 1568 height 538
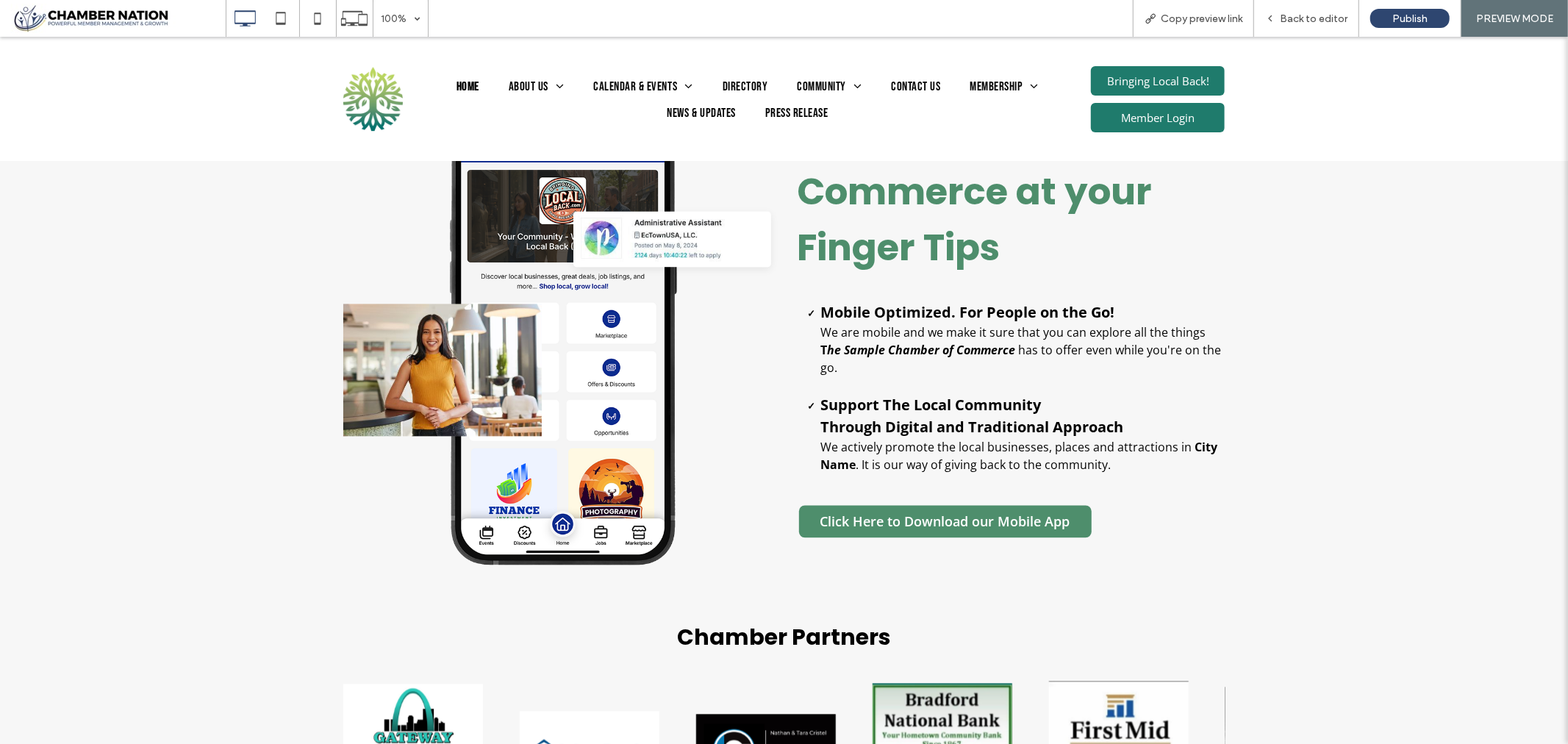
click at [983, 523] on span "Click Here to Download our Mobile App" at bounding box center [945, 520] width 260 height 33
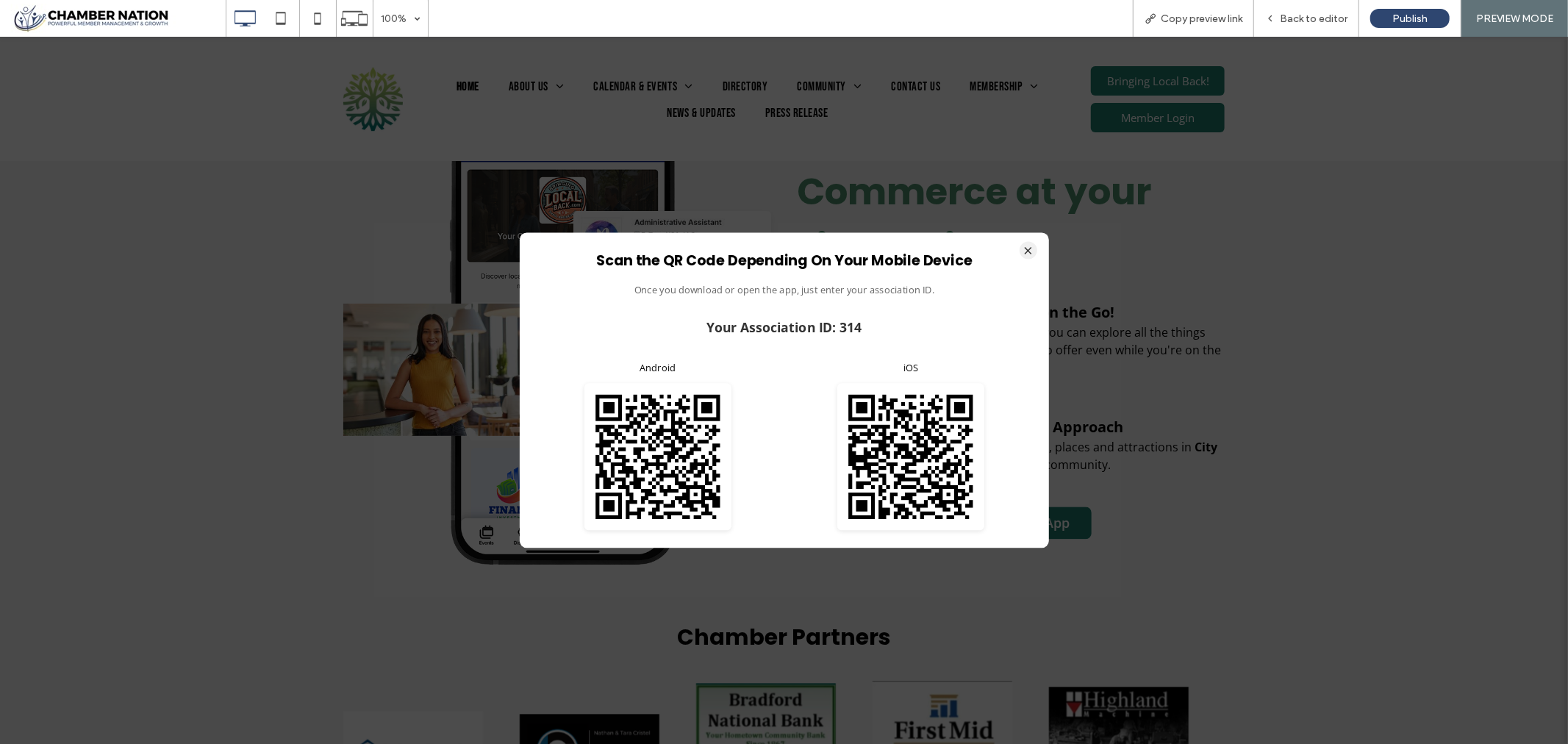
click at [1026, 246] on button "×" at bounding box center [1028, 250] width 17 height 17
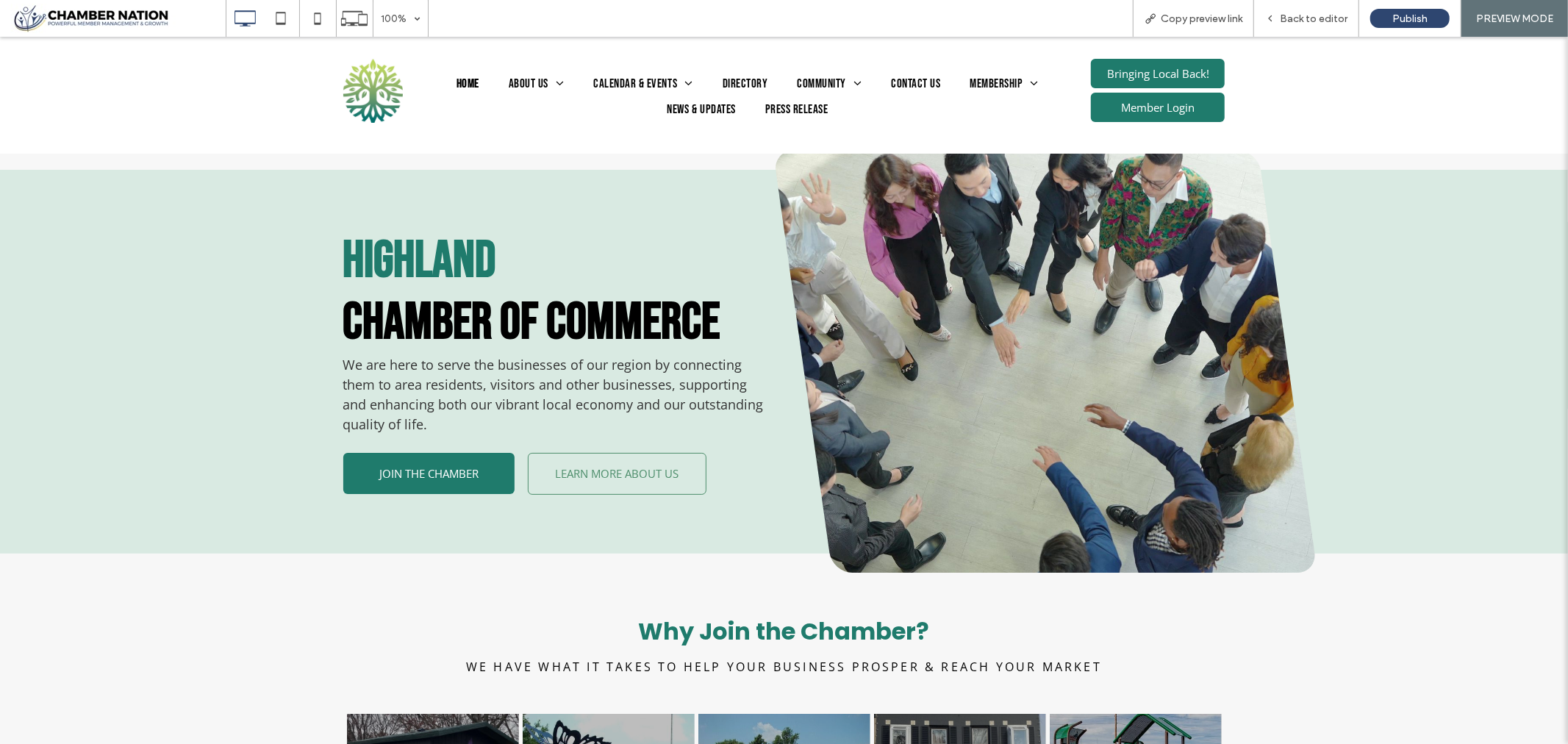
scroll to position [0, 0]
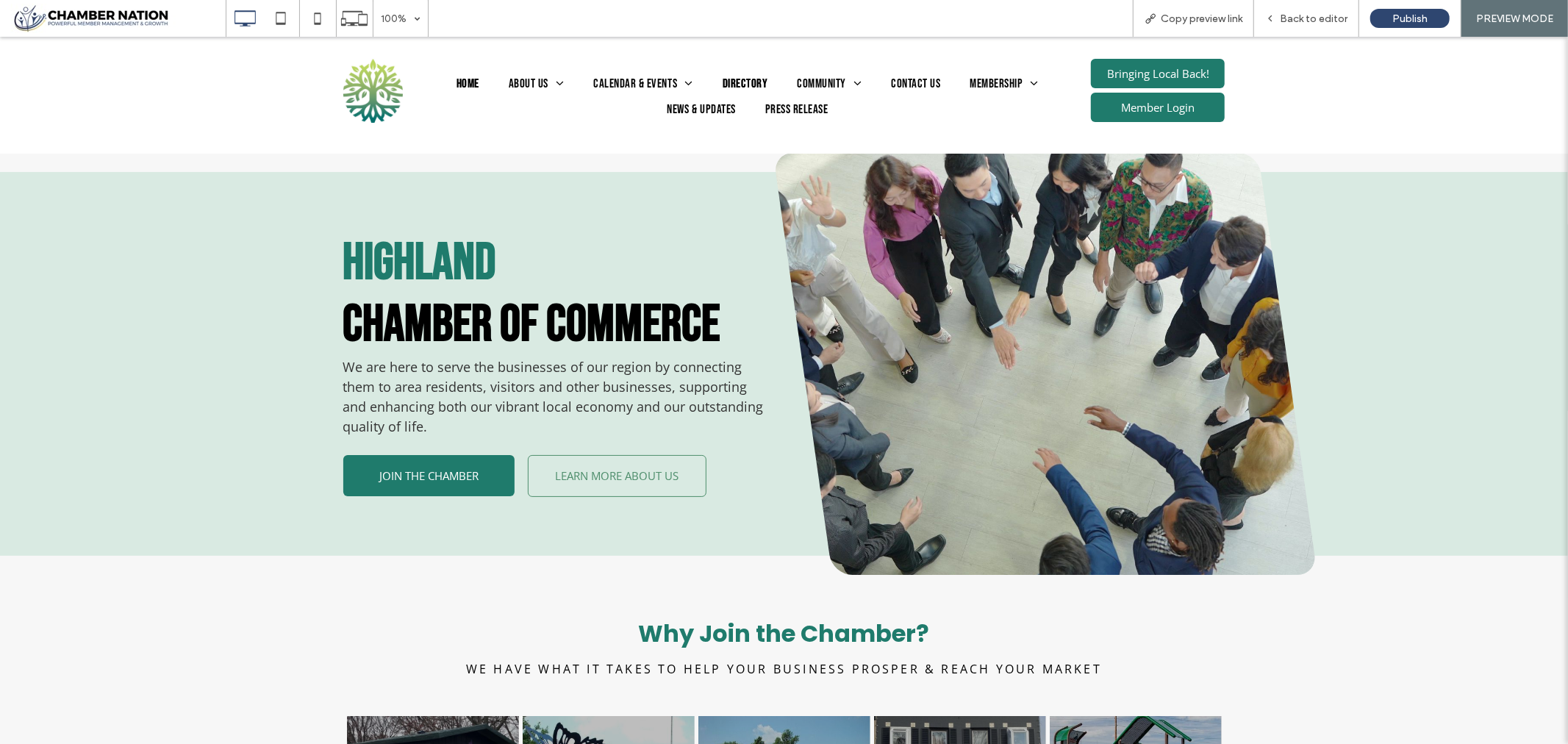
click at [736, 75] on span "Directory" at bounding box center [746, 84] width 46 height 19
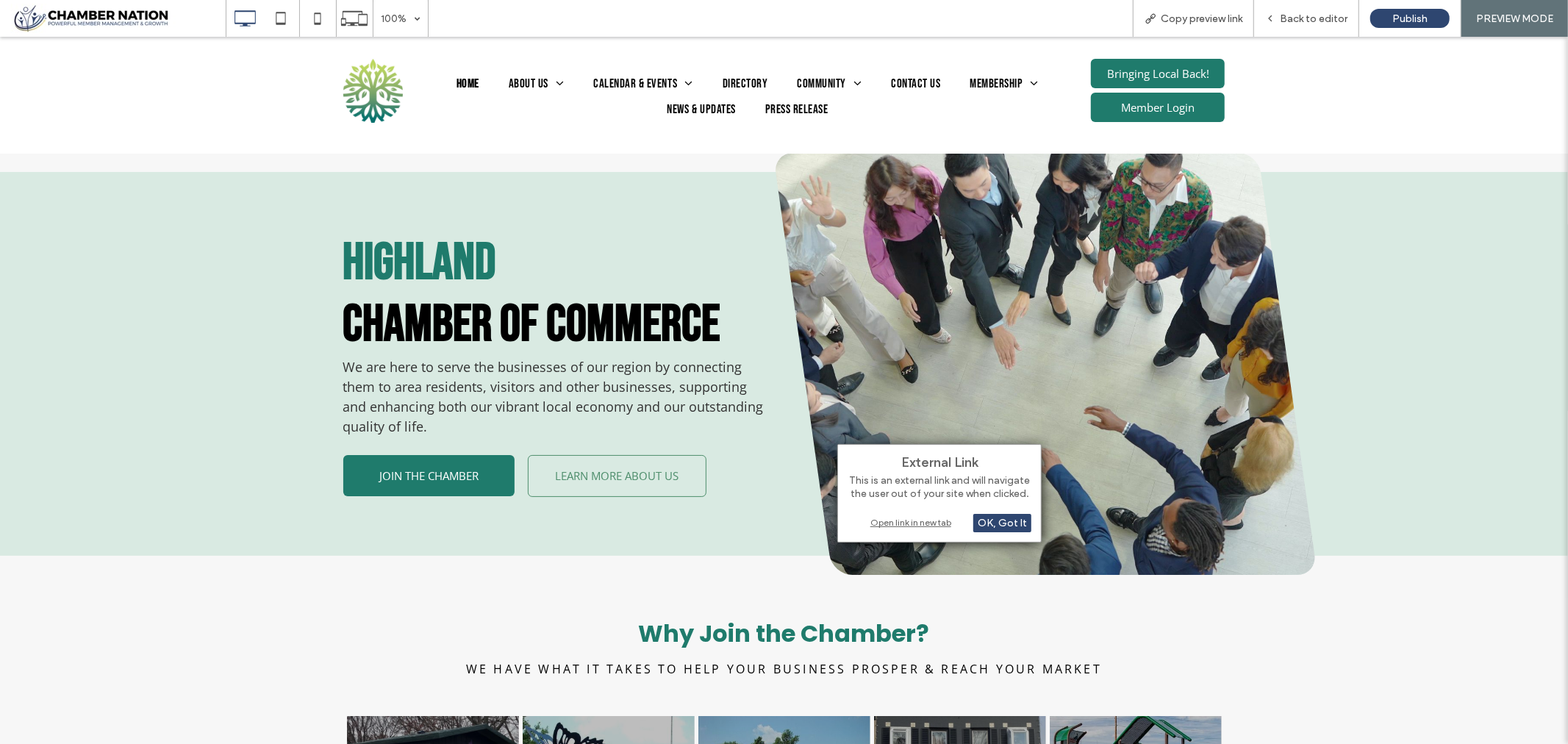
click at [914, 522] on div "Open link in new tab" at bounding box center [940, 522] width 184 height 15
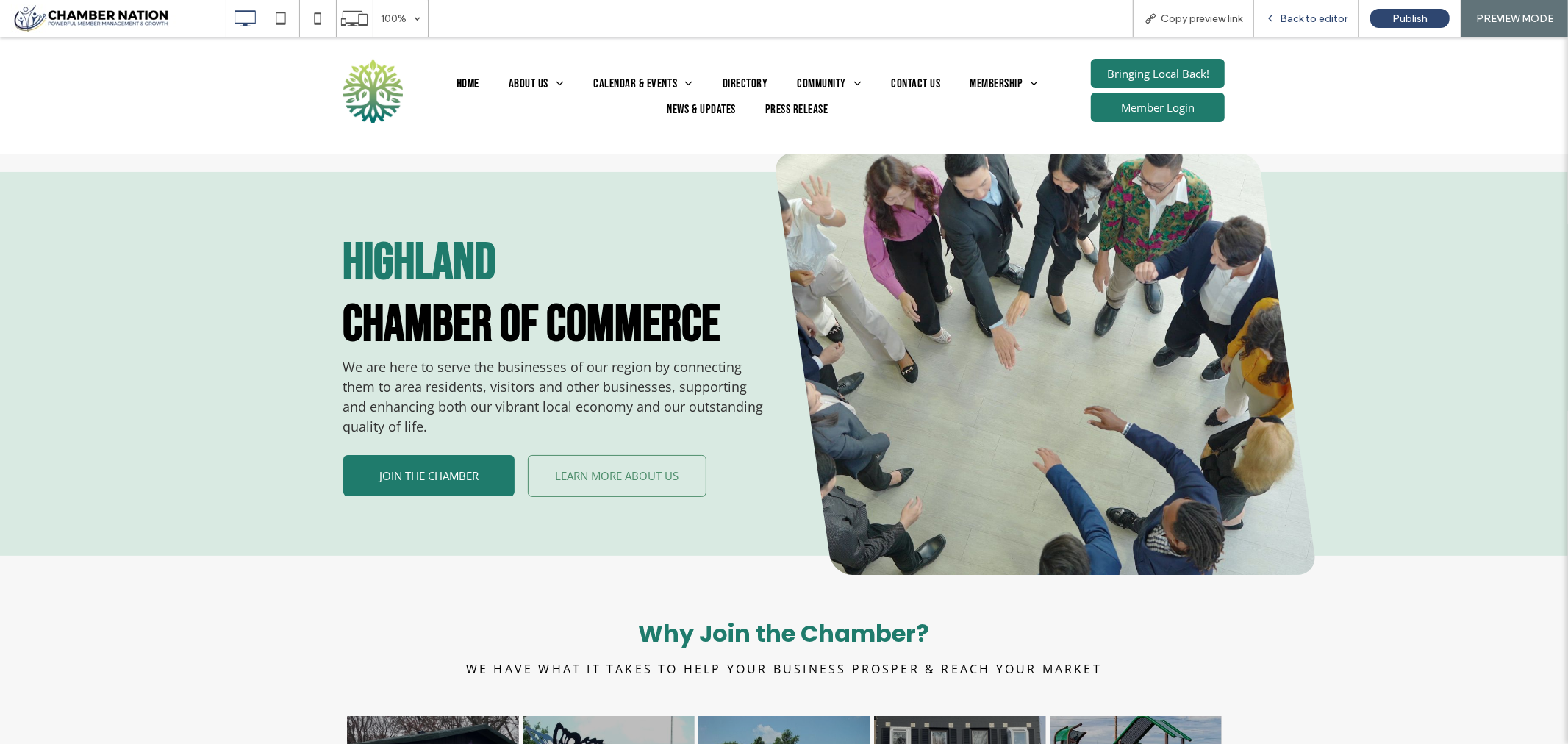
click at [1316, 15] on span "Back to editor" at bounding box center [1313, 18] width 68 height 12
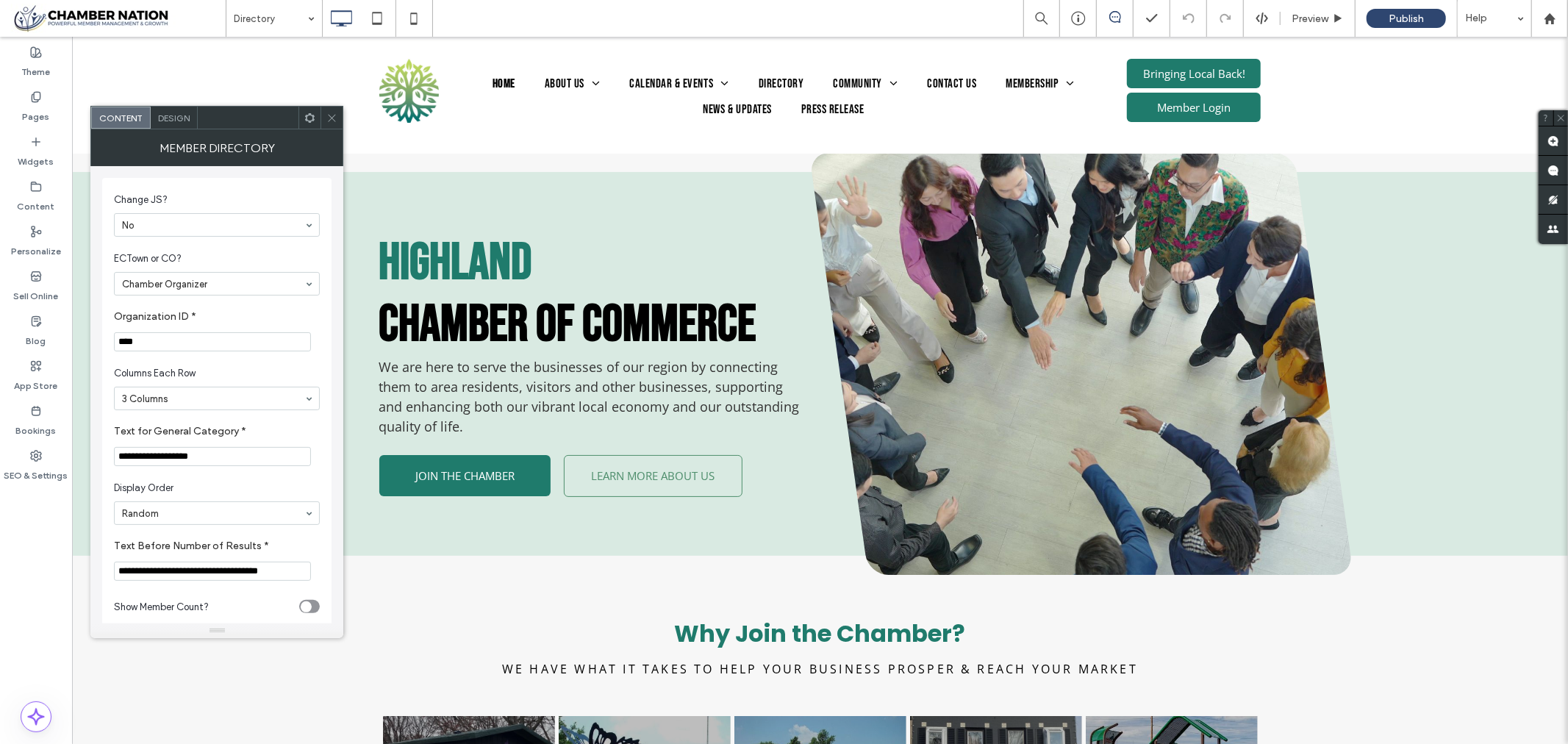
click at [332, 114] on icon at bounding box center [332, 118] width 11 height 11
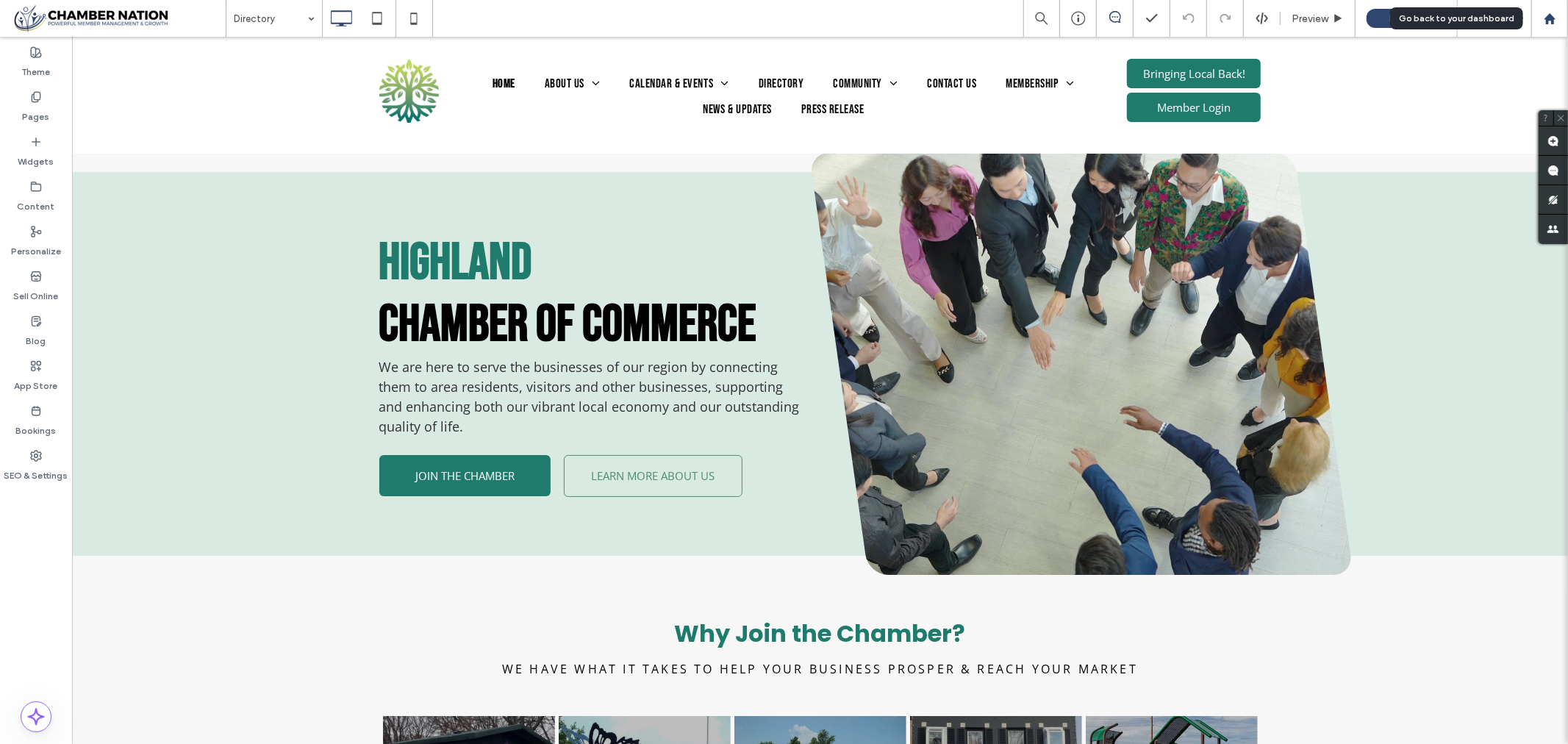
click at [1550, 17] on use at bounding box center [1549, 17] width 11 height 11
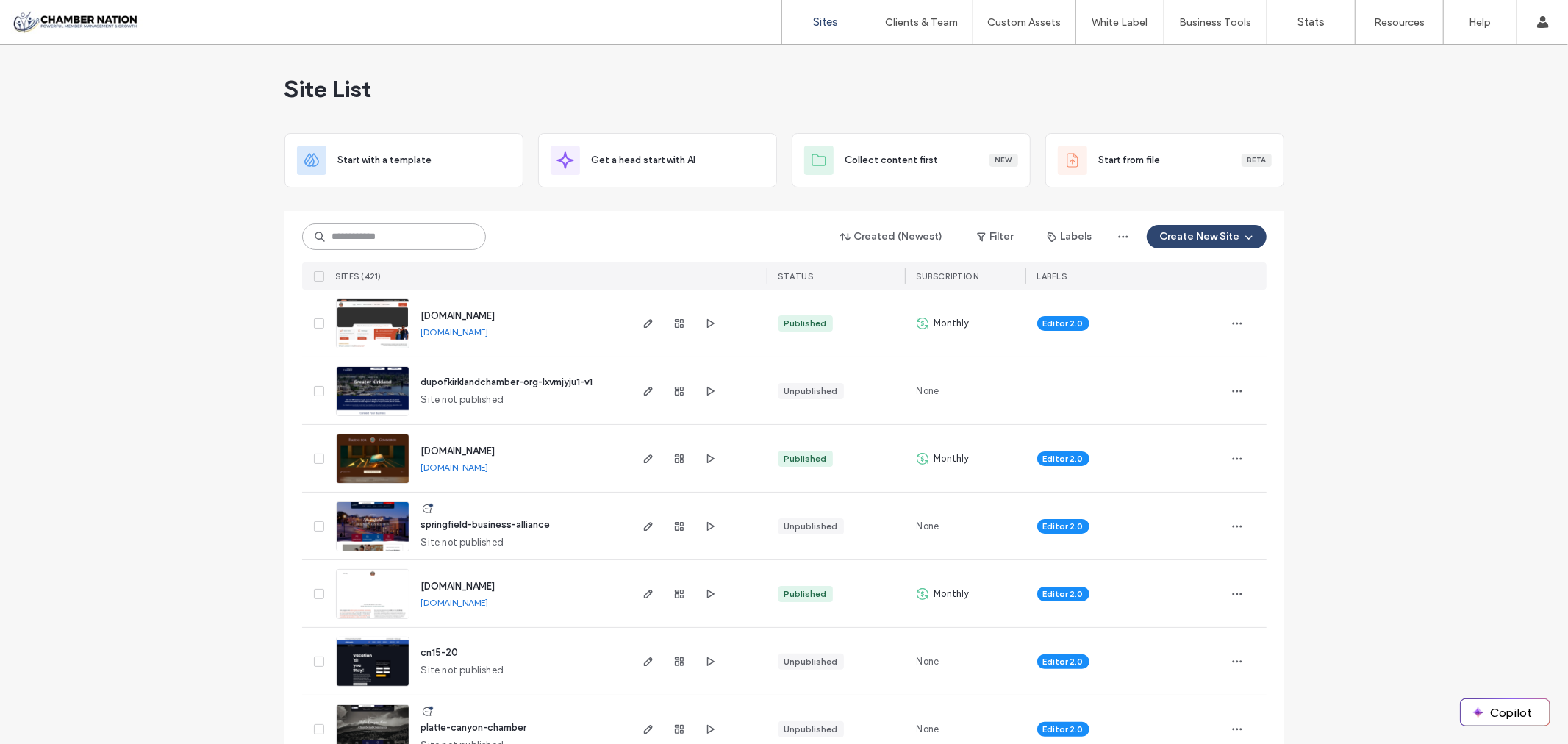
click at [398, 233] on input at bounding box center [394, 237] width 184 height 27
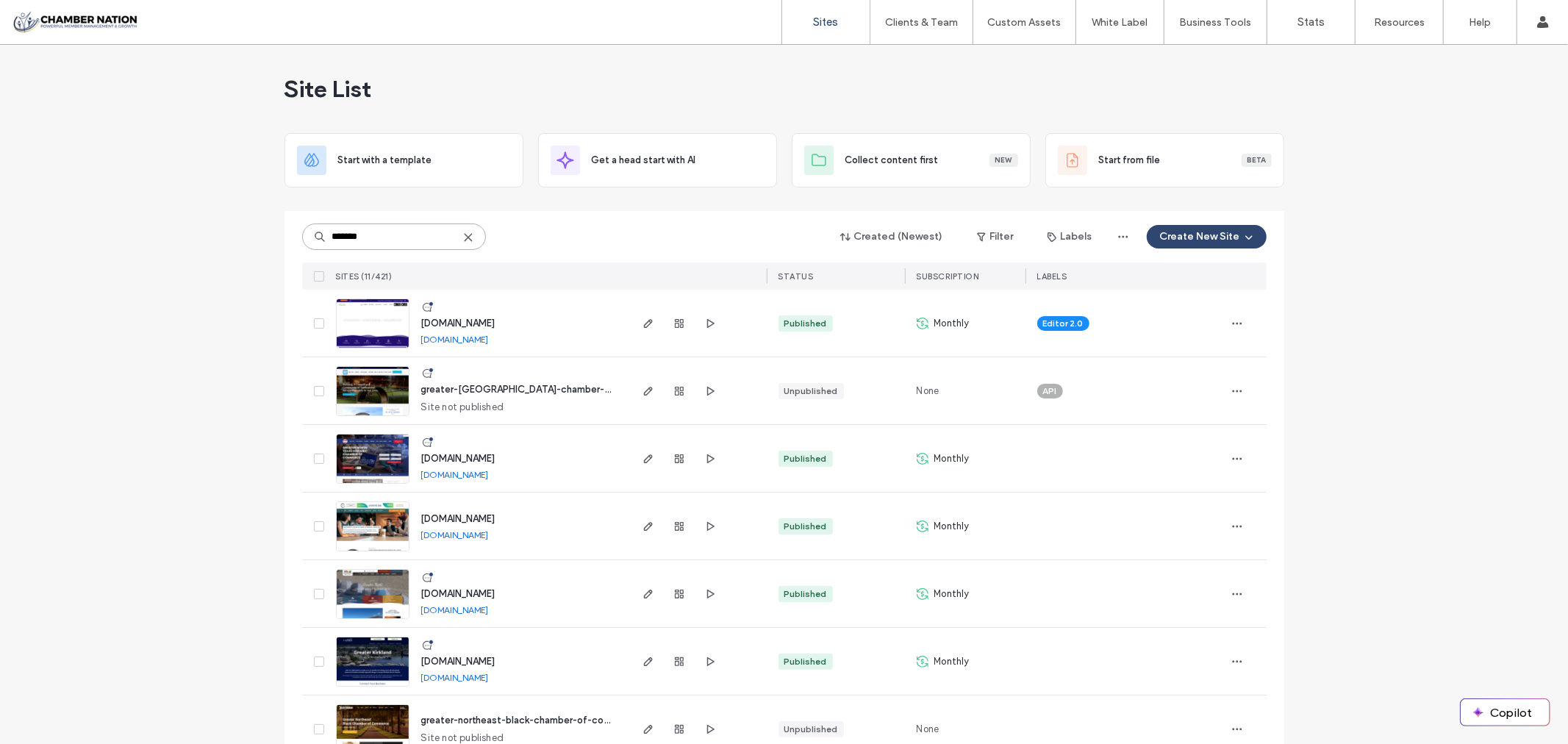
type input "*******"
click at [495, 317] on span "www.woodlandparkchamber.com" at bounding box center [459, 323] width 75 height 11
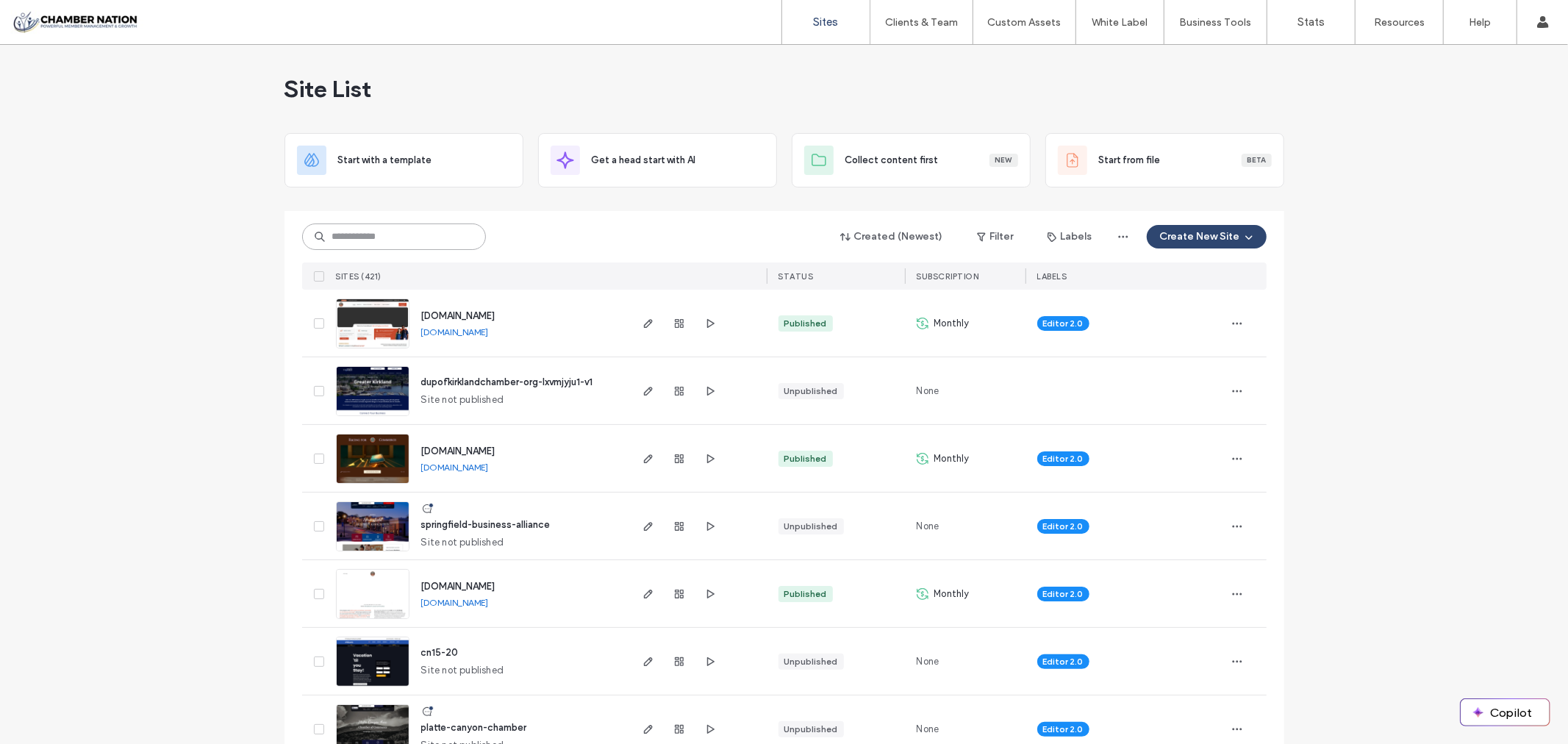
click at [407, 240] on input at bounding box center [394, 237] width 184 height 27
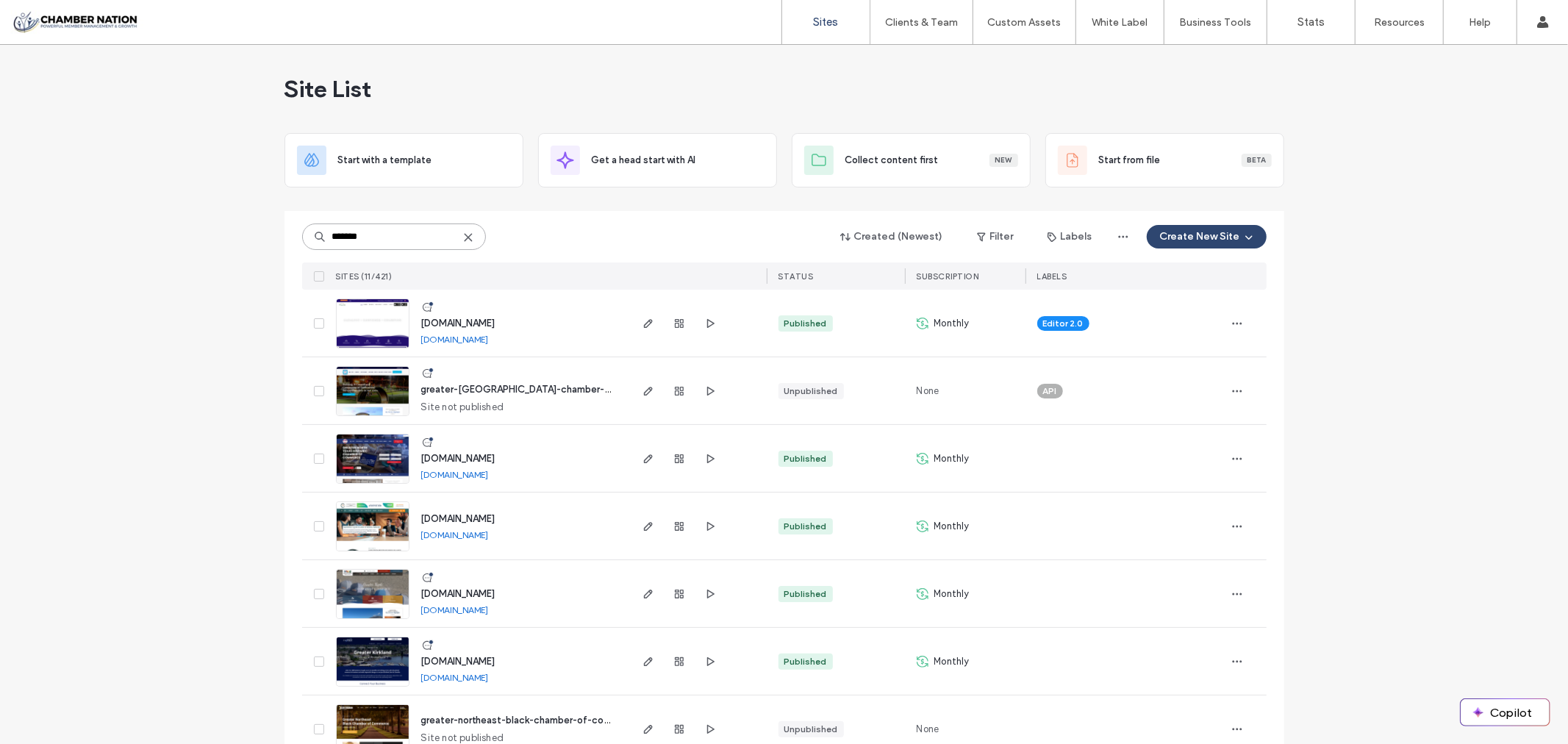
type input "*******"
click at [466, 322] on span "www.woodlandparkchamber.com" at bounding box center [459, 323] width 75 height 11
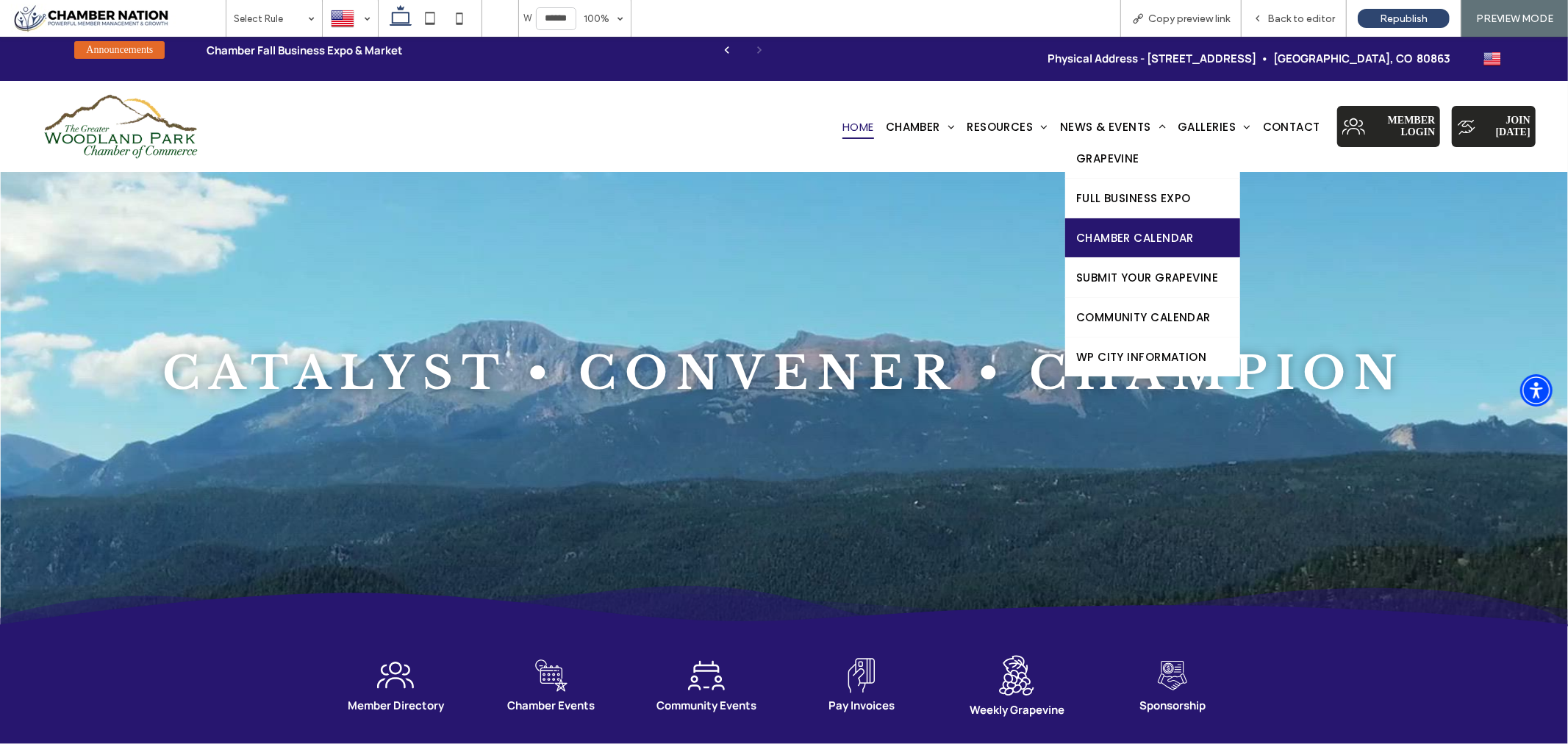
click at [1121, 229] on span "Chamber Calendar" at bounding box center [1134, 237] width 118 height 17
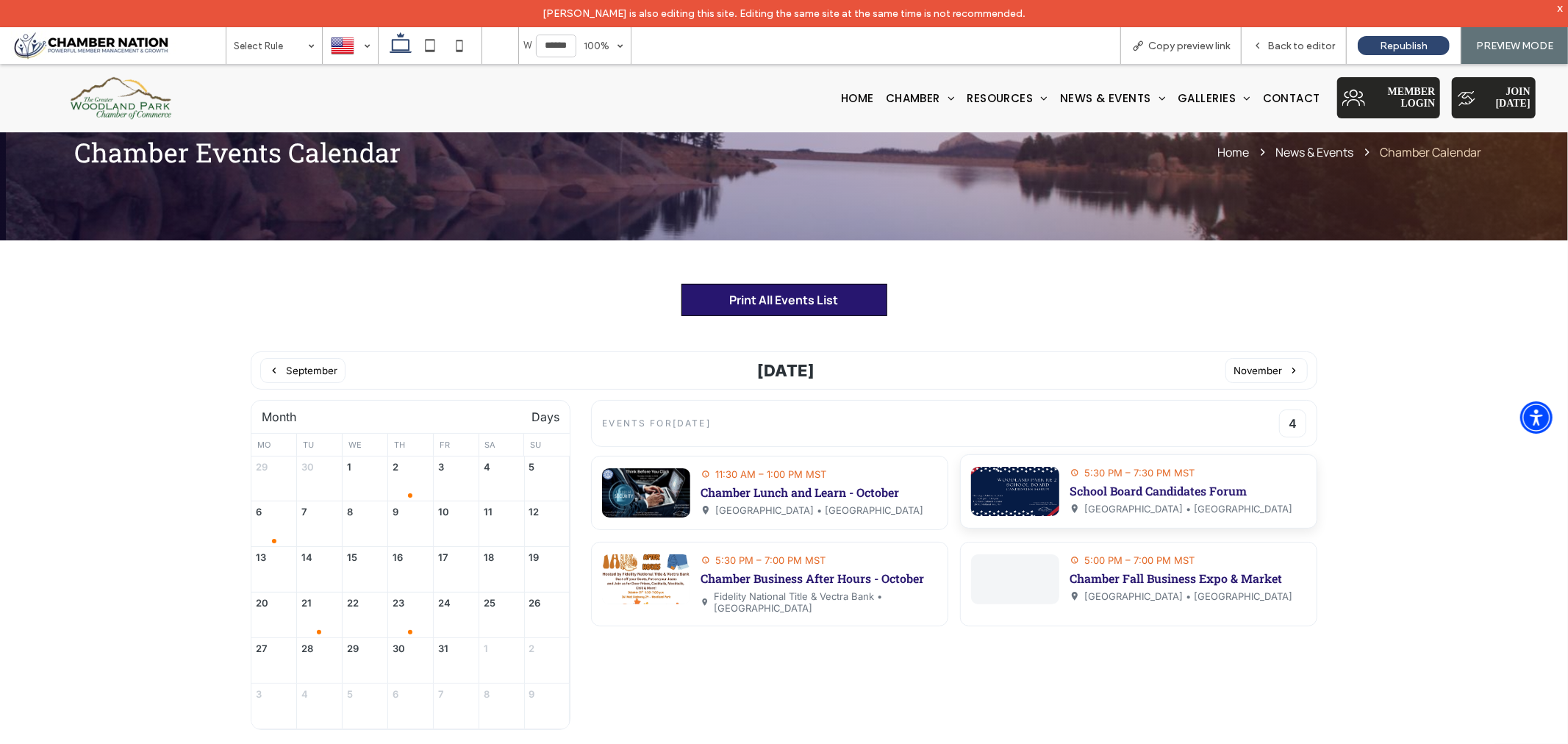
scroll to position [59, 0]
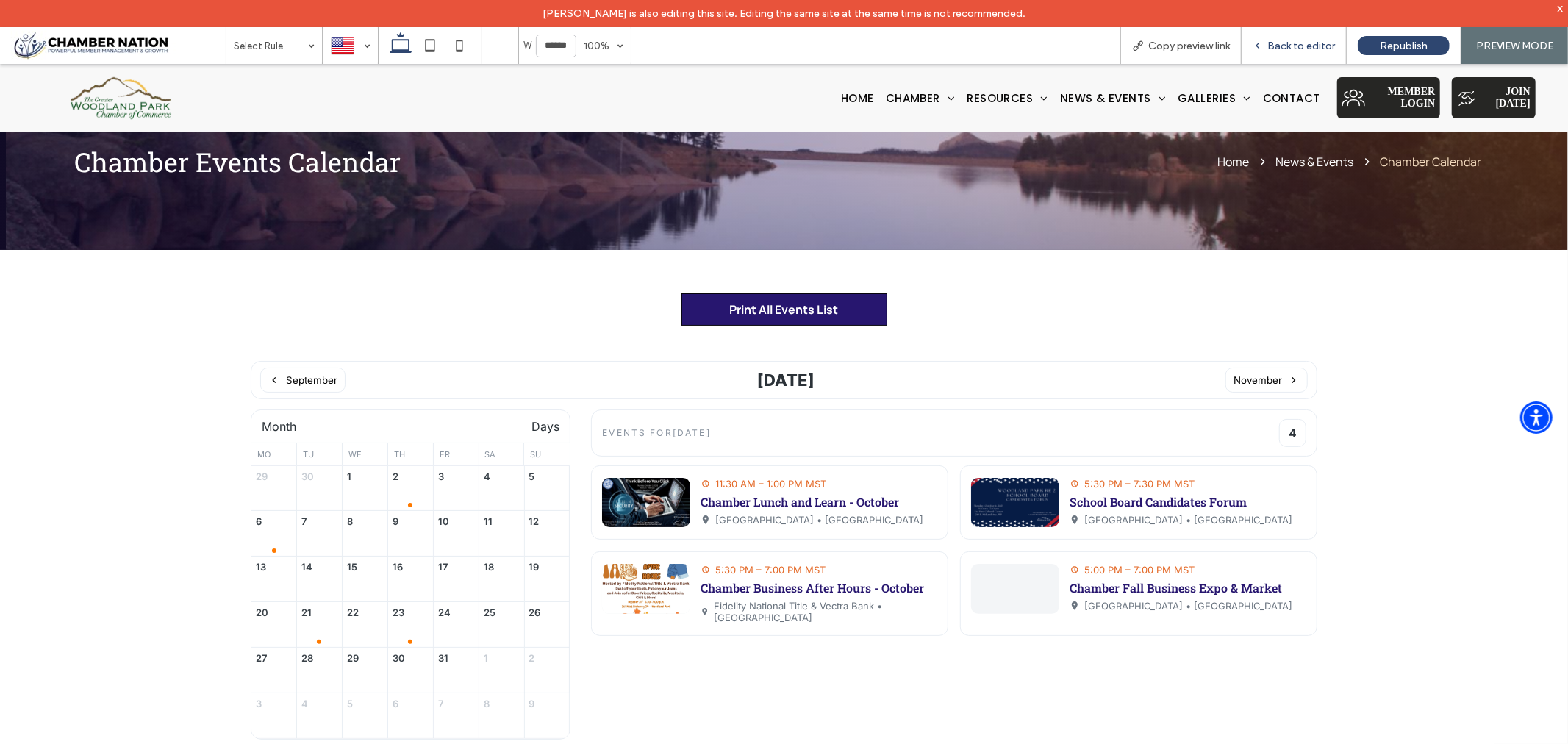
click at [1291, 49] on span "Back to editor" at bounding box center [1301, 46] width 68 height 12
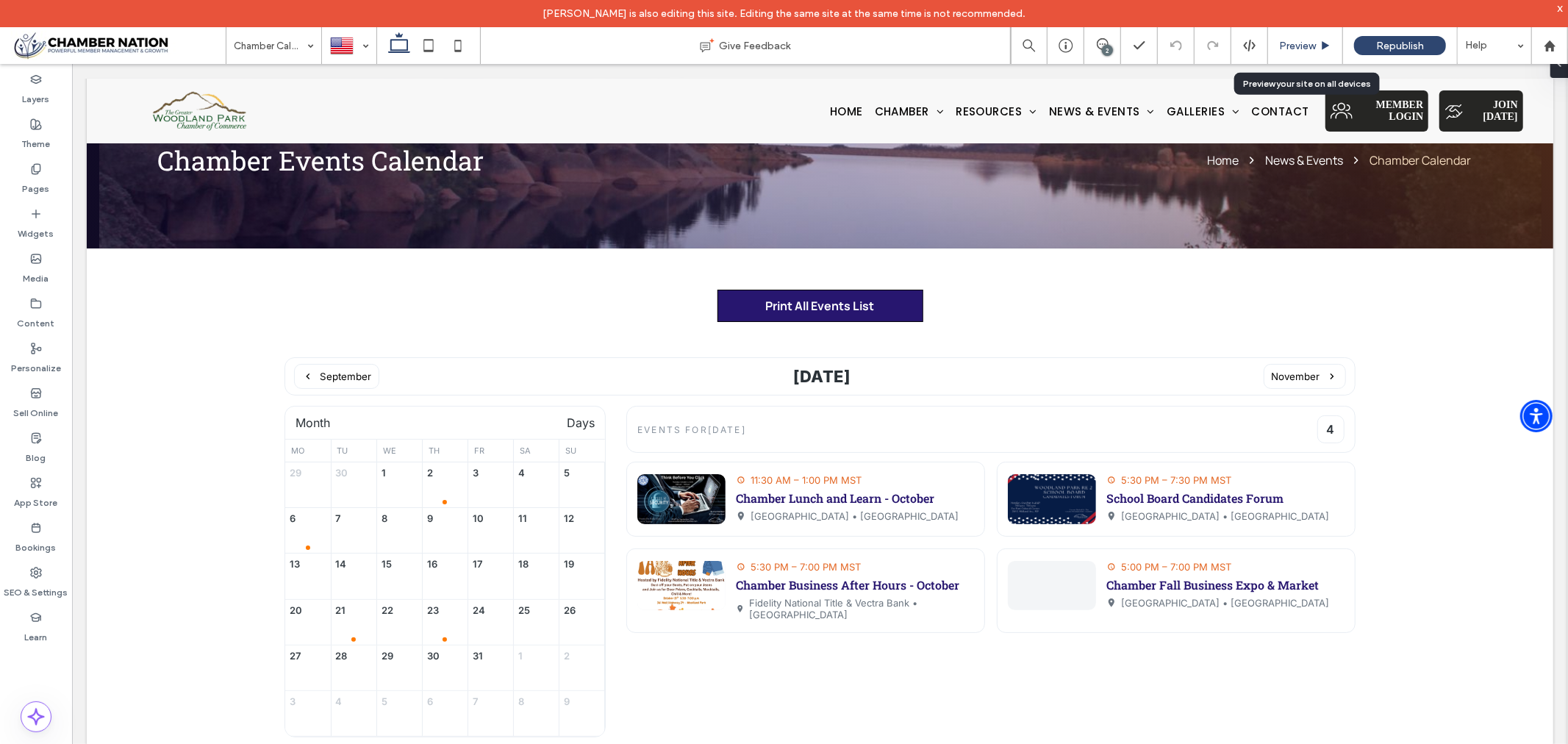
scroll to position [53, 0]
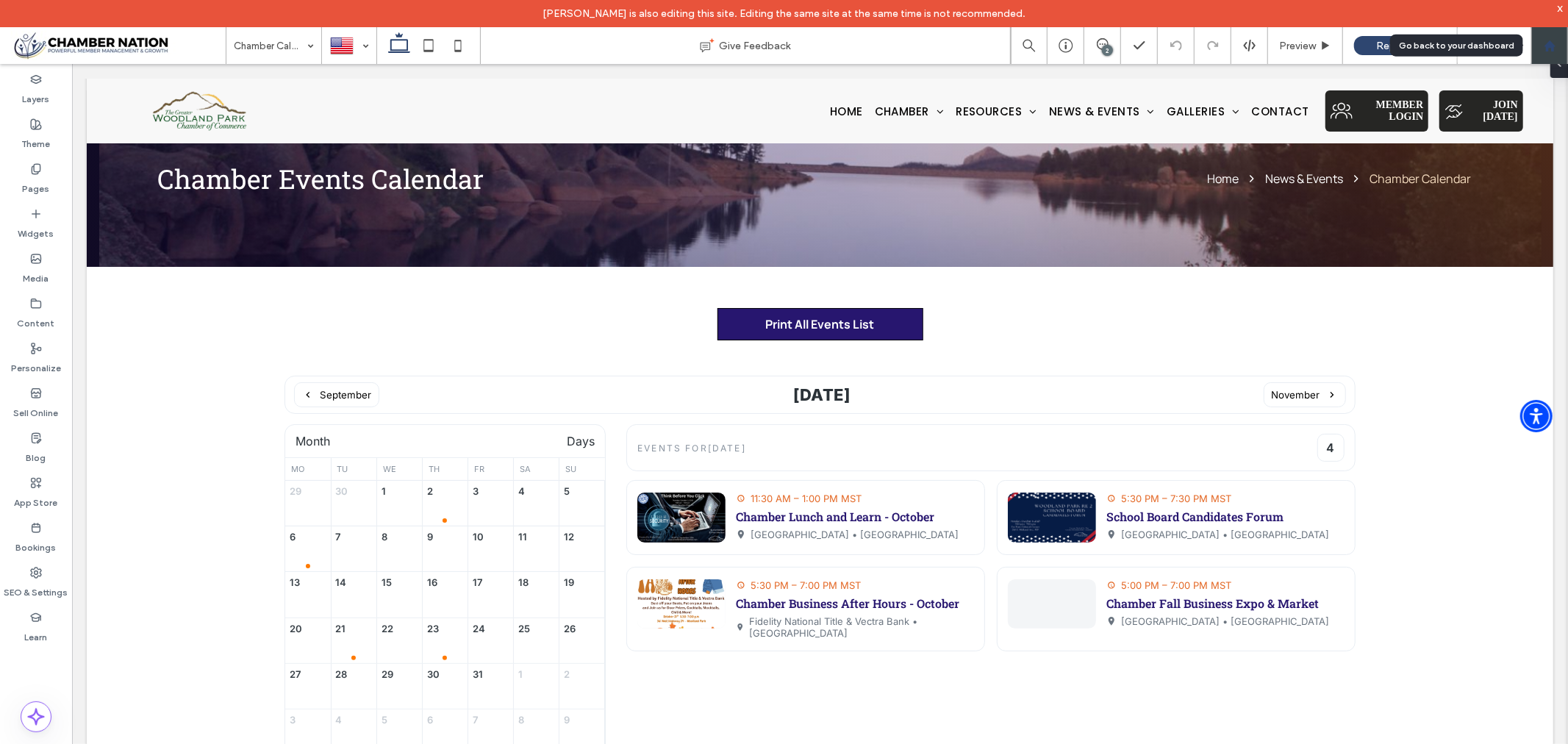
click at [1554, 44] on use at bounding box center [1549, 45] width 11 height 11
